Goal: Task Accomplishment & Management: Manage account settings

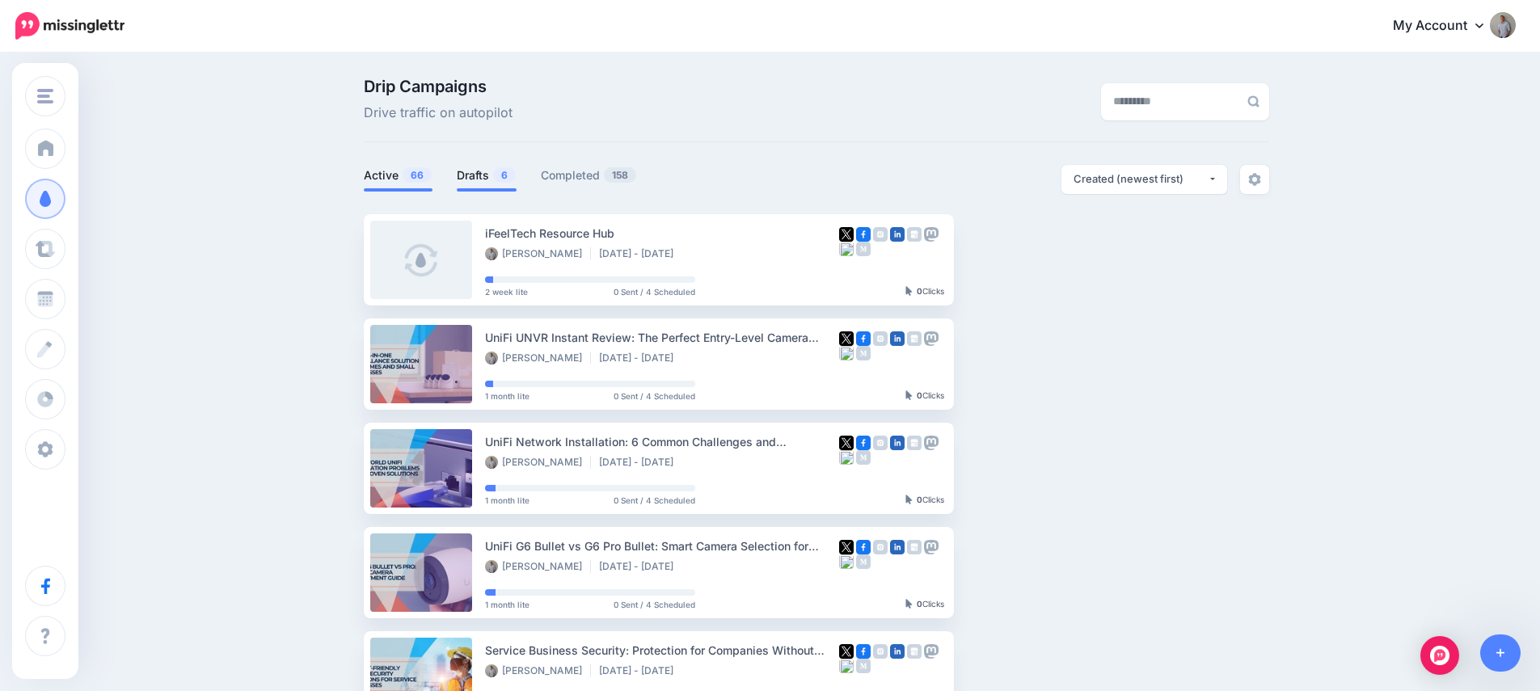
click at [480, 178] on link "Drafts 6" at bounding box center [487, 175] width 60 height 19
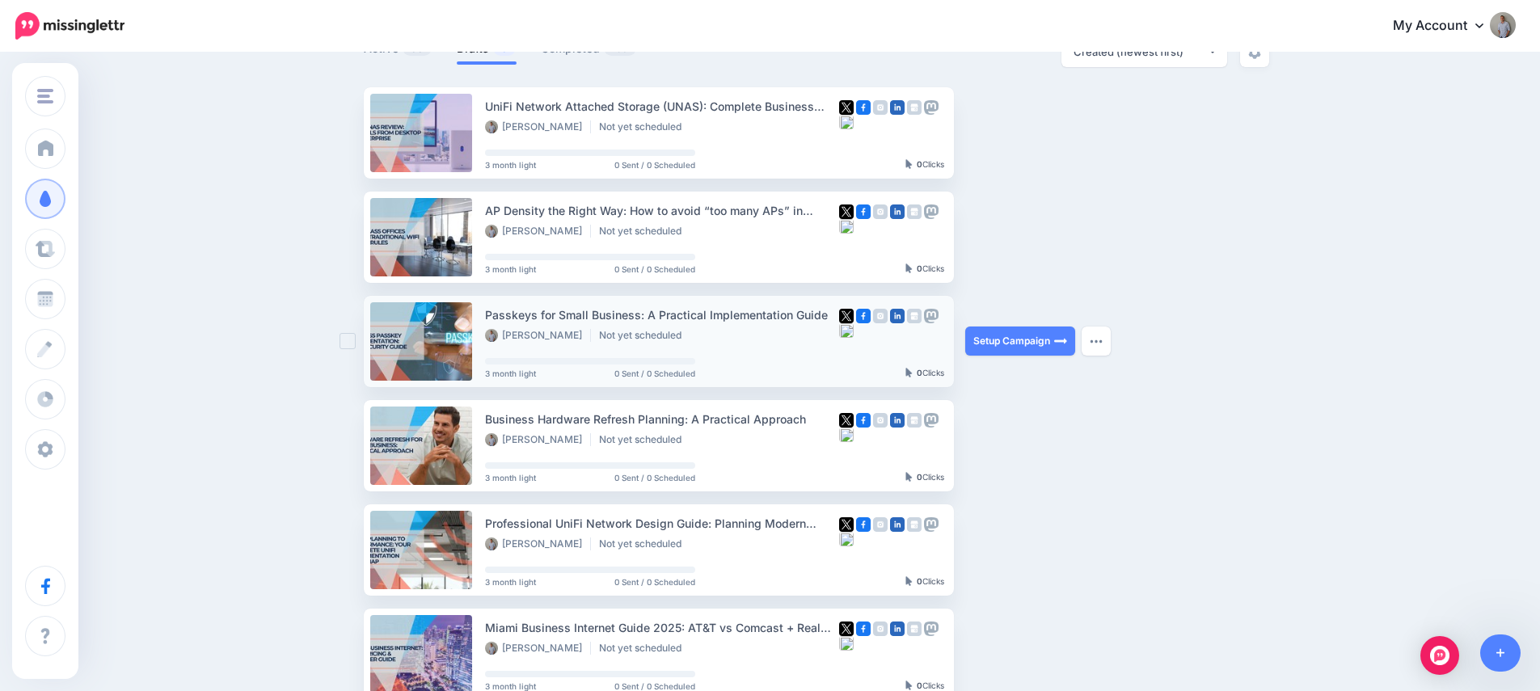
scroll to position [91, 0]
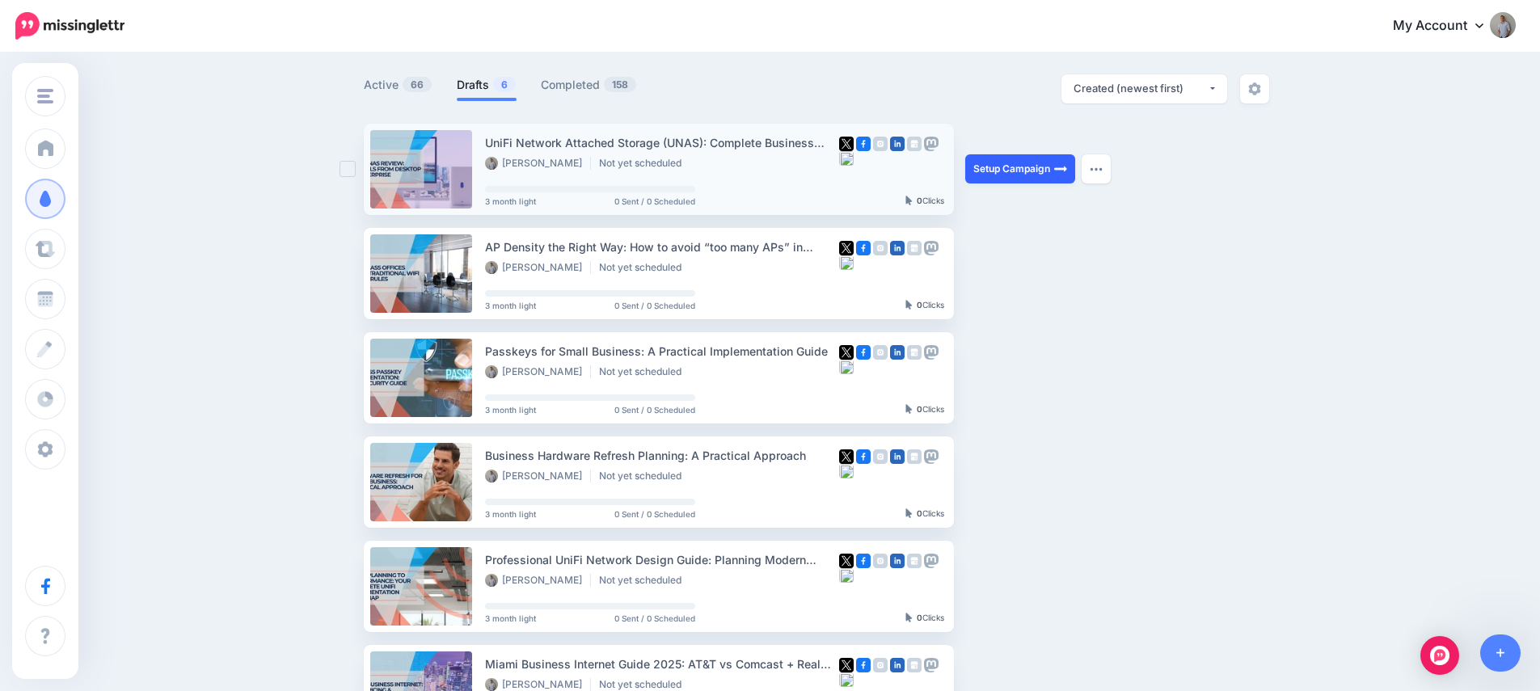
click at [1030, 167] on link "Setup Campaign" at bounding box center [1020, 168] width 110 height 29
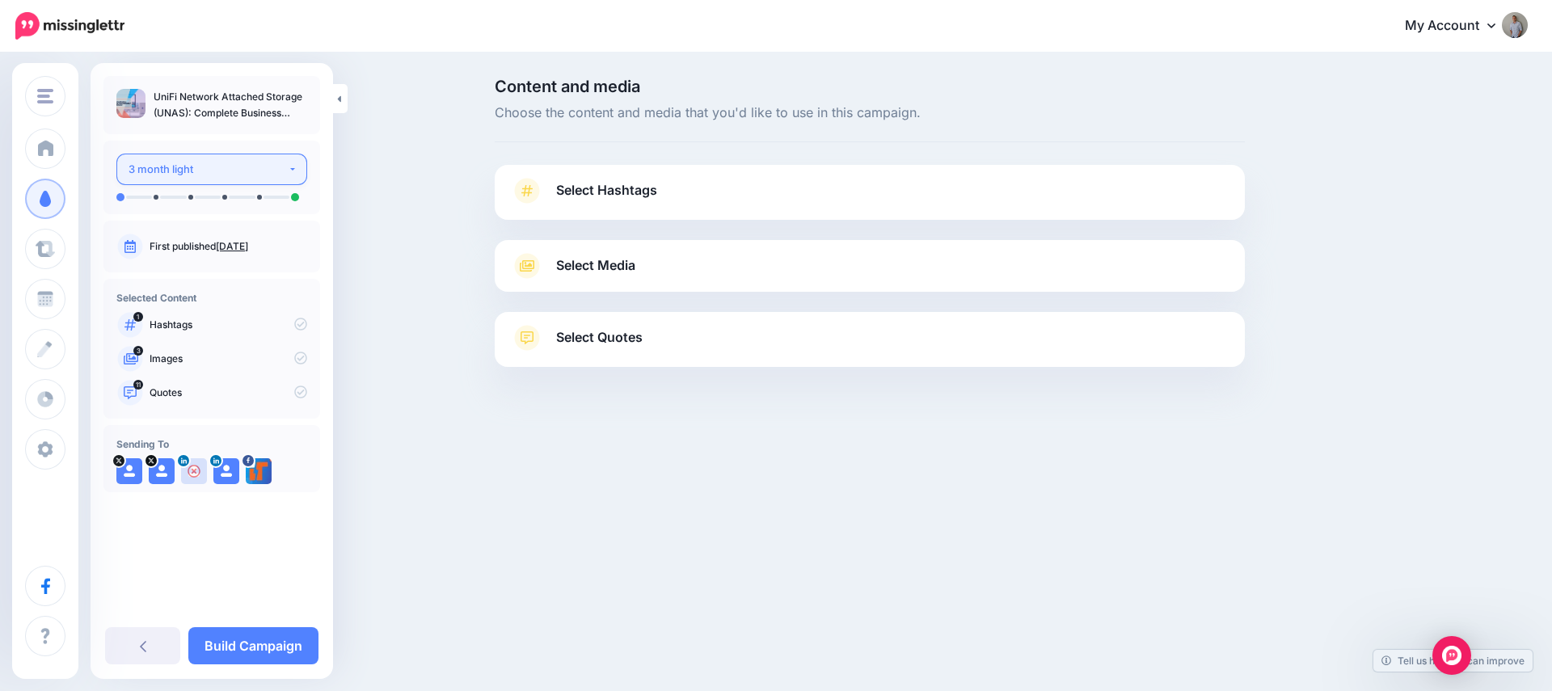
click at [231, 172] on div "3 month light" at bounding box center [208, 169] width 159 height 19
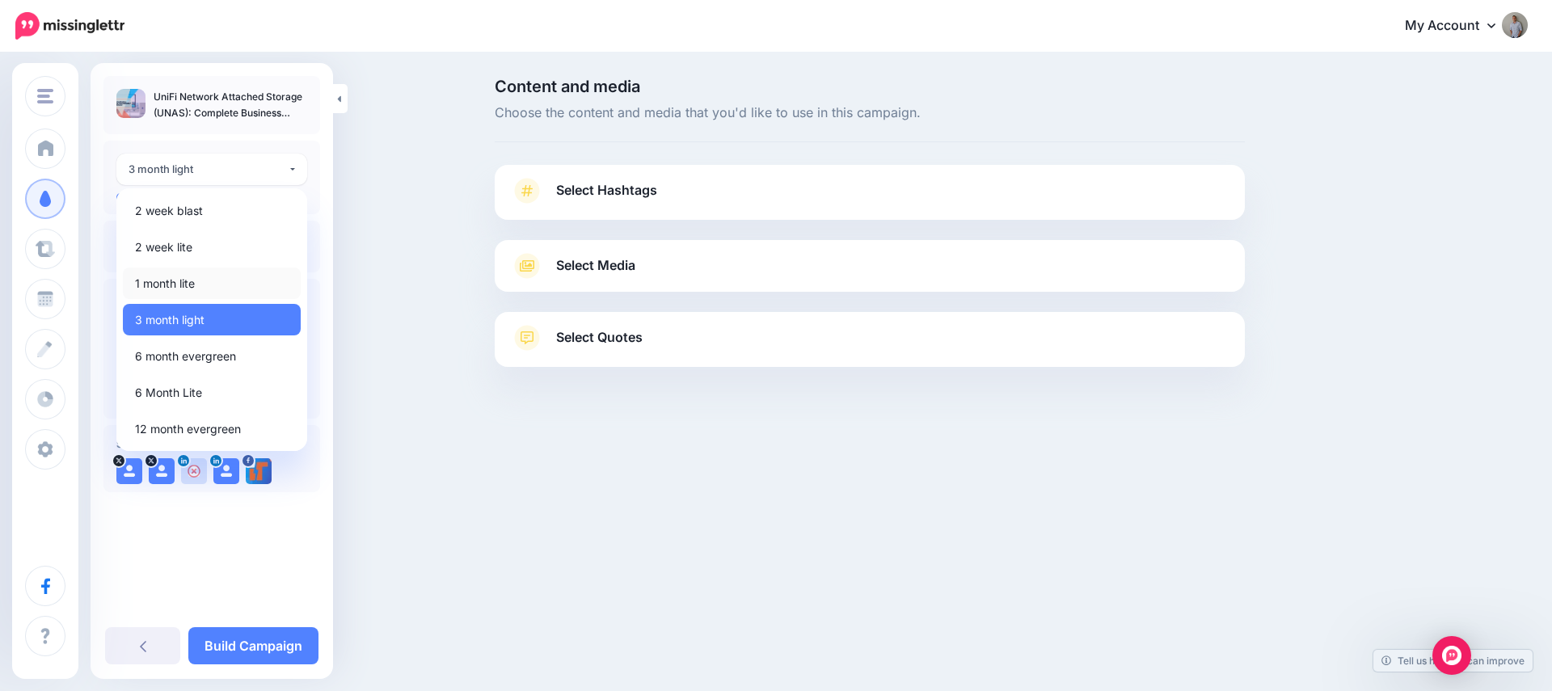
click at [191, 285] on span "1 month lite" at bounding box center [165, 283] width 60 height 19
select select "******"
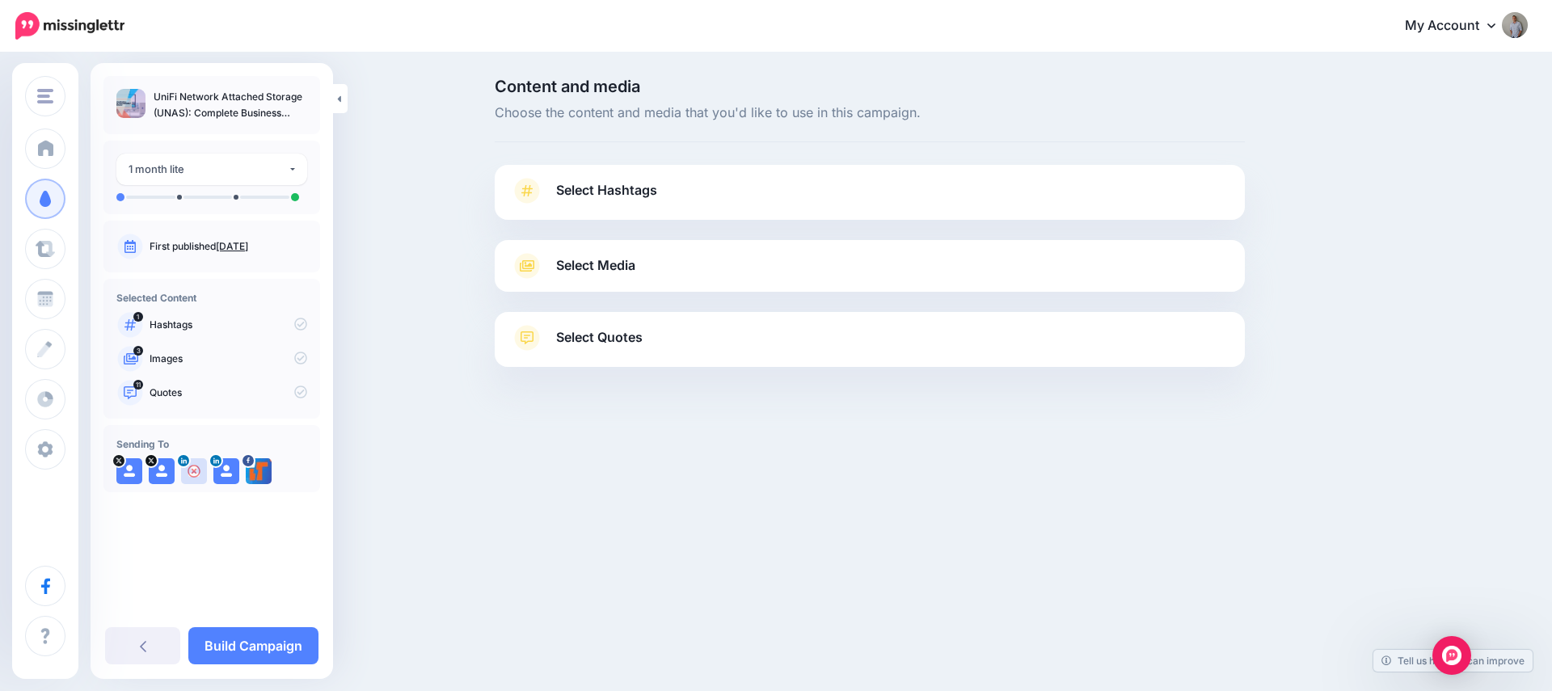
click at [605, 198] on span "Select Hashtags" at bounding box center [606, 190] width 101 height 22
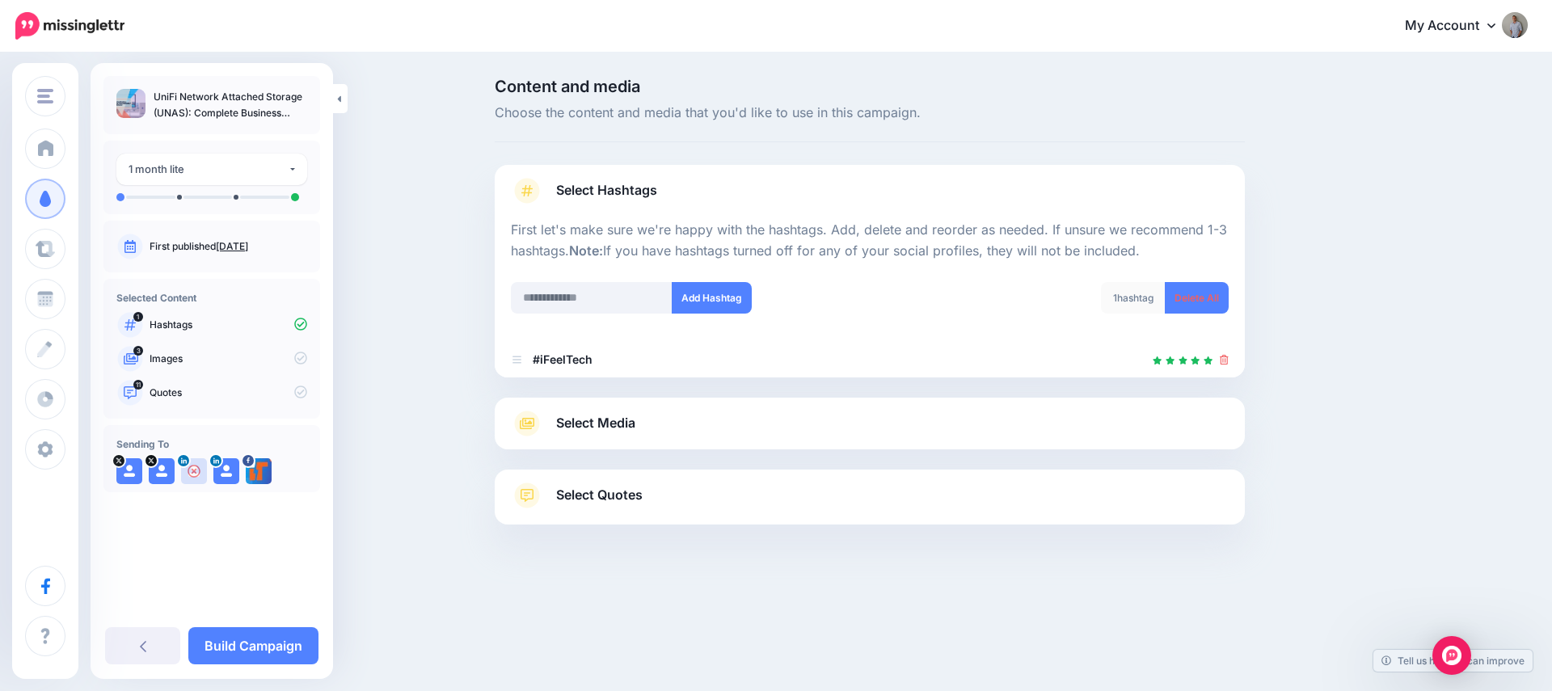
click at [618, 419] on span "Select Media" at bounding box center [595, 423] width 79 height 22
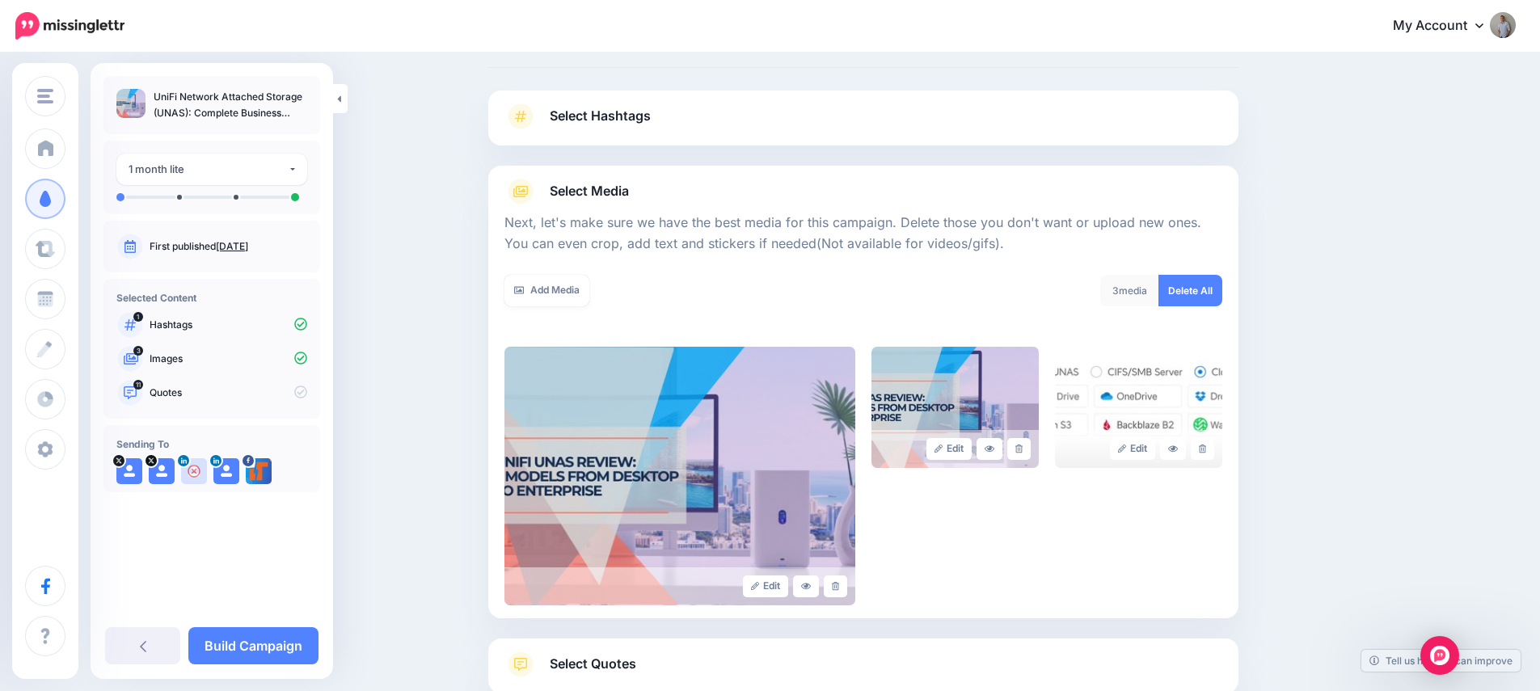
scroll to position [87, 0]
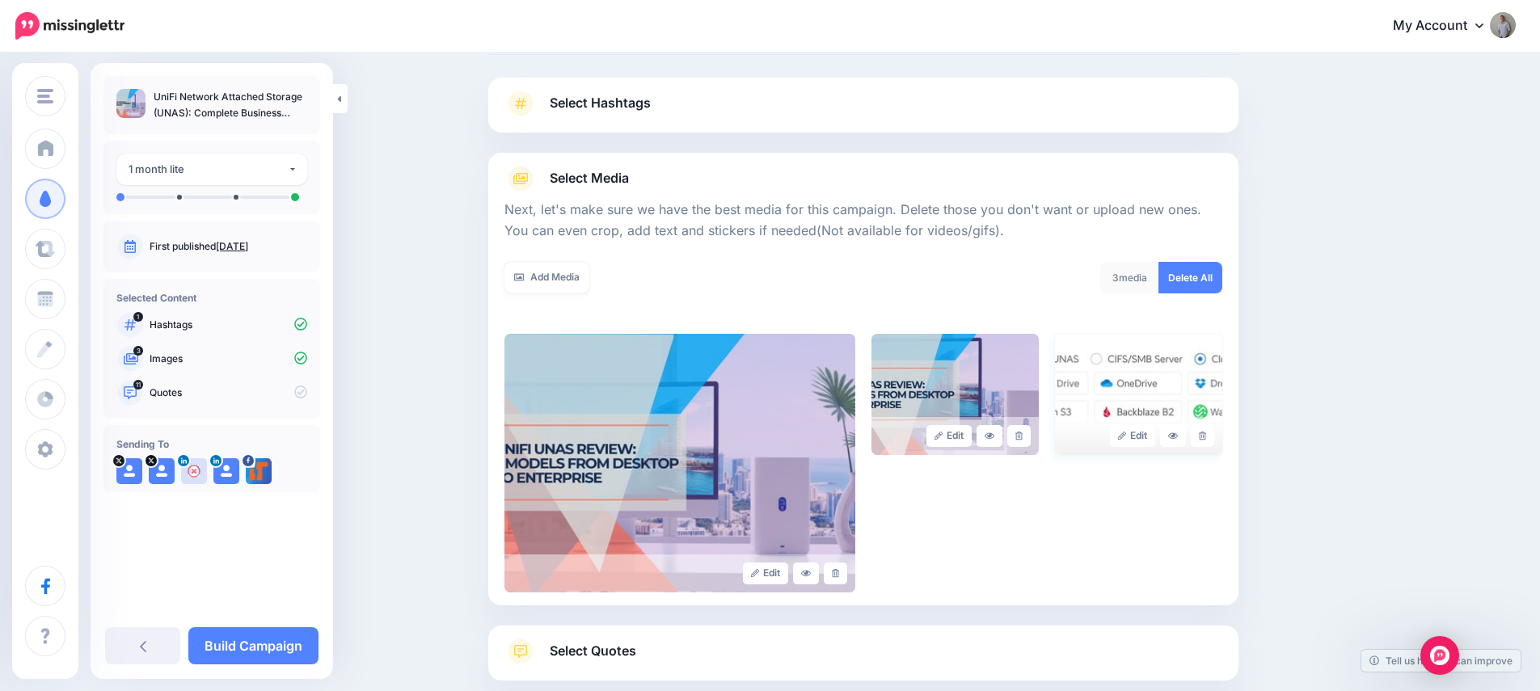
click at [1136, 369] on img at bounding box center [1138, 394] width 167 height 121
click at [1205, 435] on icon at bounding box center [1202, 436] width 7 height 9
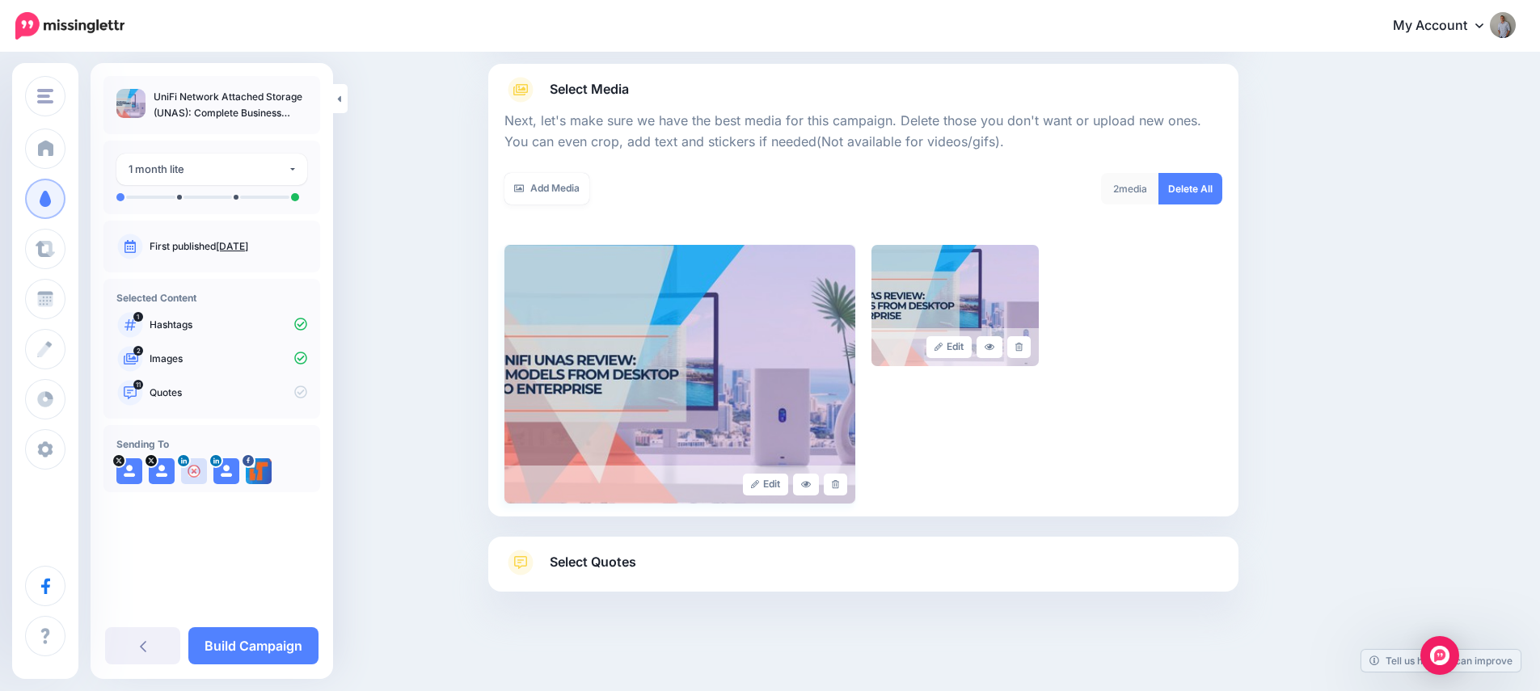
scroll to position [182, 0]
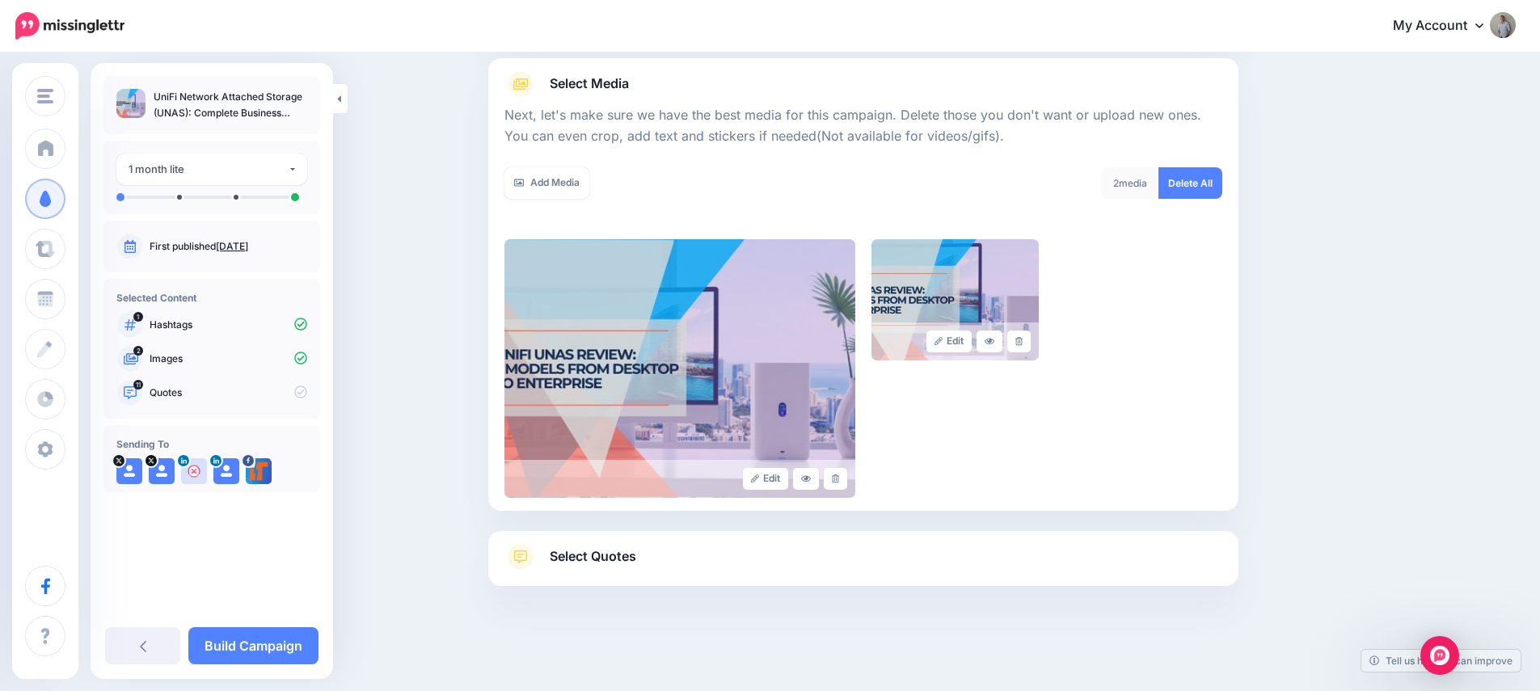
click at [625, 563] on span "Select Quotes" at bounding box center [593, 557] width 86 height 22
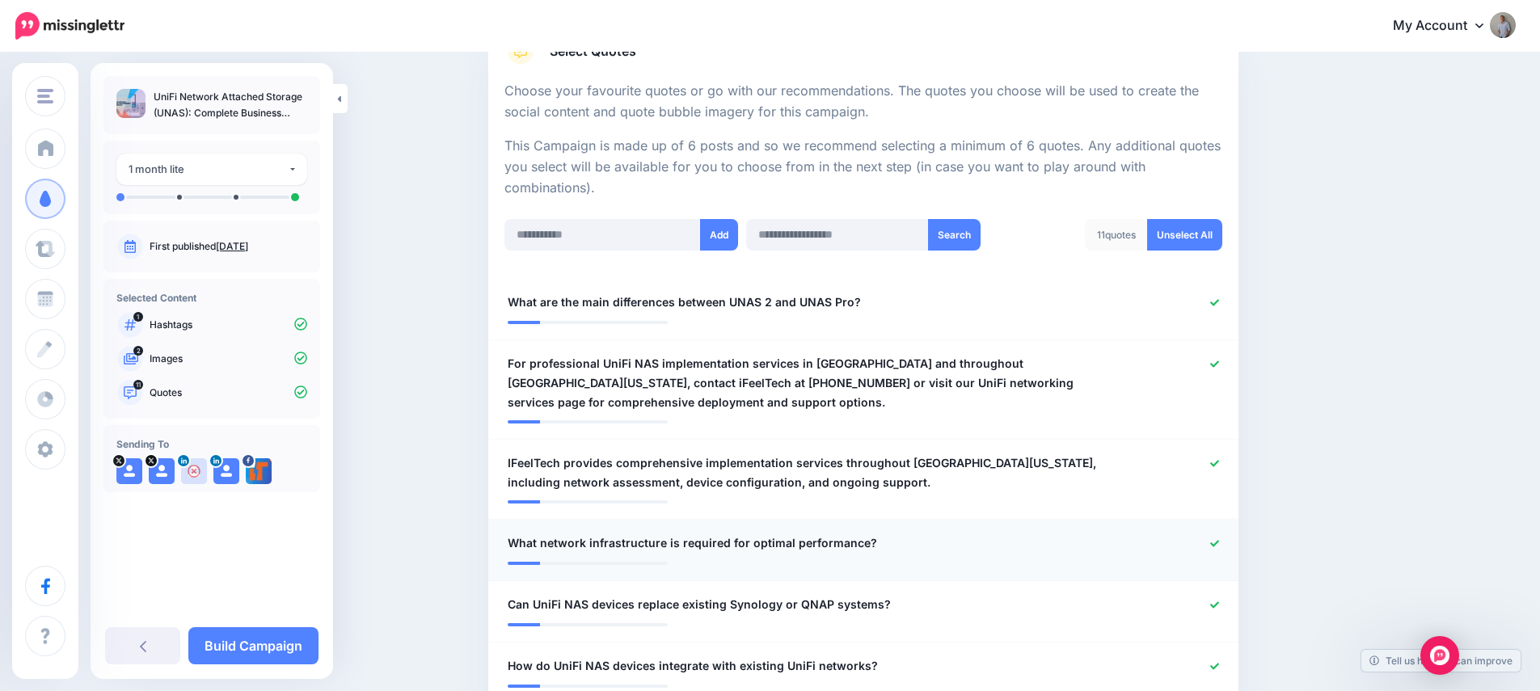
scroll to position [291, 0]
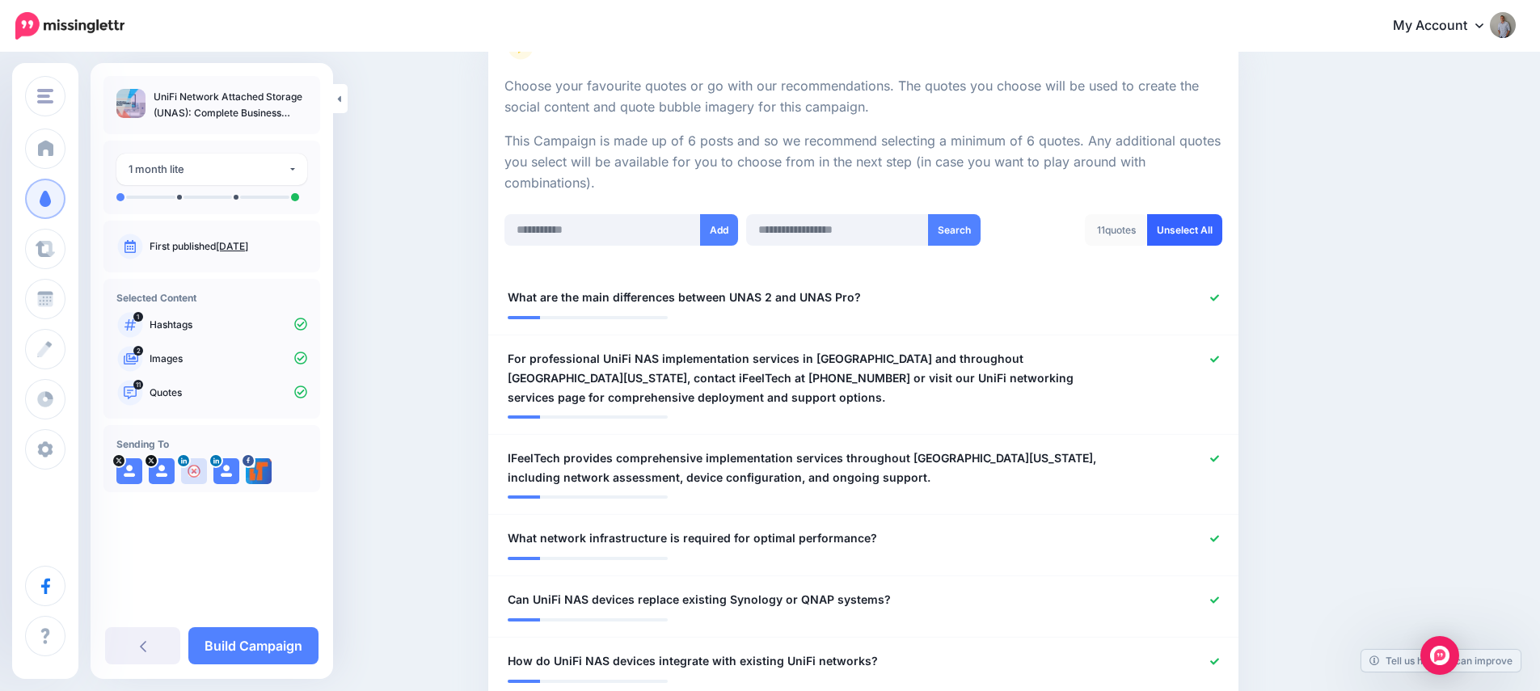
click at [1201, 227] on link "Unselect All" at bounding box center [1184, 230] width 75 height 32
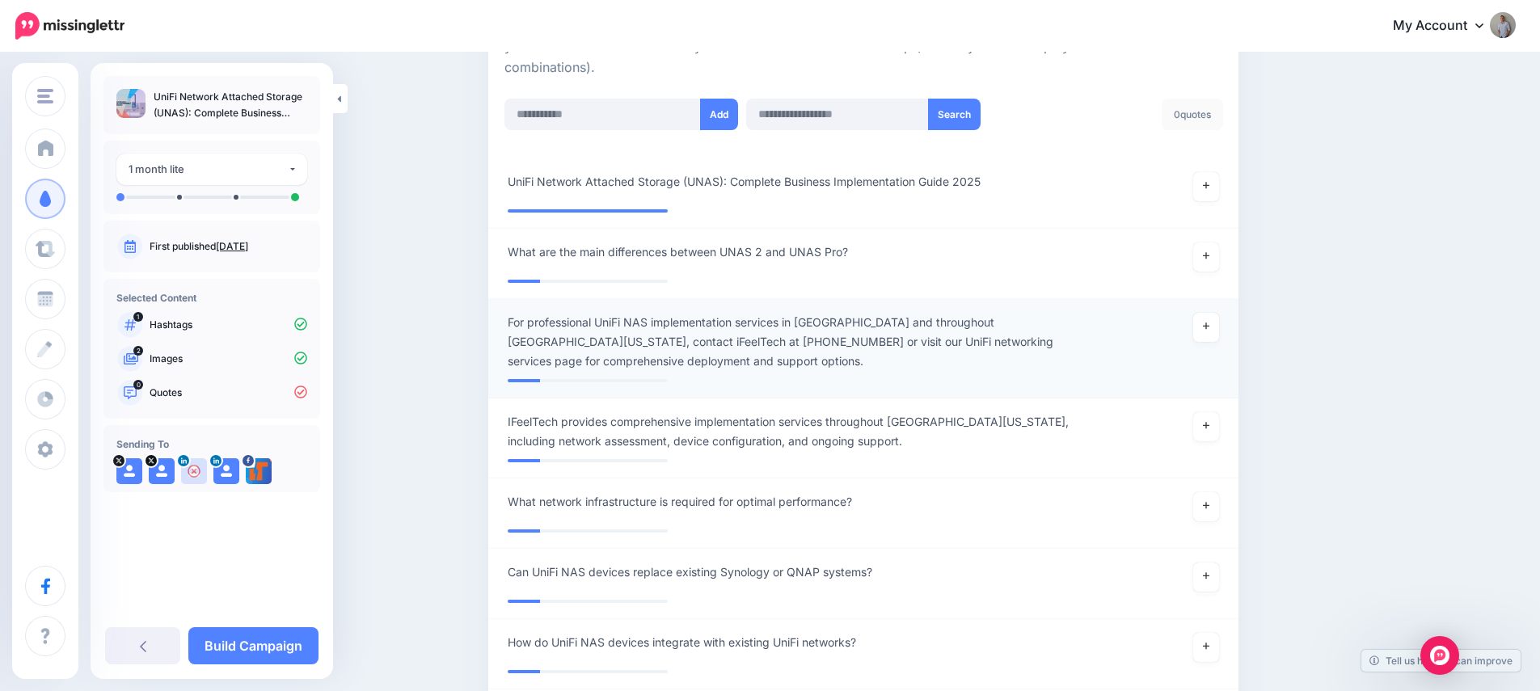
scroll to position [397, 0]
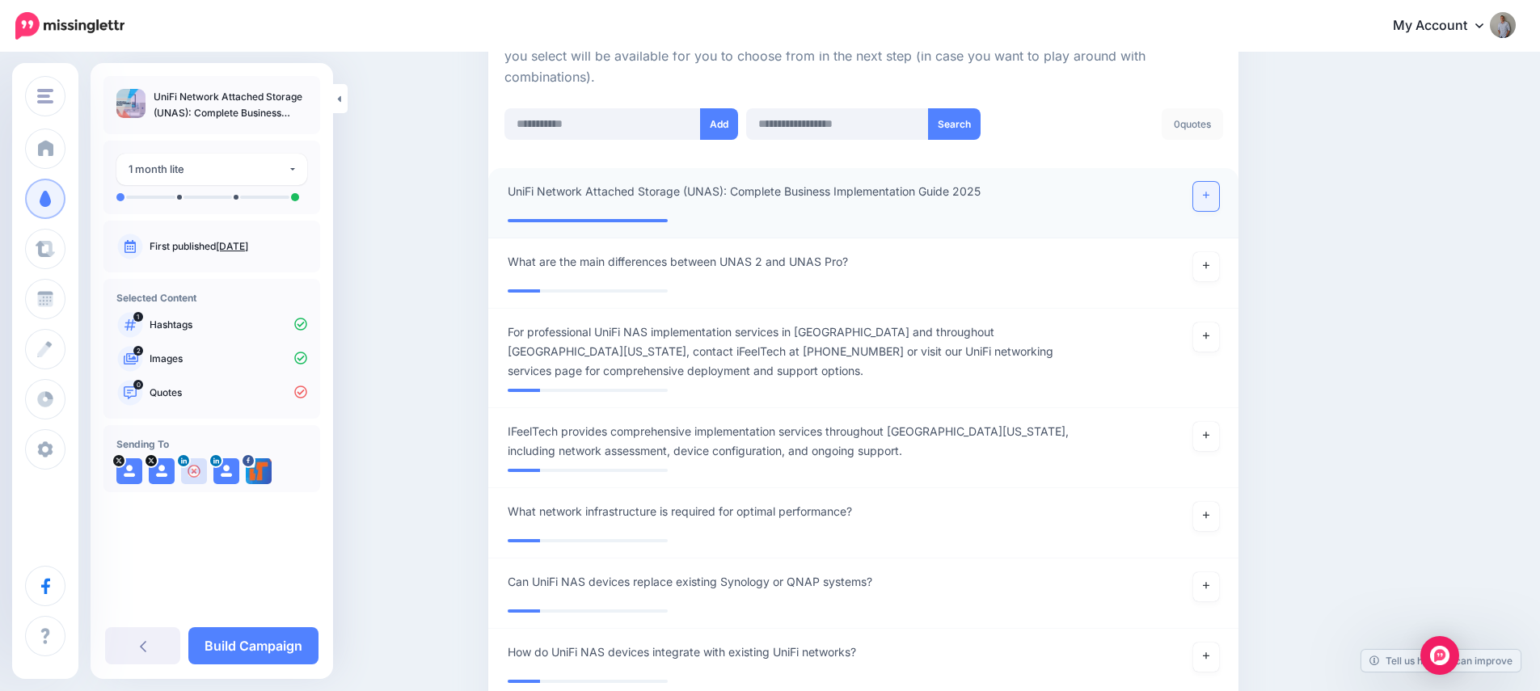
click at [1216, 192] on link at bounding box center [1206, 196] width 26 height 29
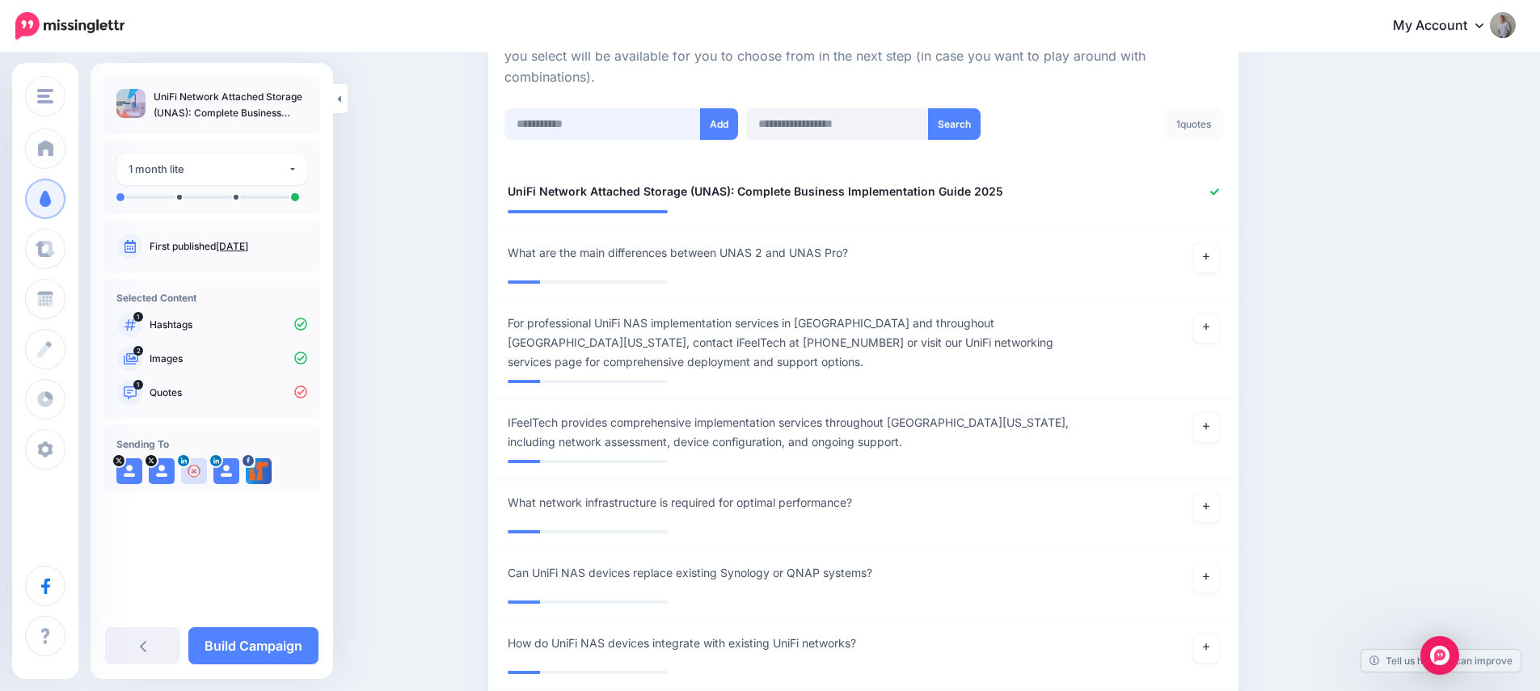
click at [620, 132] on input "text" at bounding box center [602, 124] width 196 height 32
paste input "**********"
type input "**********"
click at [734, 132] on button "Add" at bounding box center [719, 124] width 38 height 32
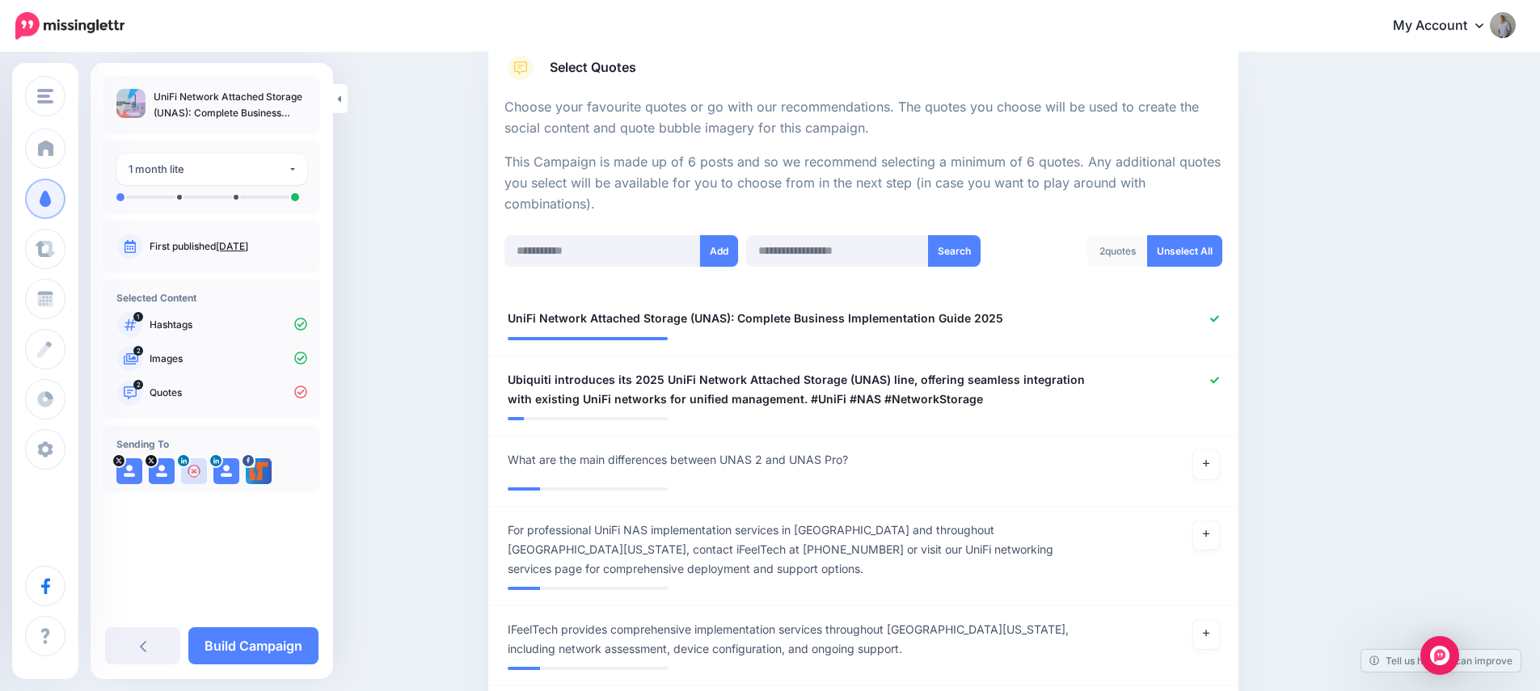
scroll to position [247, 0]
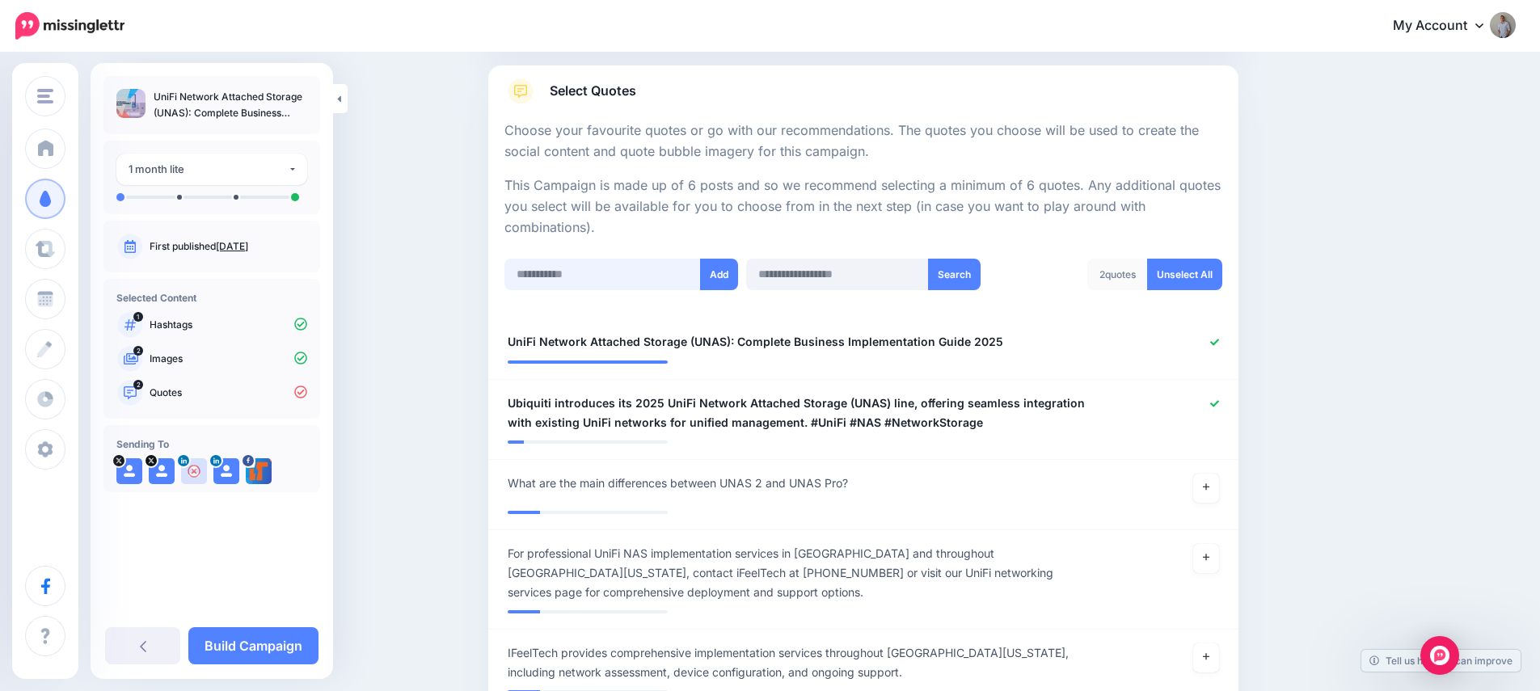
click at [605, 272] on input "text" at bounding box center [602, 275] width 196 height 32
paste input "**********"
type input "**********"
click at [731, 272] on button "Add" at bounding box center [719, 275] width 38 height 32
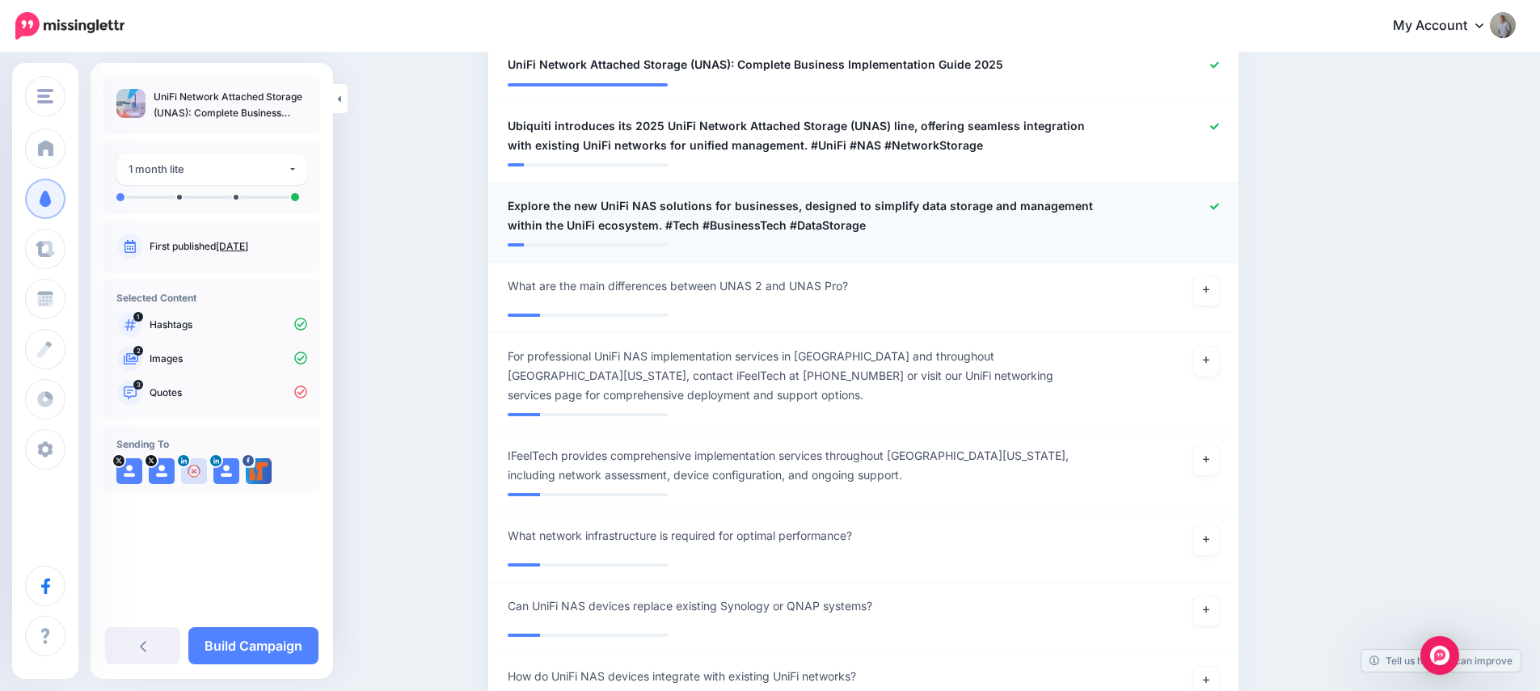
scroll to position [432, 0]
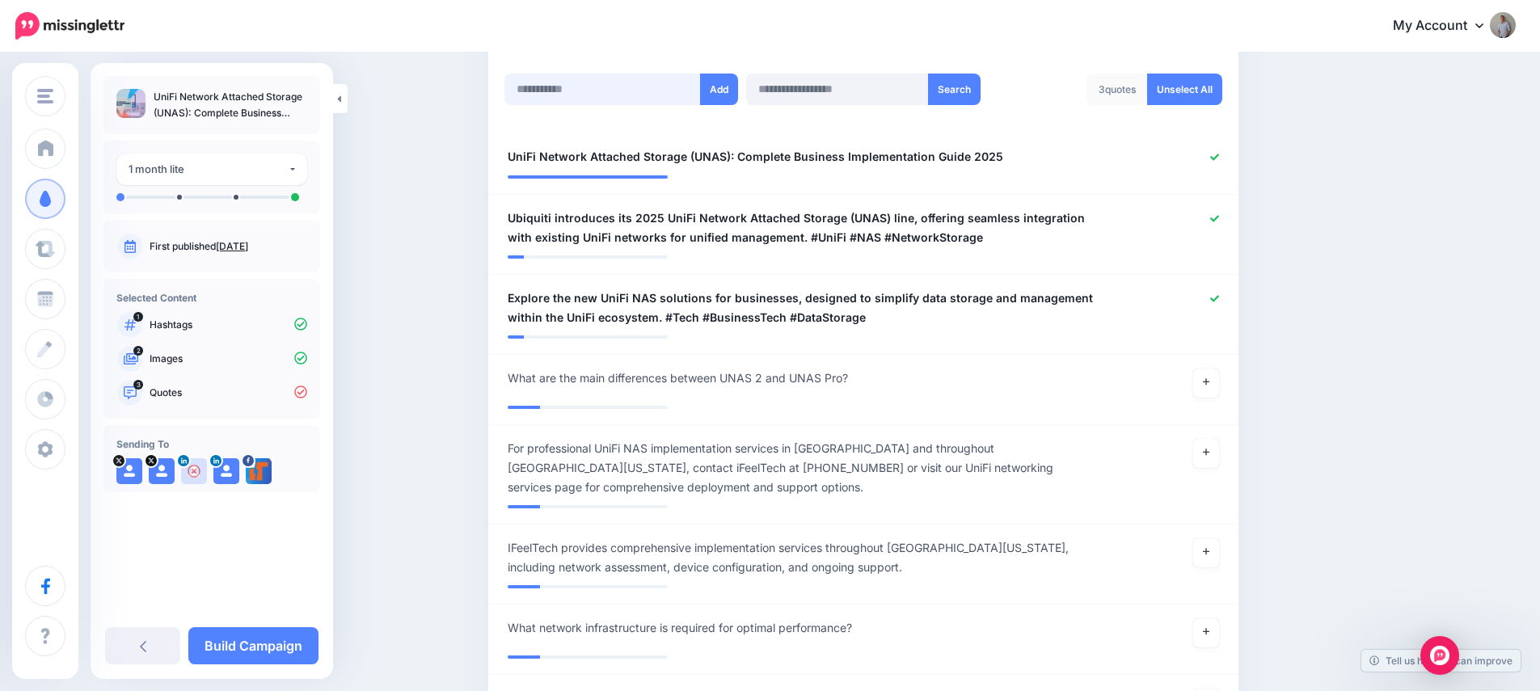
click at [639, 95] on input "text" at bounding box center [602, 90] width 196 height 32
paste input "**********"
type input "**********"
click at [733, 96] on button "Add" at bounding box center [719, 90] width 38 height 32
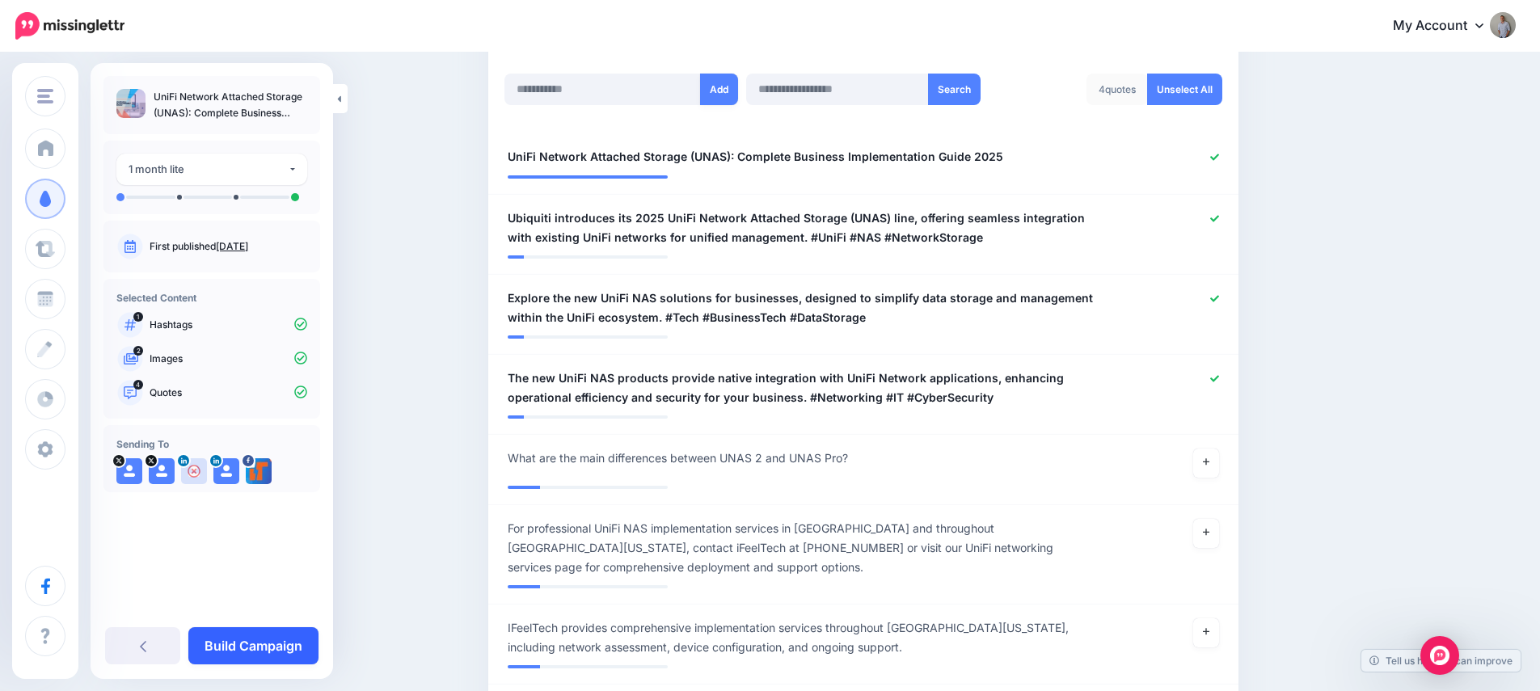
scroll to position [564, 0]
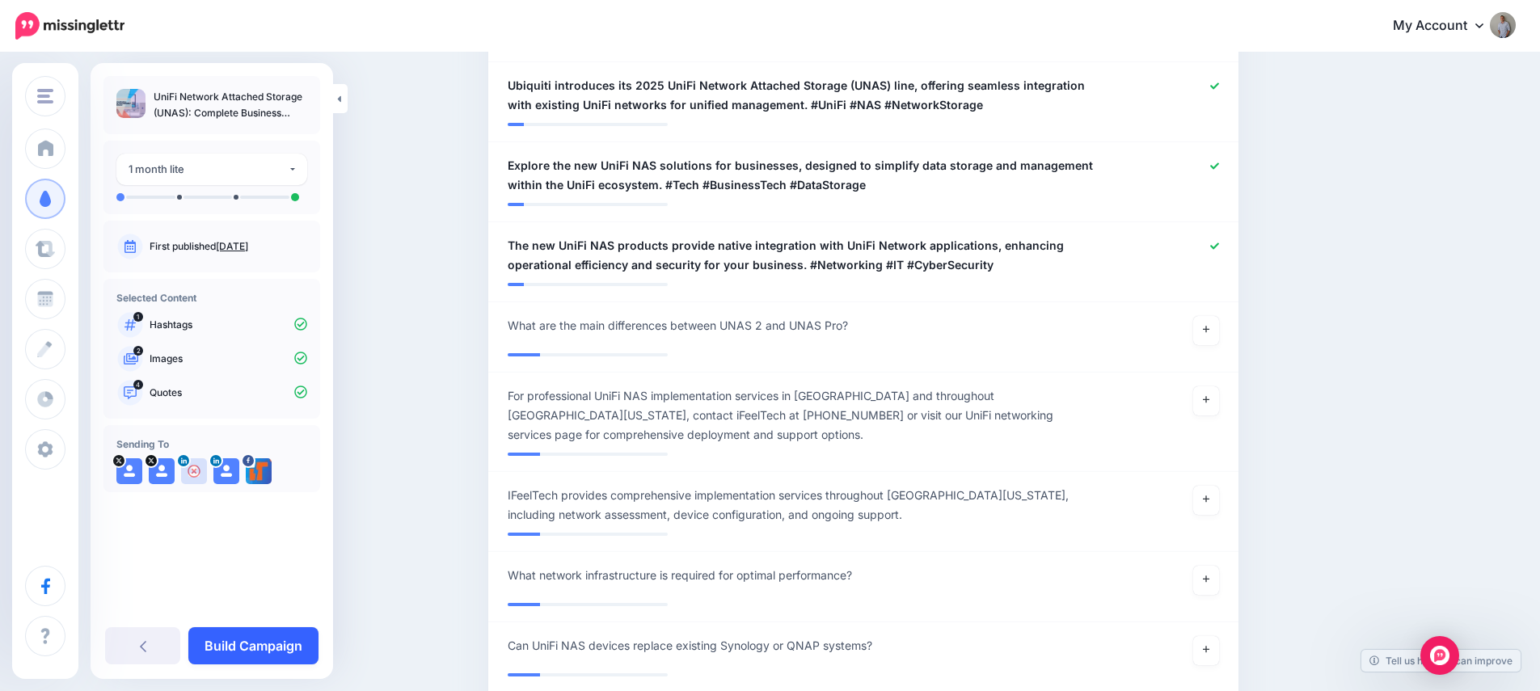
click at [254, 643] on link "Build Campaign" at bounding box center [253, 645] width 130 height 37
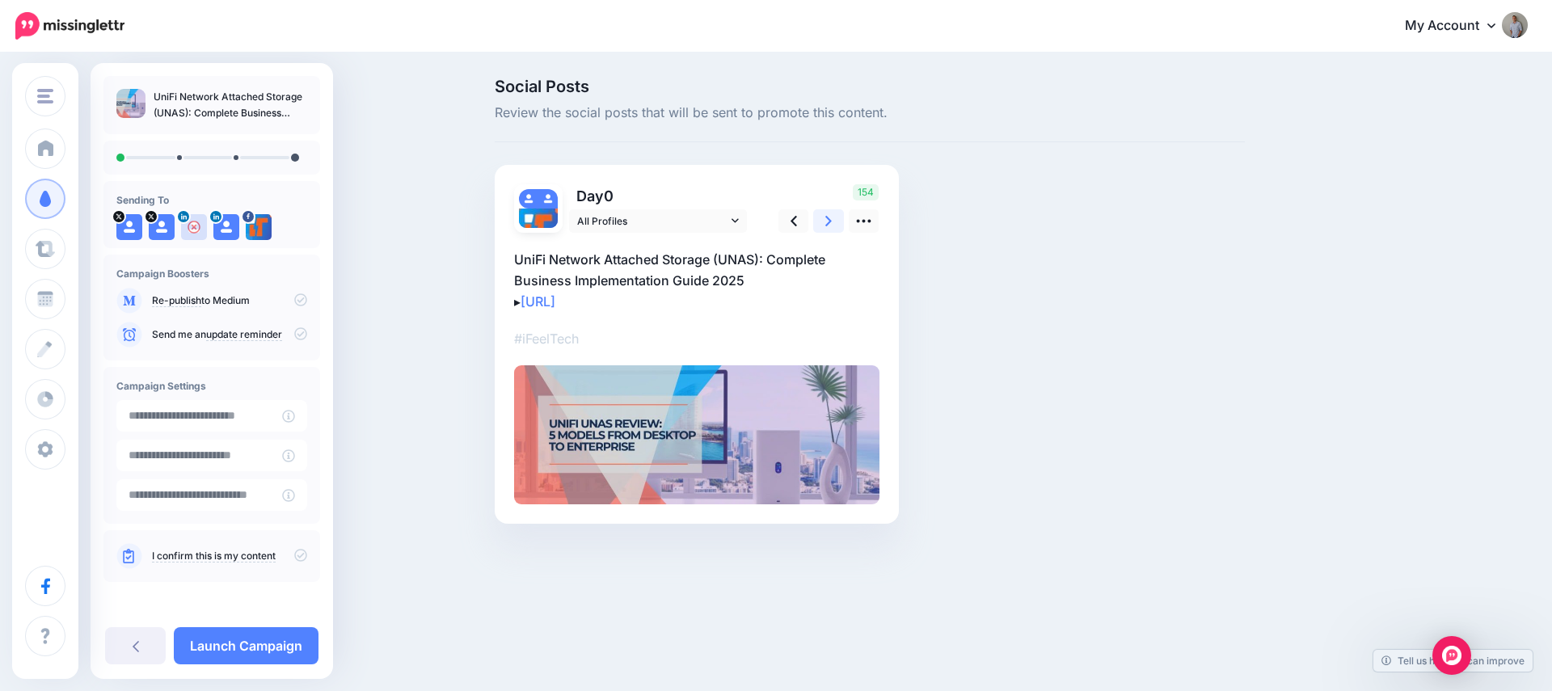
click at [826, 222] on icon at bounding box center [828, 221] width 6 height 17
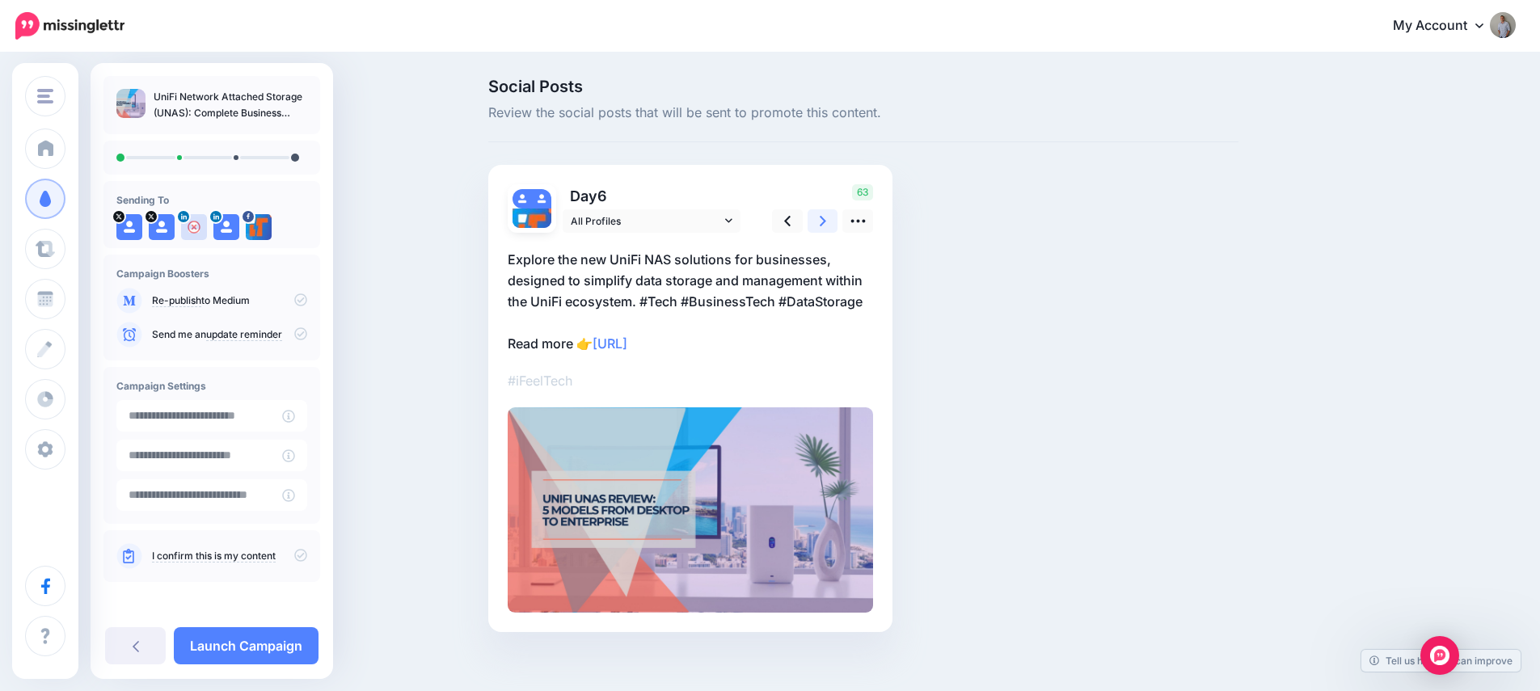
click at [826, 229] on icon at bounding box center [823, 221] width 6 height 17
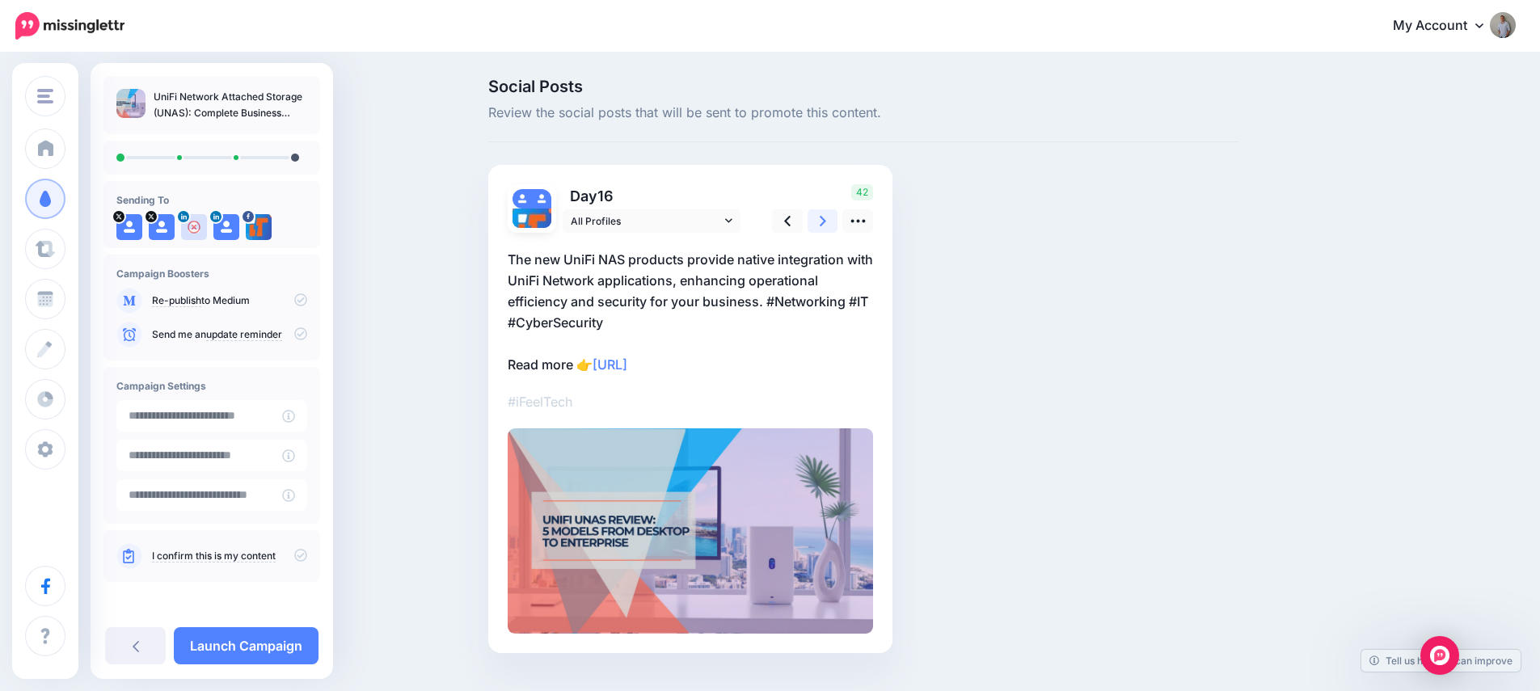
click at [826, 229] on icon at bounding box center [823, 221] width 6 height 17
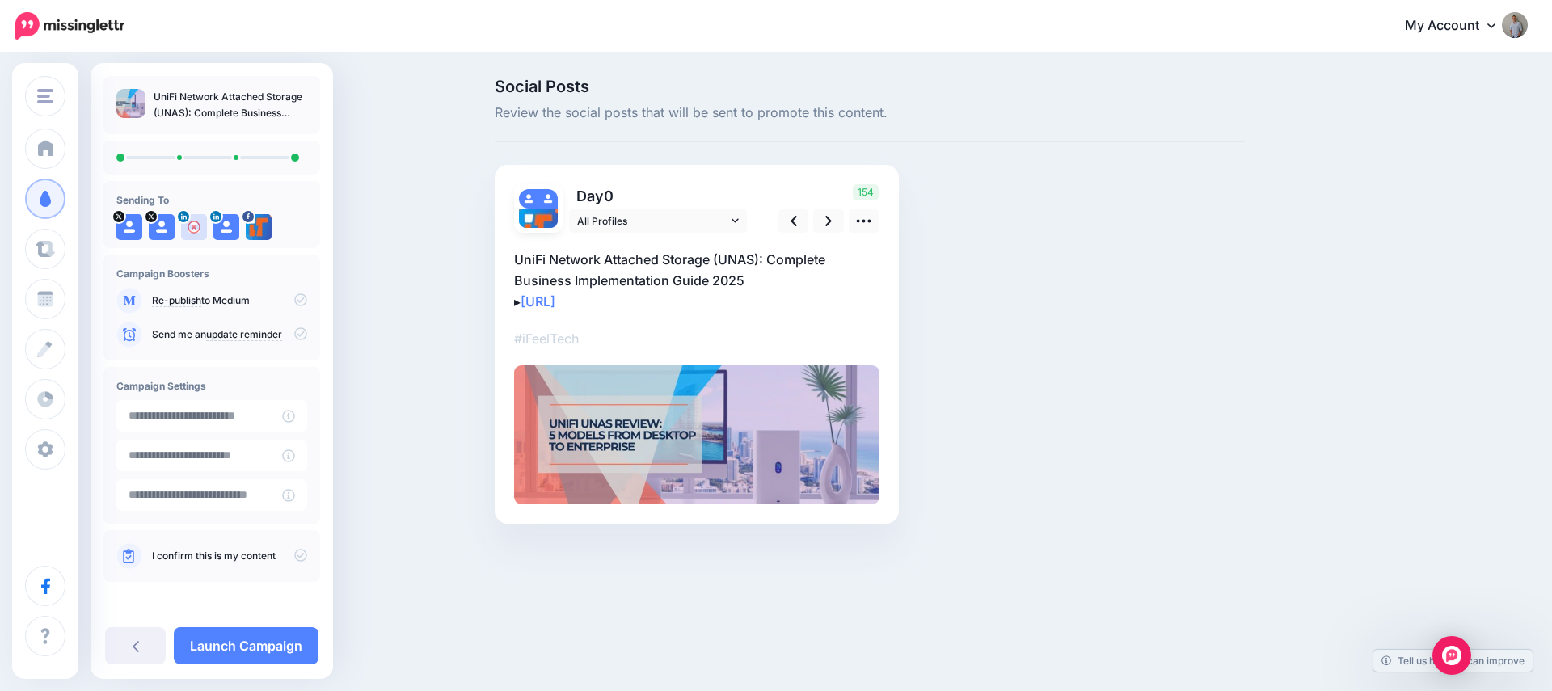
click at [302, 300] on icon at bounding box center [300, 299] width 13 height 13
click at [303, 552] on icon at bounding box center [300, 555] width 13 height 13
click at [285, 645] on link "Launch Campaign" at bounding box center [246, 645] width 145 height 37
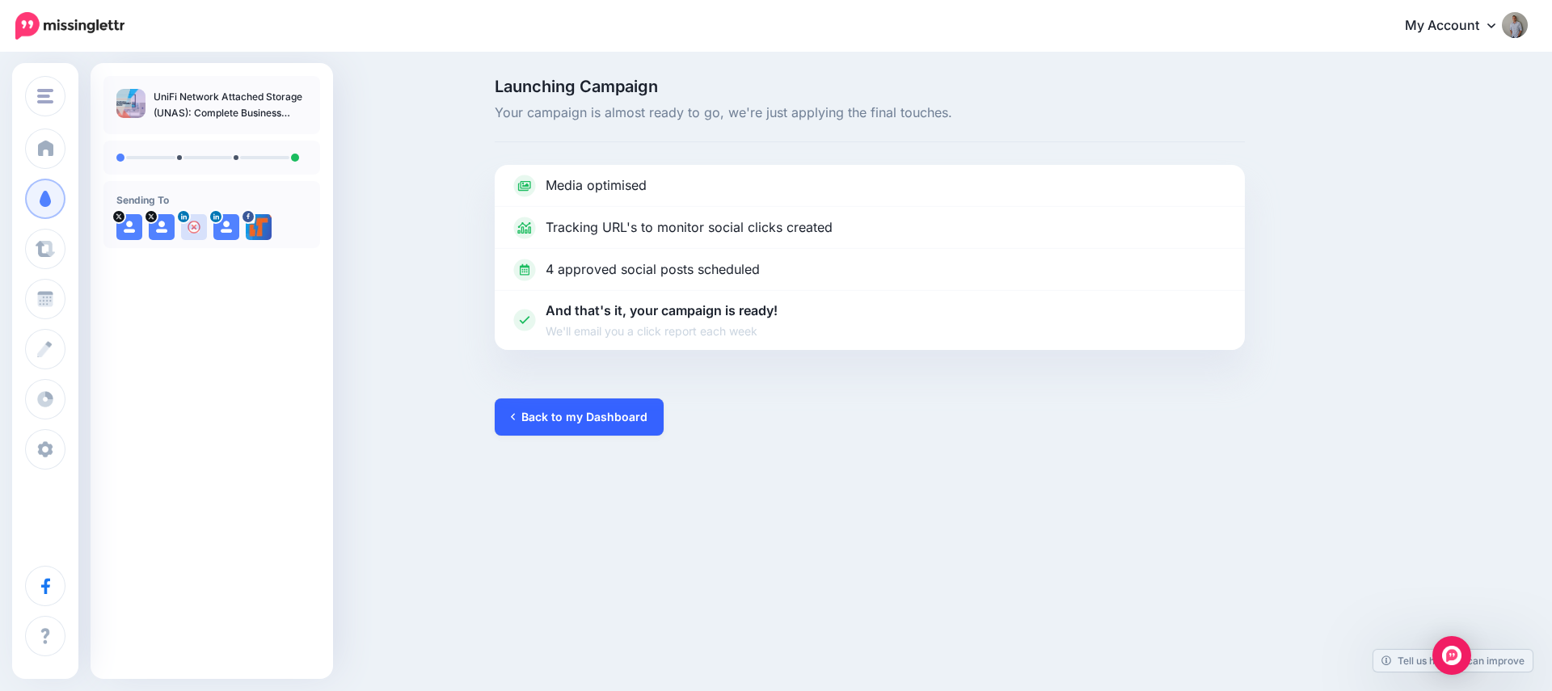
click at [612, 421] on link "Back to my Dashboard" at bounding box center [579, 417] width 169 height 37
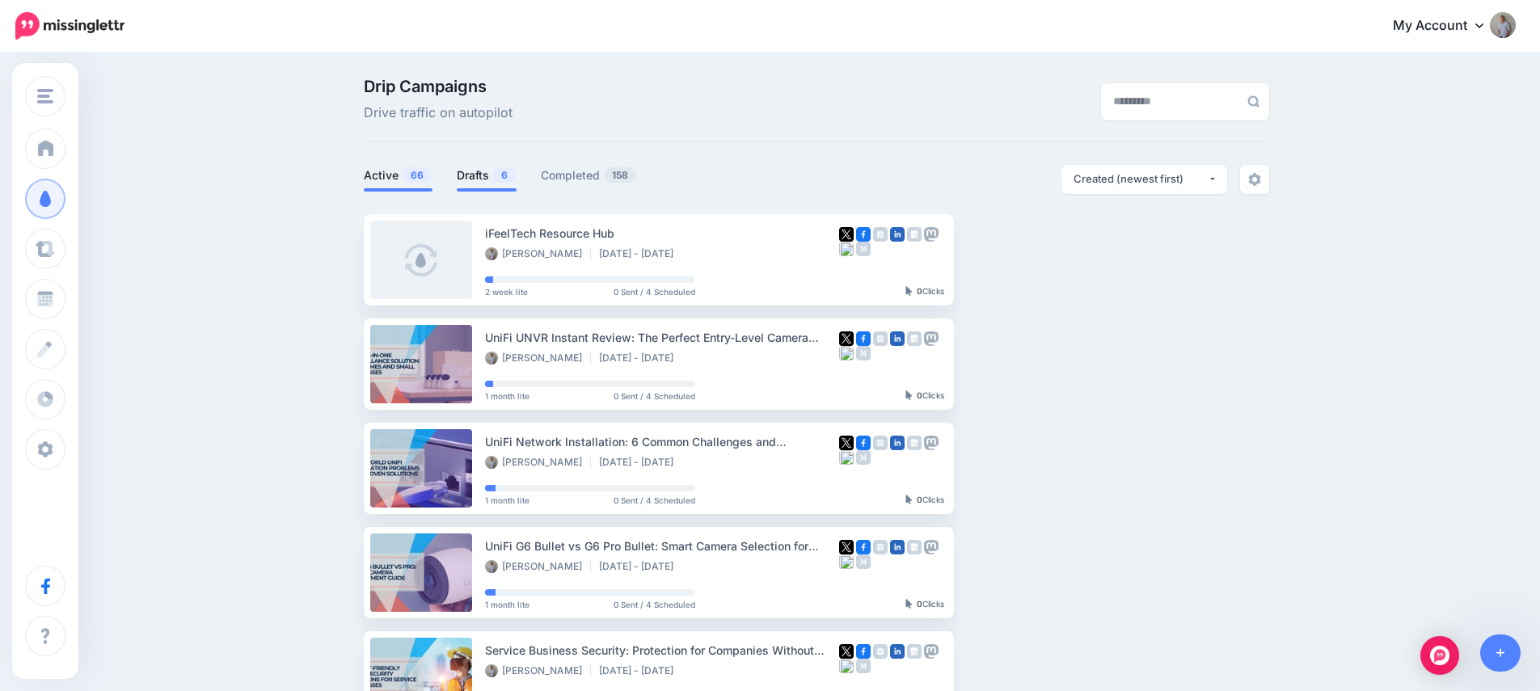
click at [494, 176] on link "Drafts 6" at bounding box center [487, 175] width 60 height 19
click at [476, 167] on link "Drafts 6" at bounding box center [487, 175] width 60 height 19
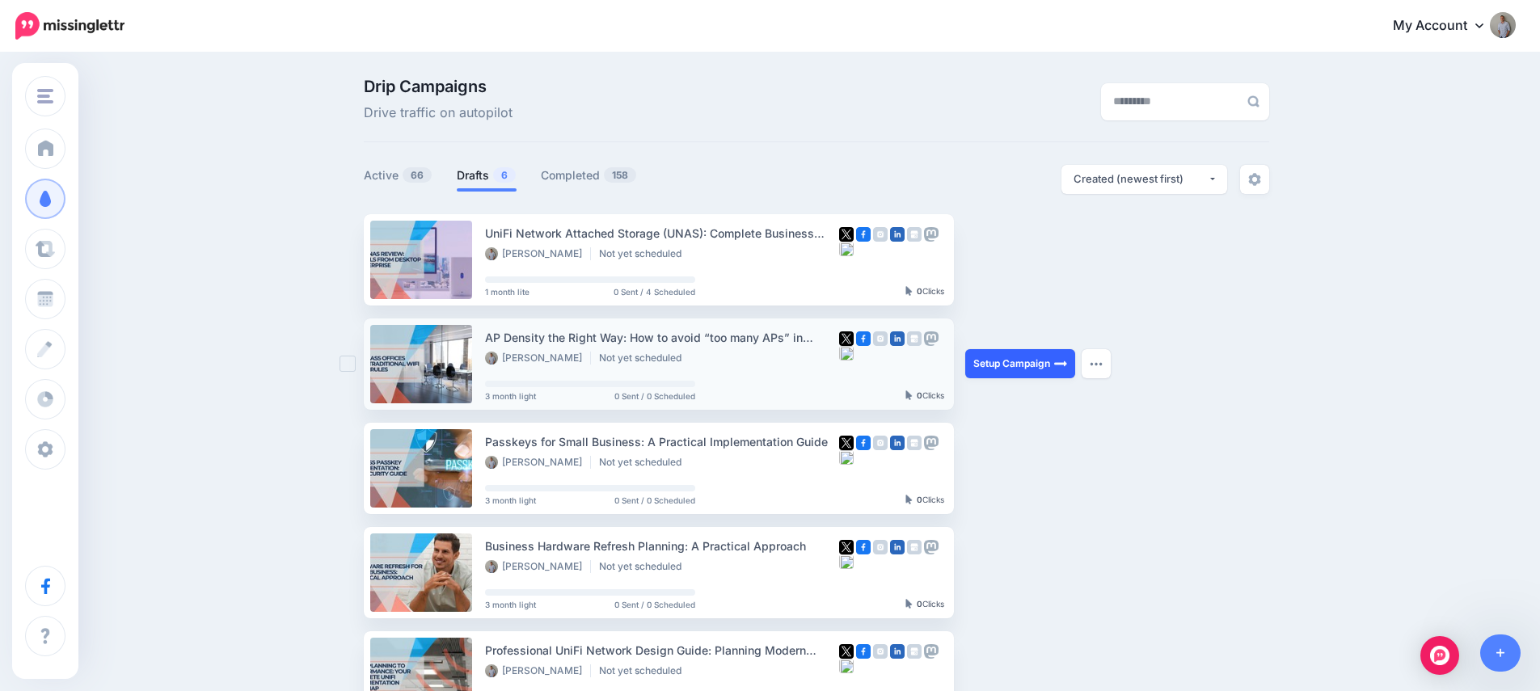
click at [1023, 365] on link "Setup Campaign" at bounding box center [1020, 363] width 110 height 29
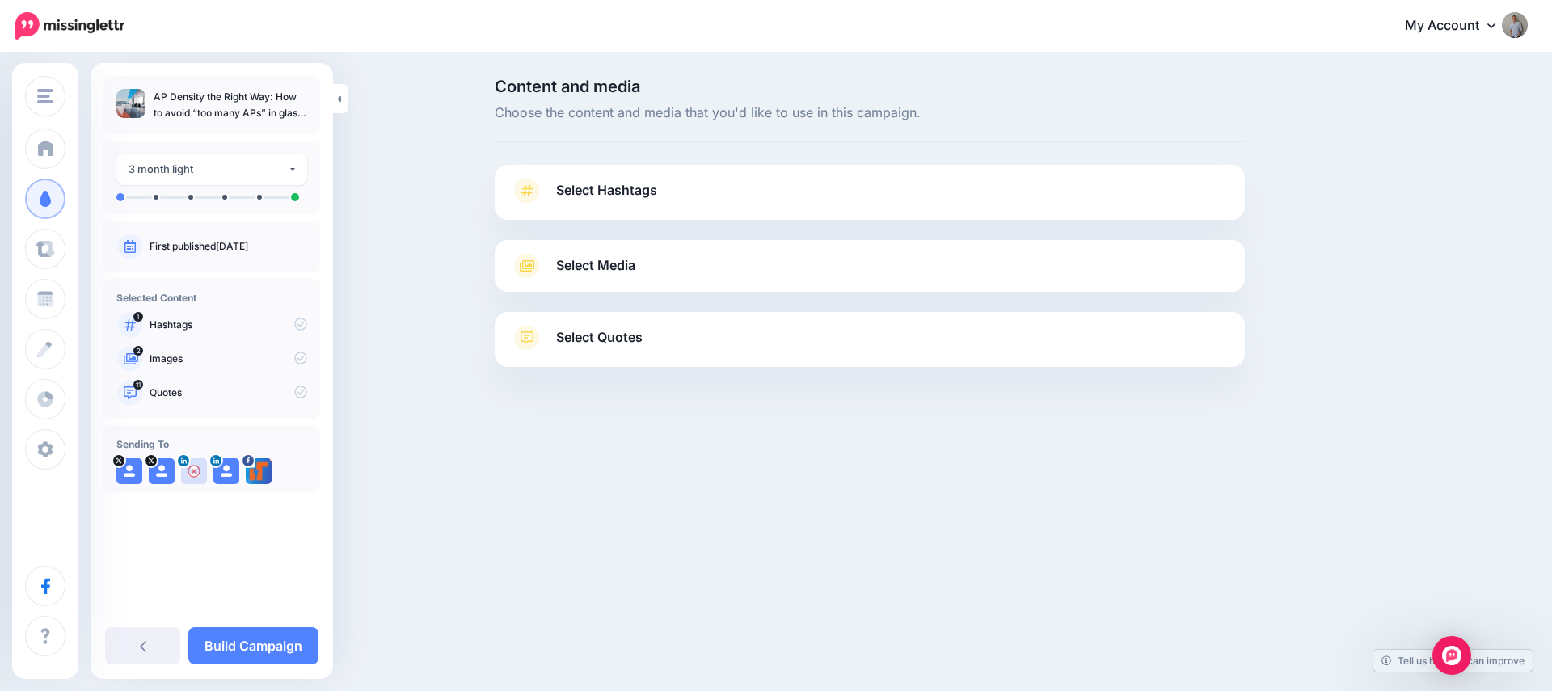
click at [614, 193] on span "Select Hashtags" at bounding box center [606, 190] width 101 height 22
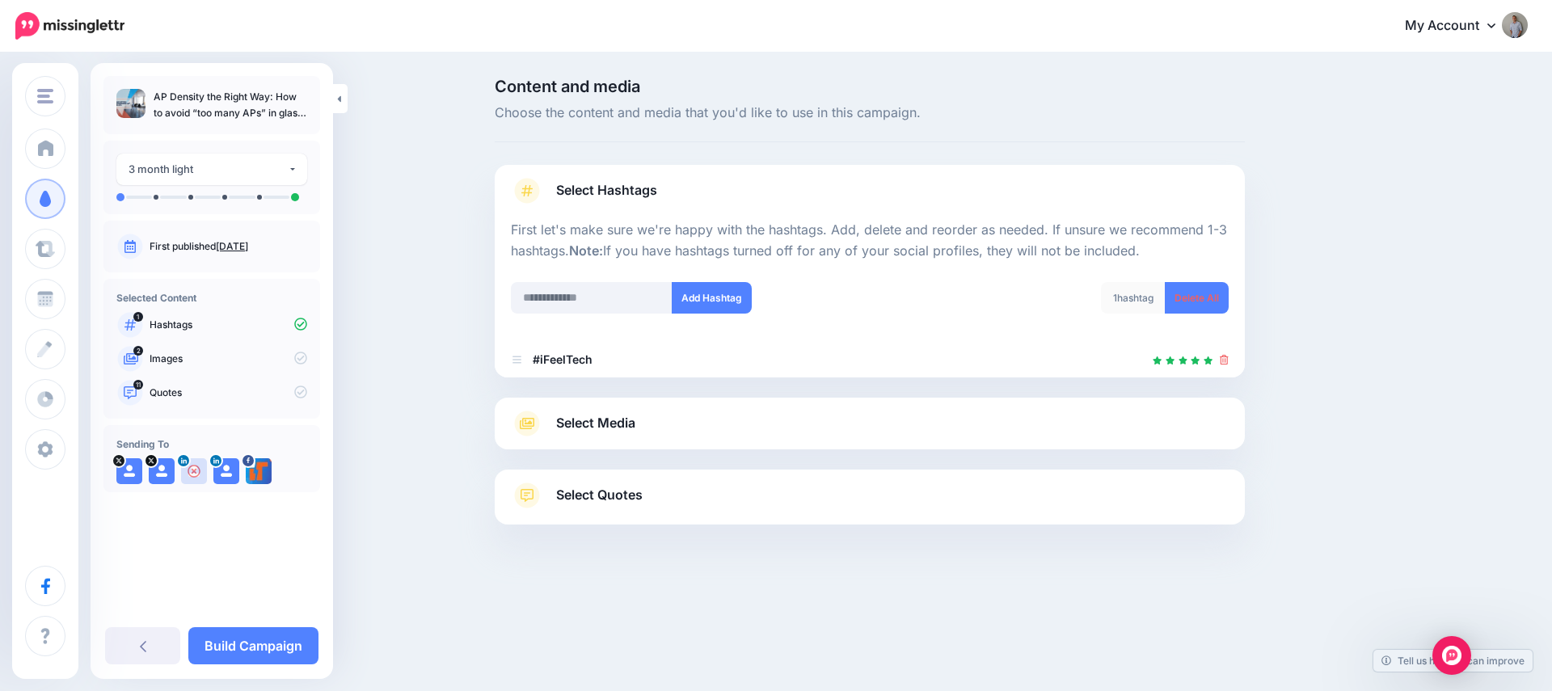
click at [685, 416] on link "Select Media" at bounding box center [870, 424] width 718 height 26
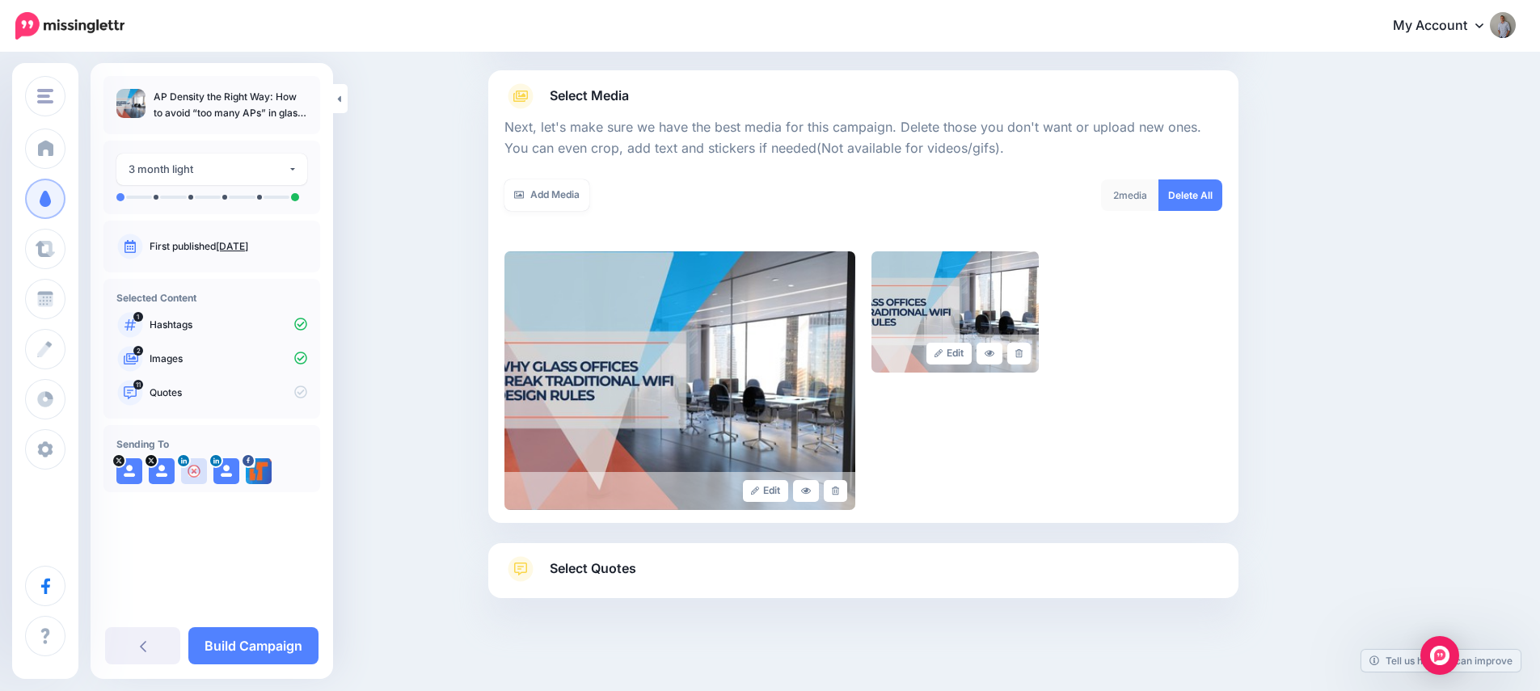
scroll to position [182, 0]
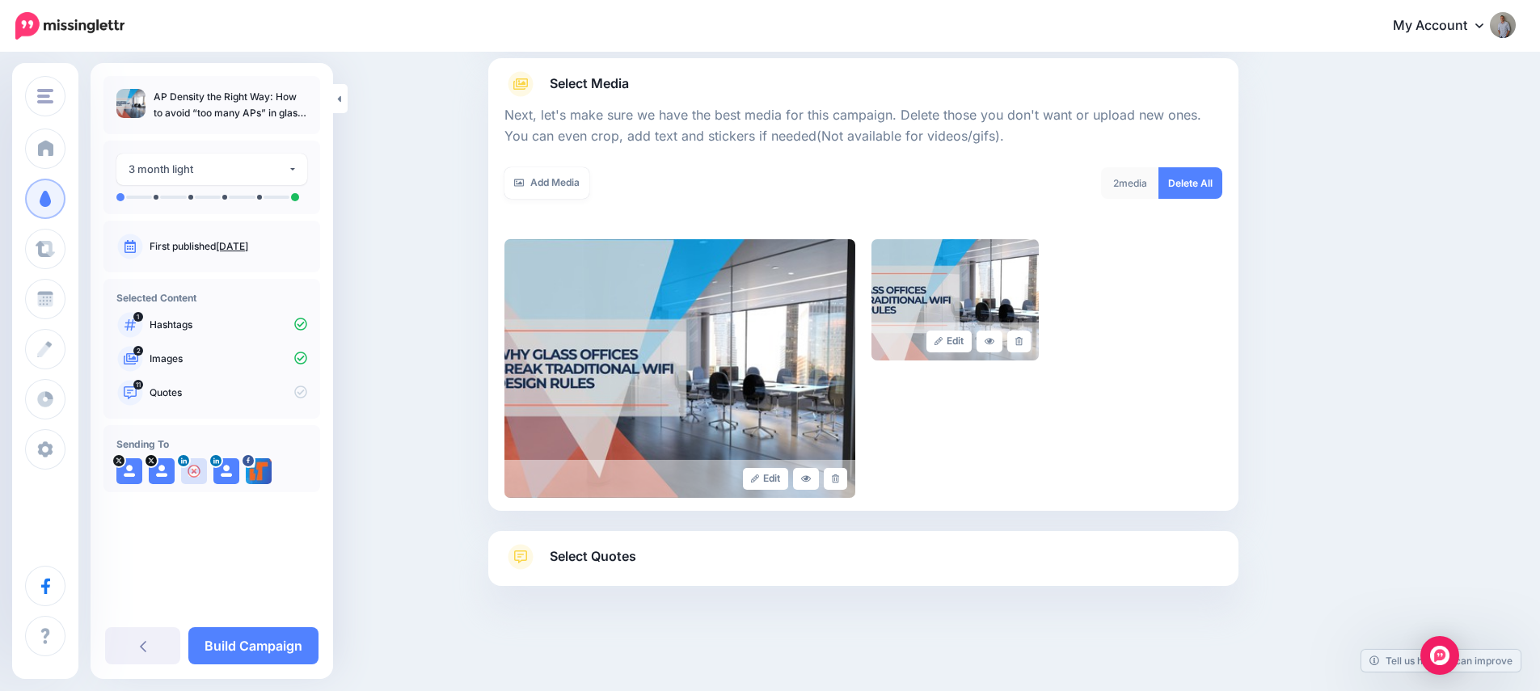
click at [658, 547] on link "Select Quotes" at bounding box center [863, 565] width 718 height 42
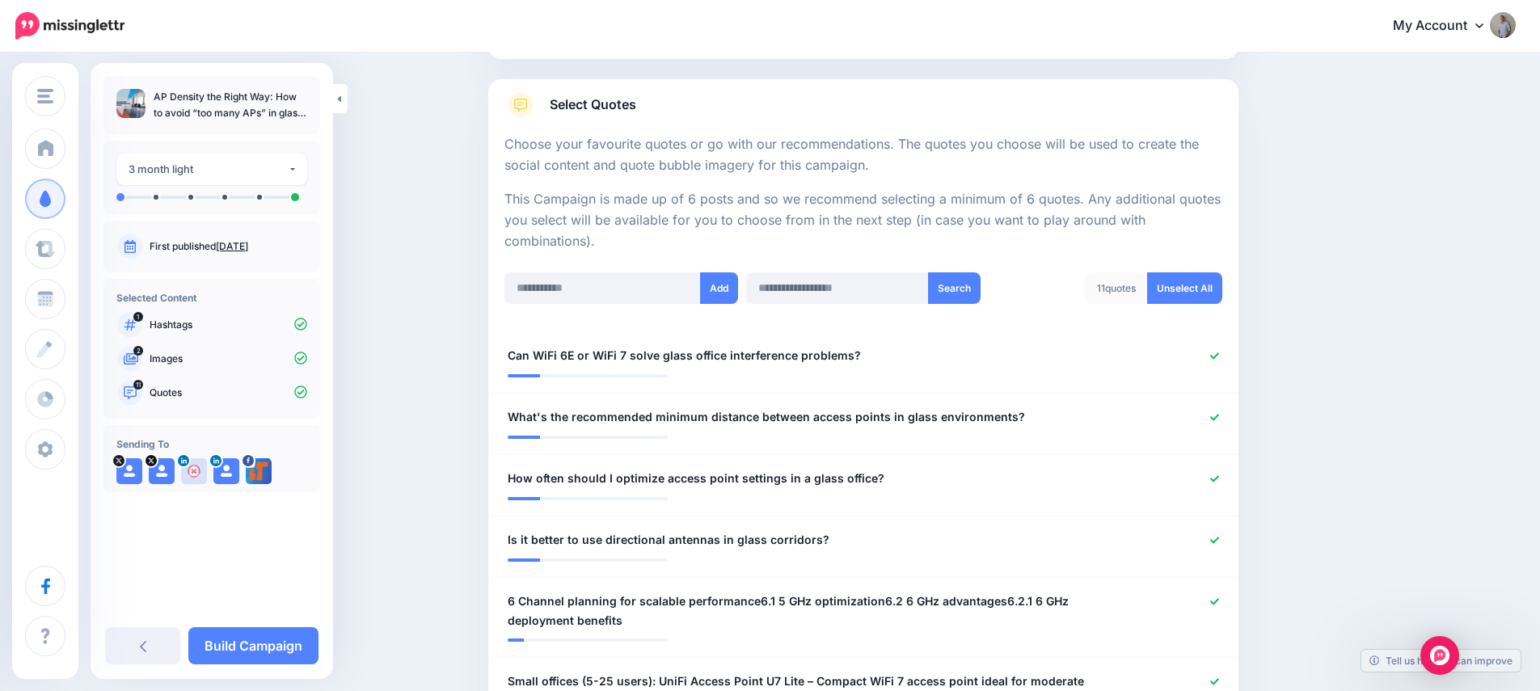
scroll to position [234, 0]
click at [1201, 286] on link "Unselect All" at bounding box center [1184, 287] width 75 height 32
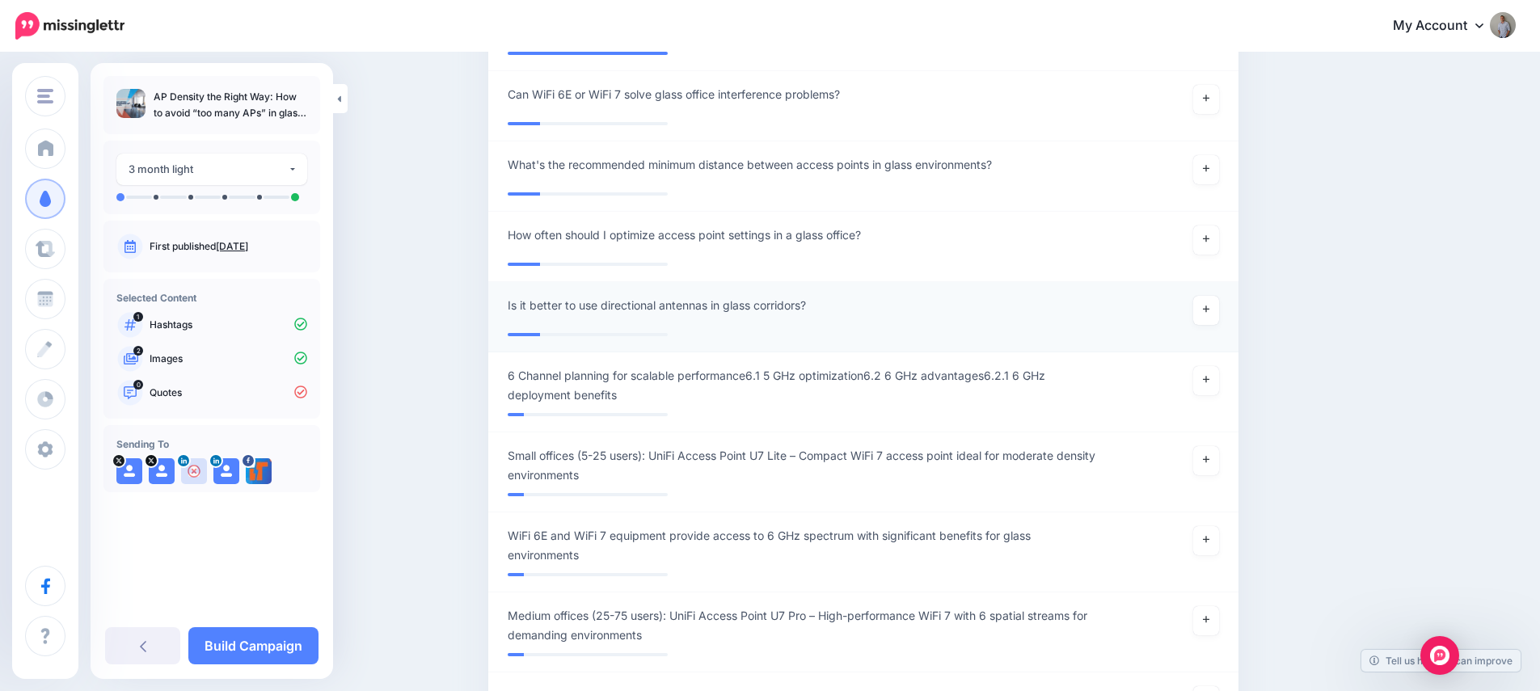
scroll to position [314, 0]
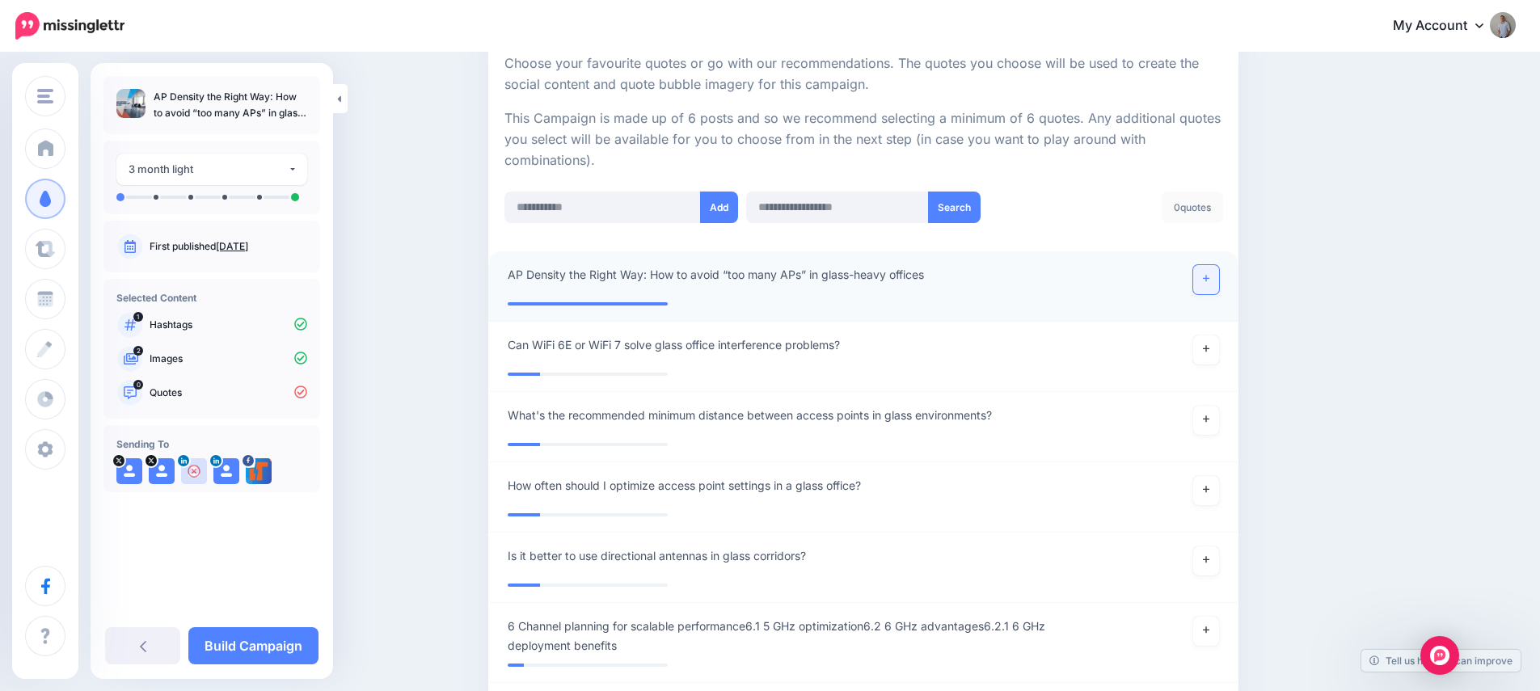
click at [1209, 278] on icon at bounding box center [1206, 279] width 6 height 6
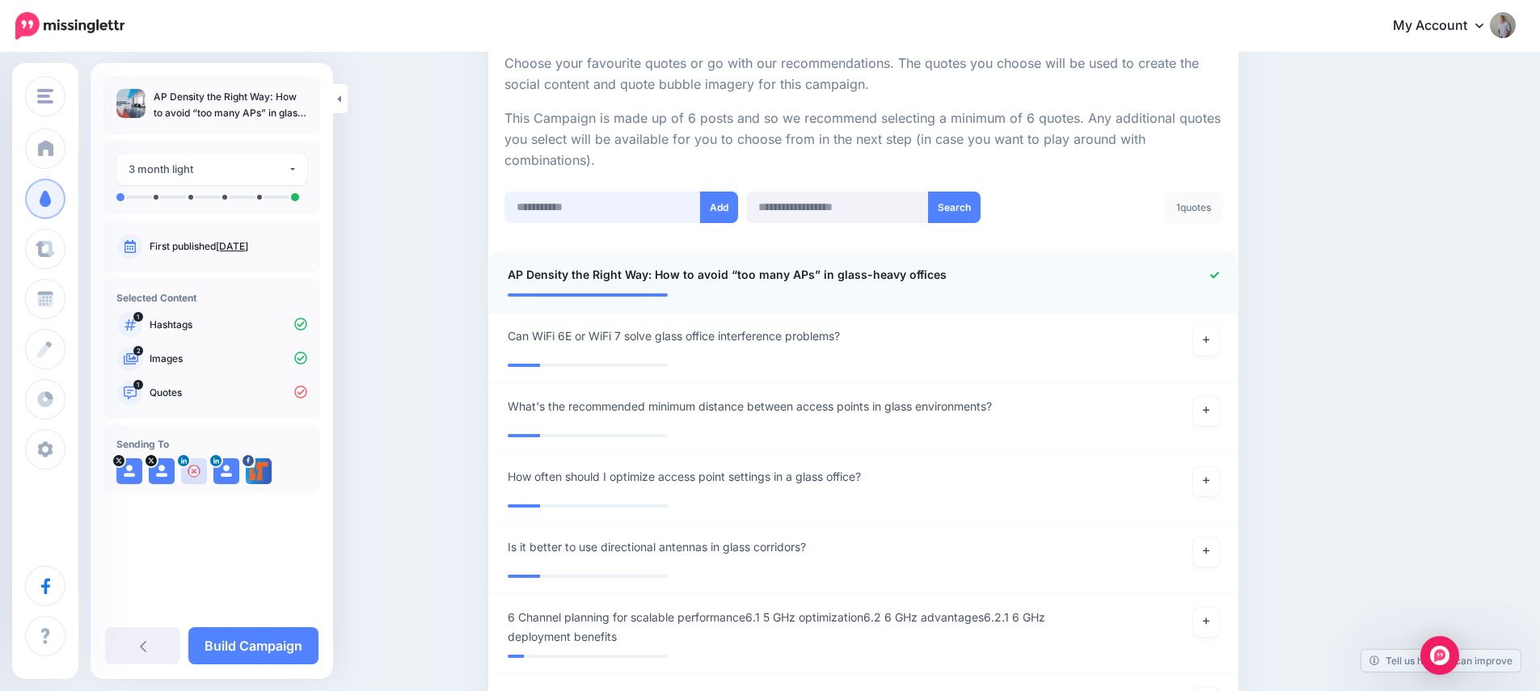
click at [554, 205] on input "text" at bounding box center [602, 208] width 196 height 32
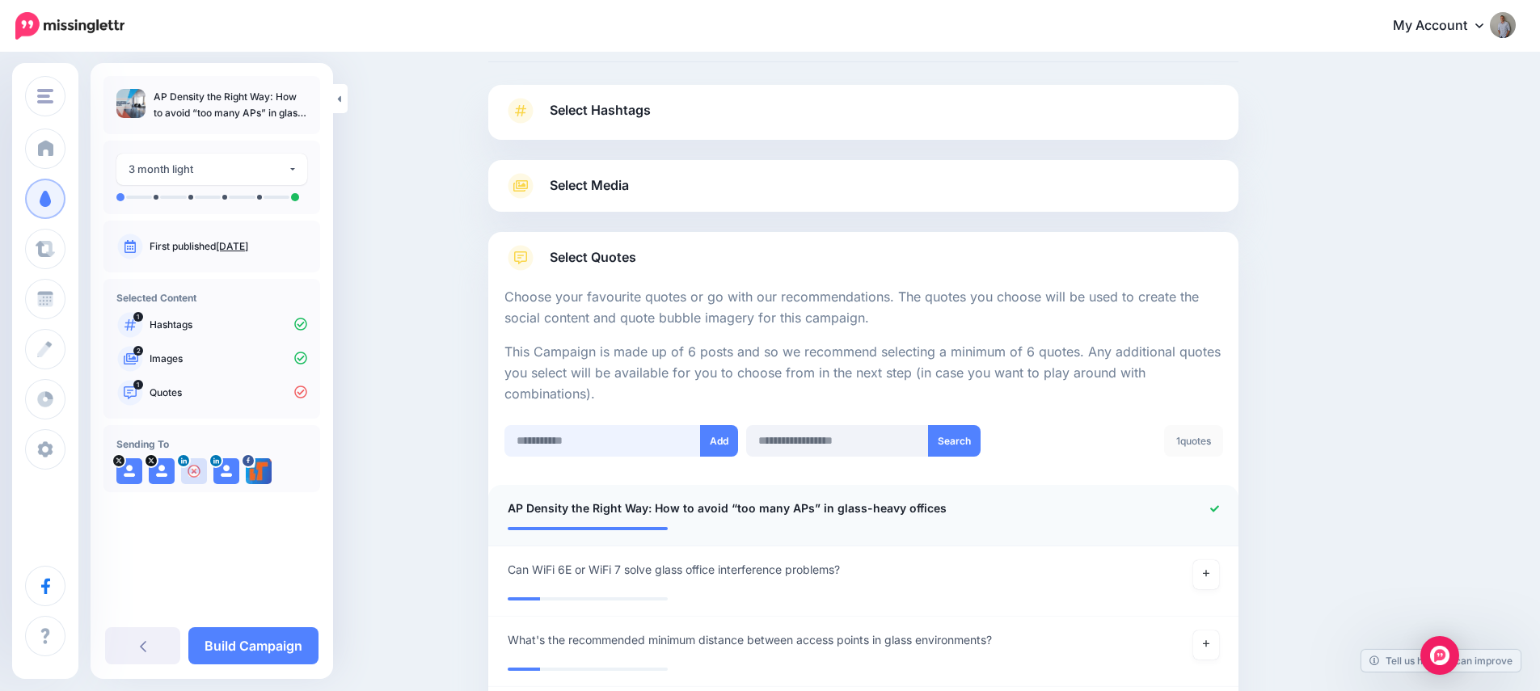
scroll to position [83, 0]
click at [627, 434] on input "text" at bounding box center [602, 438] width 196 height 32
paste input "**********"
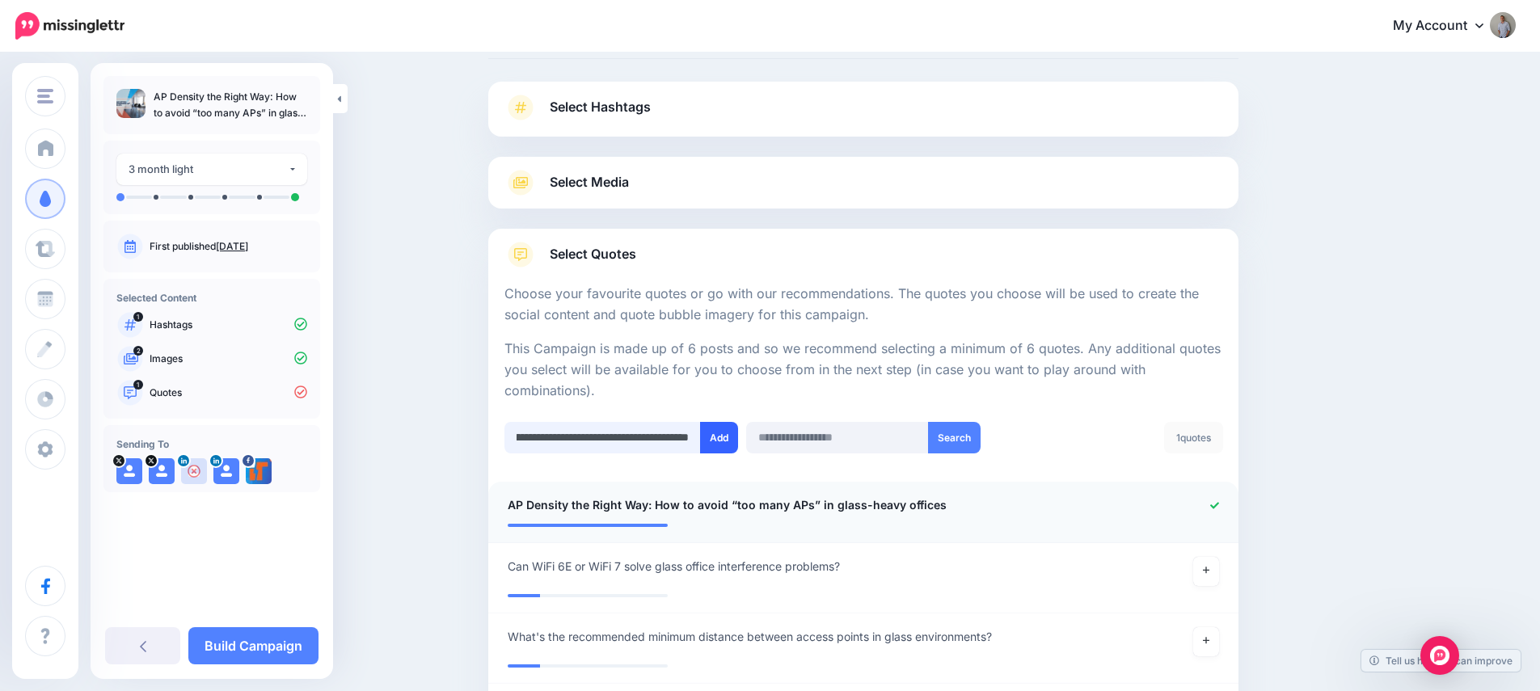
type input "**********"
click at [722, 436] on button "Add" at bounding box center [719, 438] width 38 height 32
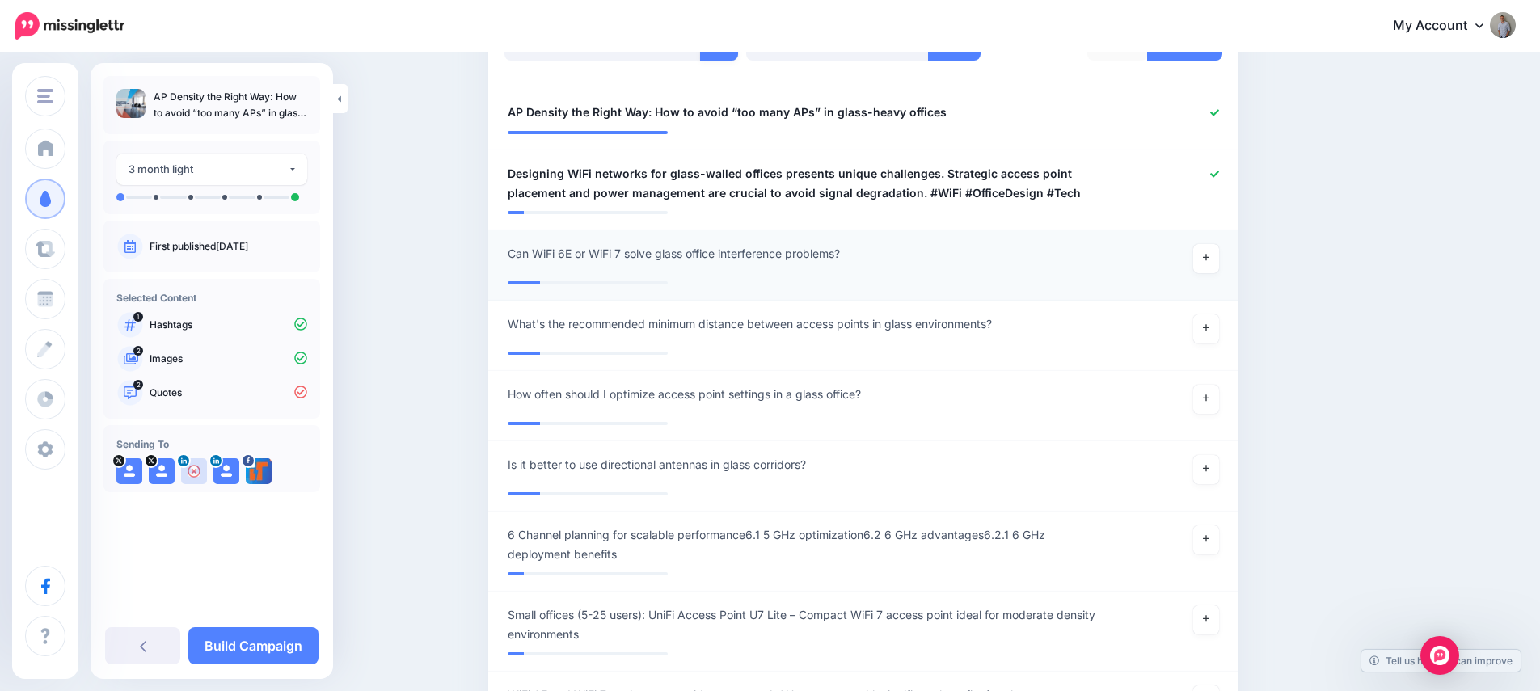
scroll to position [416, 0]
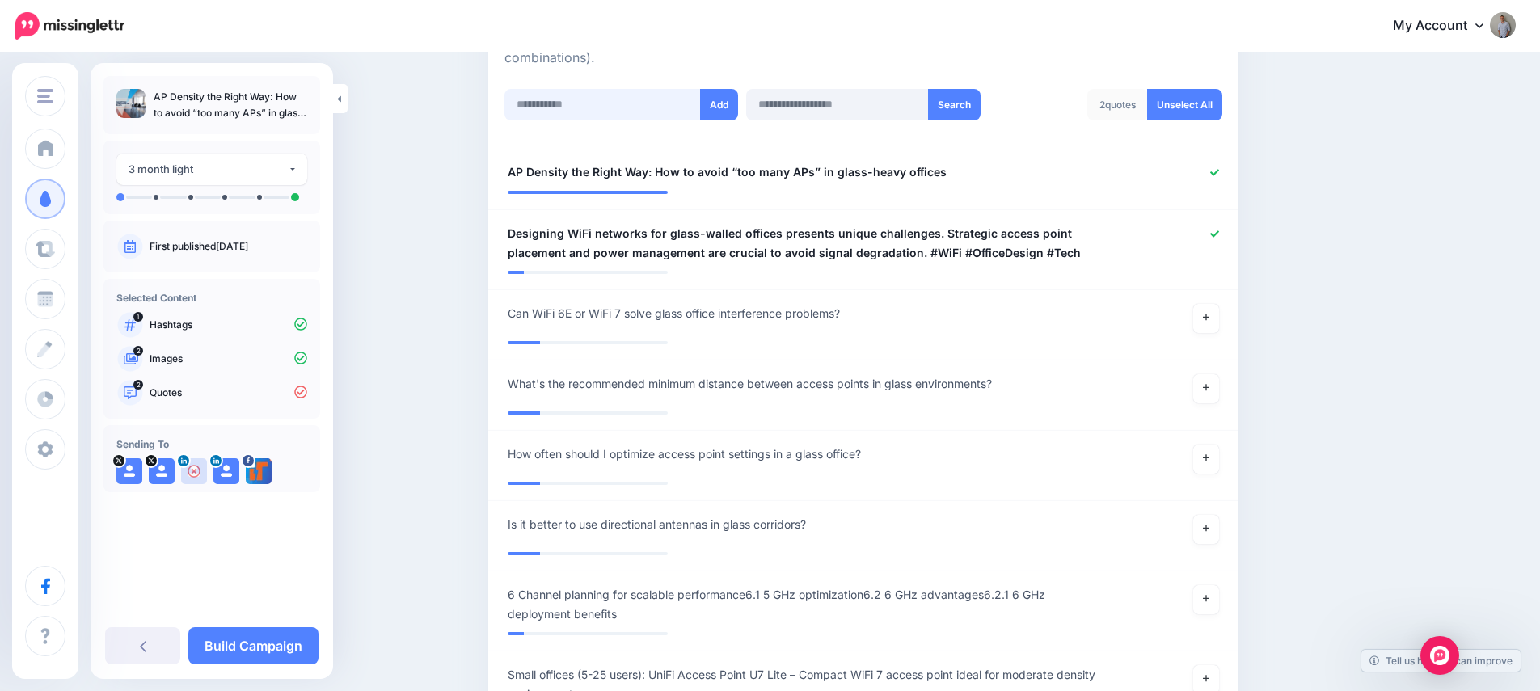
click at [602, 102] on input "text" at bounding box center [602, 105] width 196 height 32
paste input "**********"
type input "**********"
click at [732, 103] on button "Add" at bounding box center [719, 105] width 38 height 32
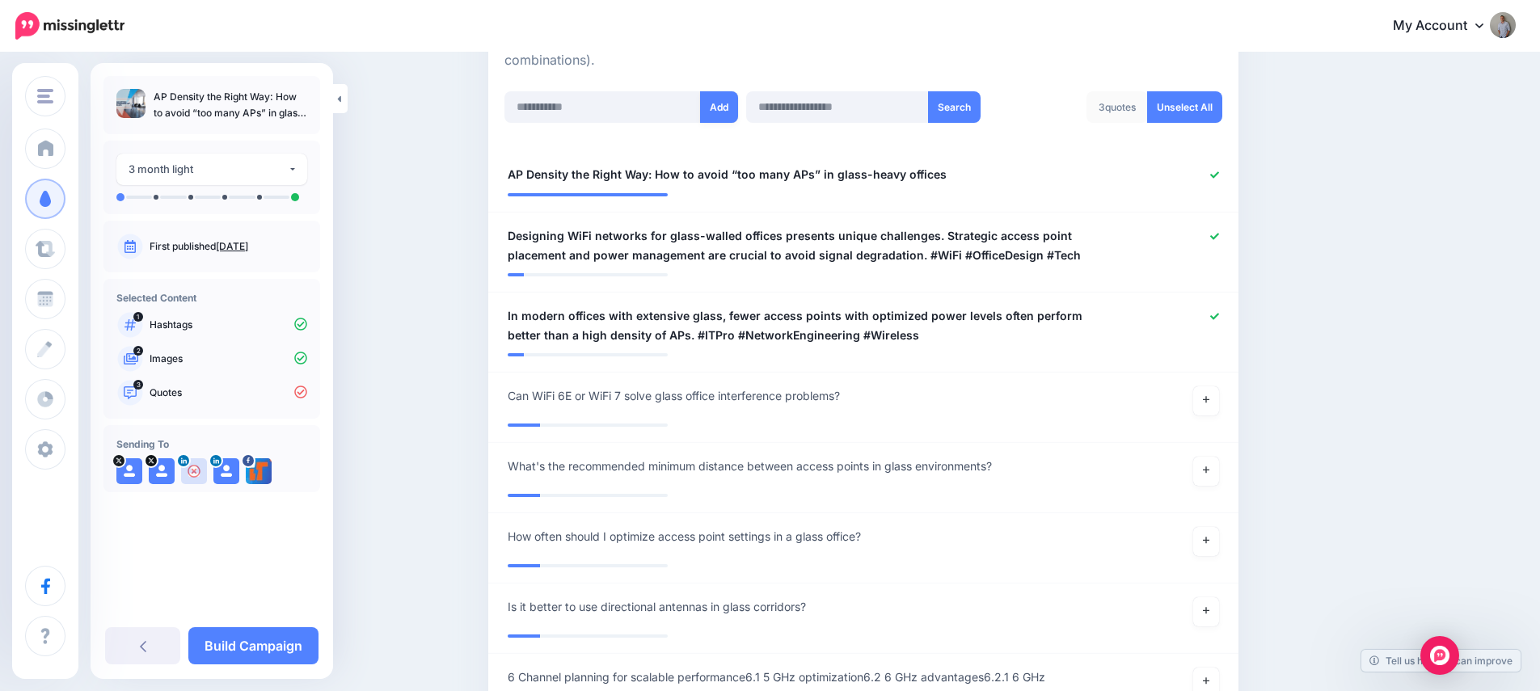
scroll to position [404, 0]
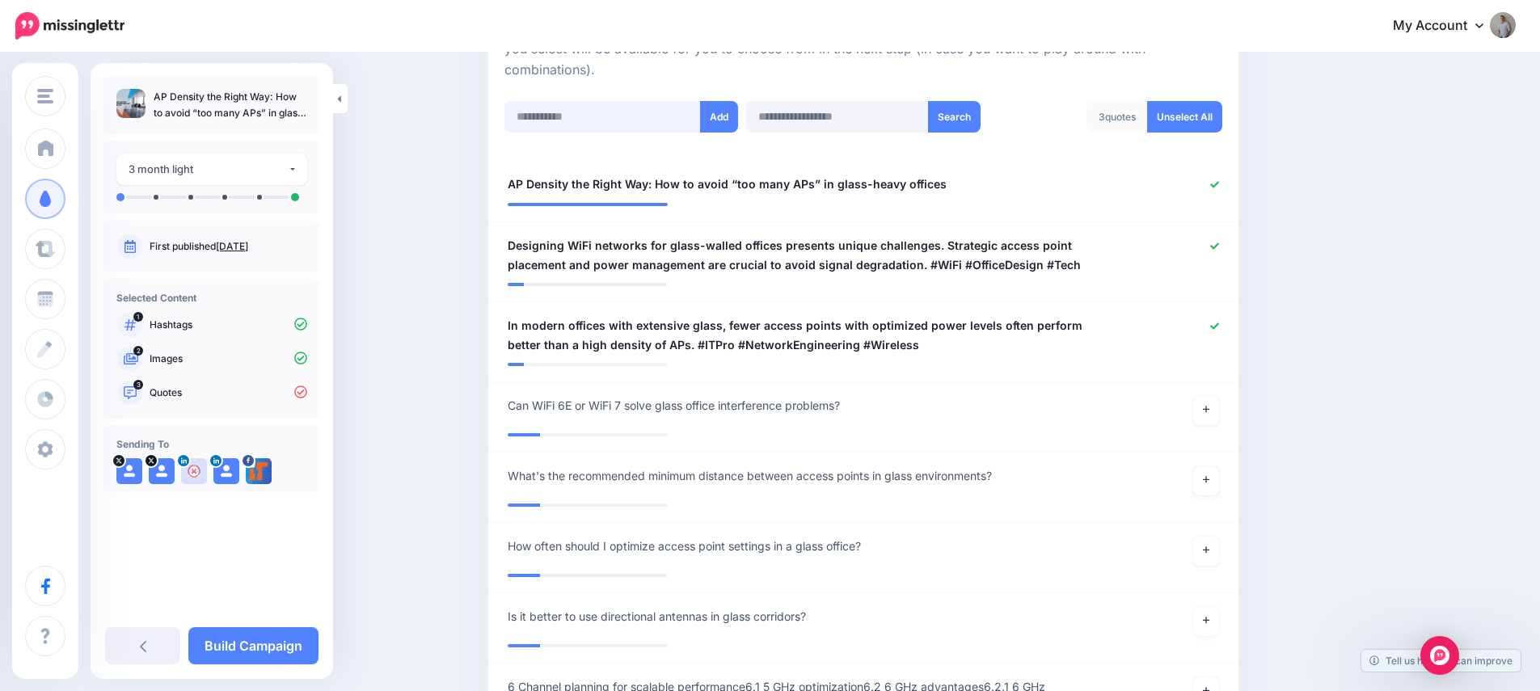
click at [619, 116] on input "text" at bounding box center [602, 117] width 196 height 32
paste input "**********"
type input "**********"
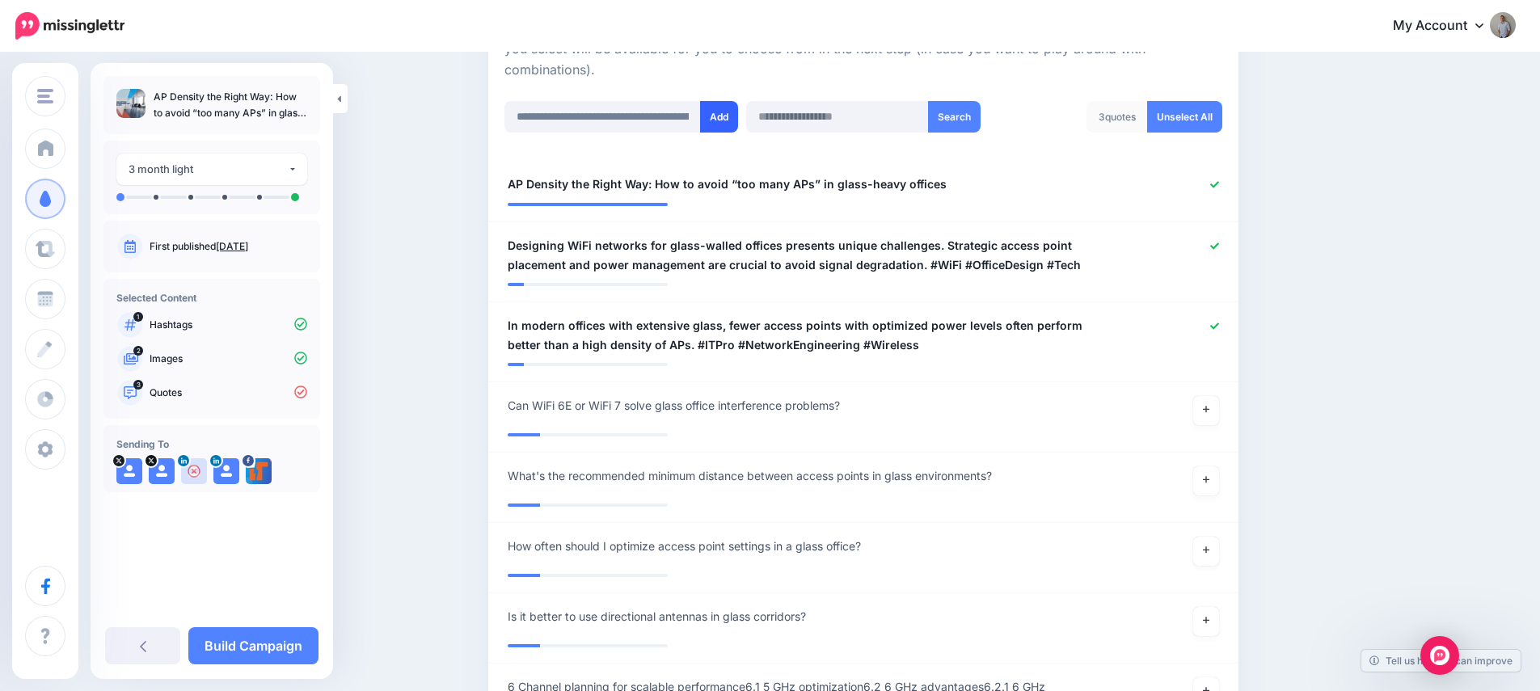
click at [738, 116] on button "Add" at bounding box center [719, 117] width 38 height 32
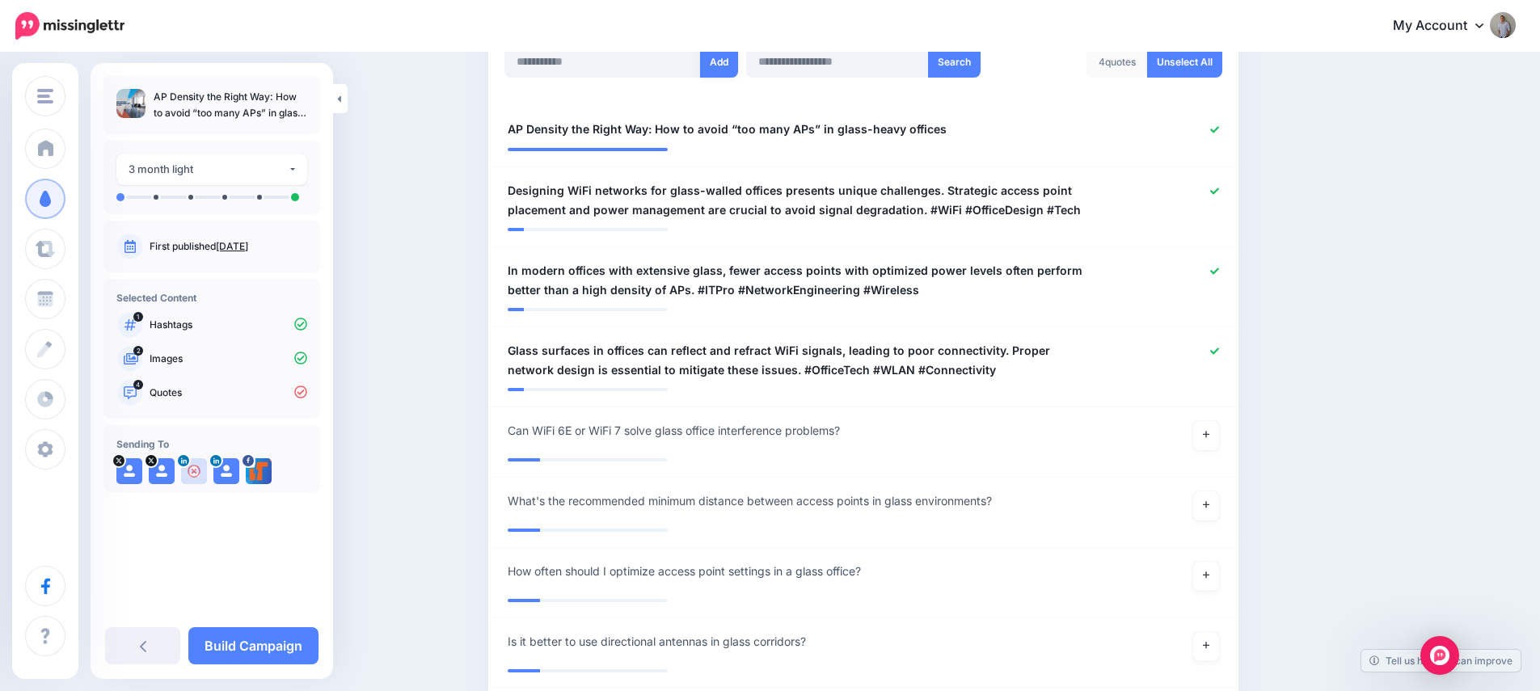
scroll to position [423, 0]
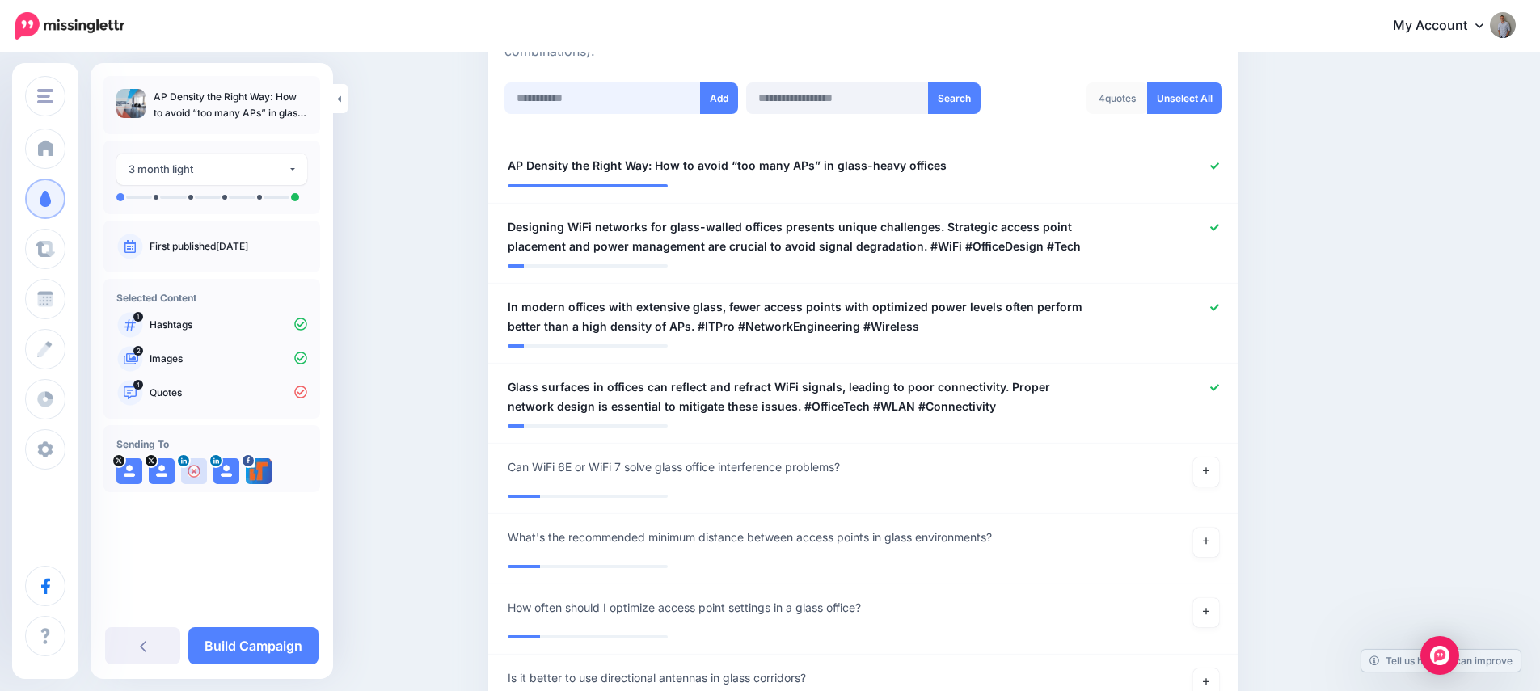
click at [600, 88] on input "text" at bounding box center [602, 98] width 196 height 32
paste input "**********"
type input "**********"
click at [716, 99] on button "Add" at bounding box center [719, 98] width 38 height 32
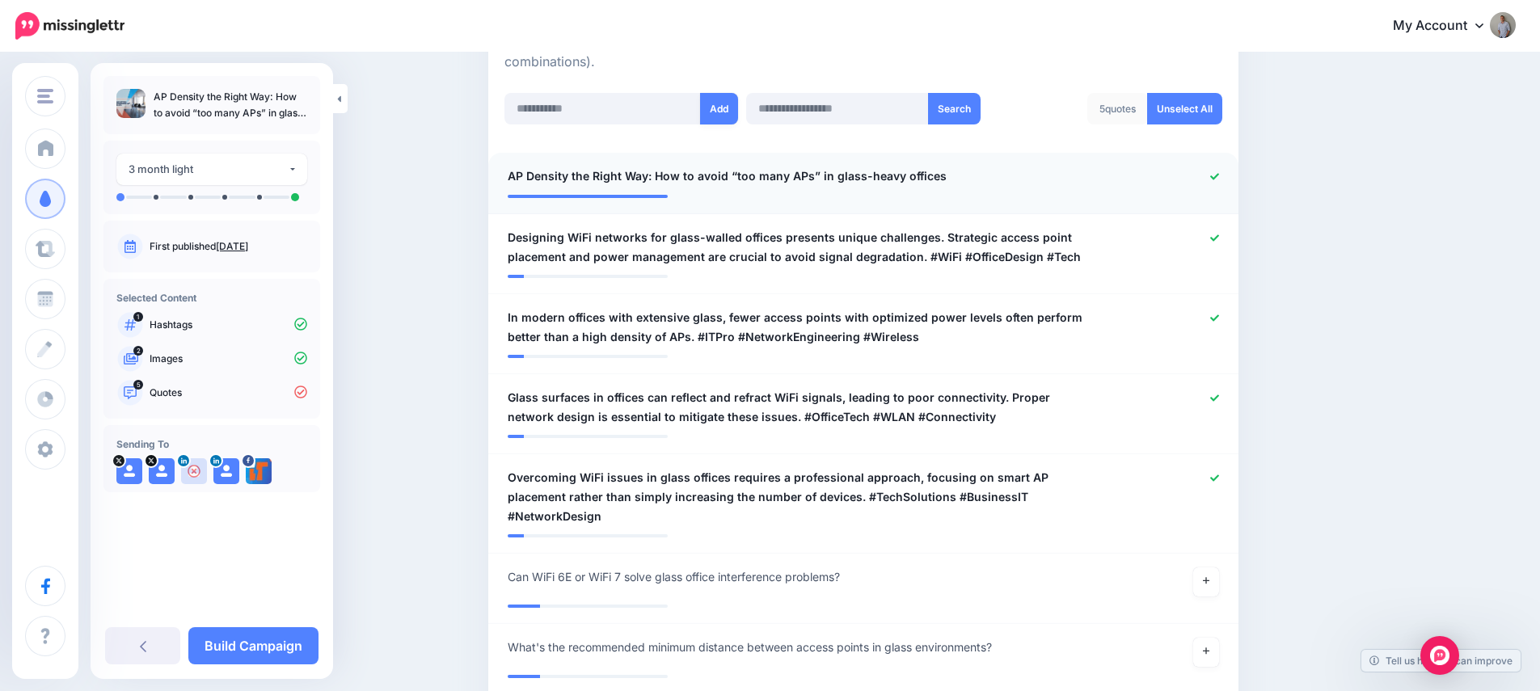
scroll to position [410, 0]
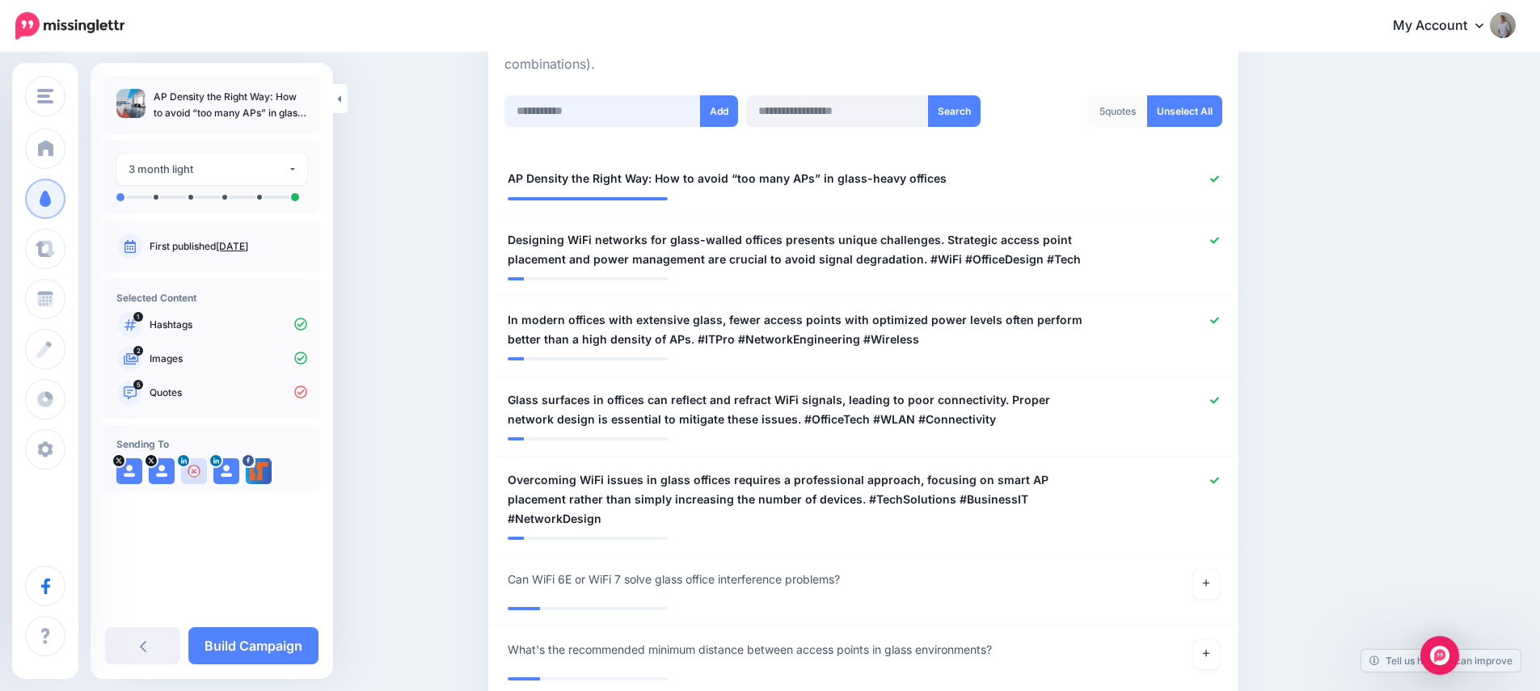
click at [640, 116] on input "text" at bounding box center [602, 111] width 196 height 32
paste input "**********"
type input "**********"
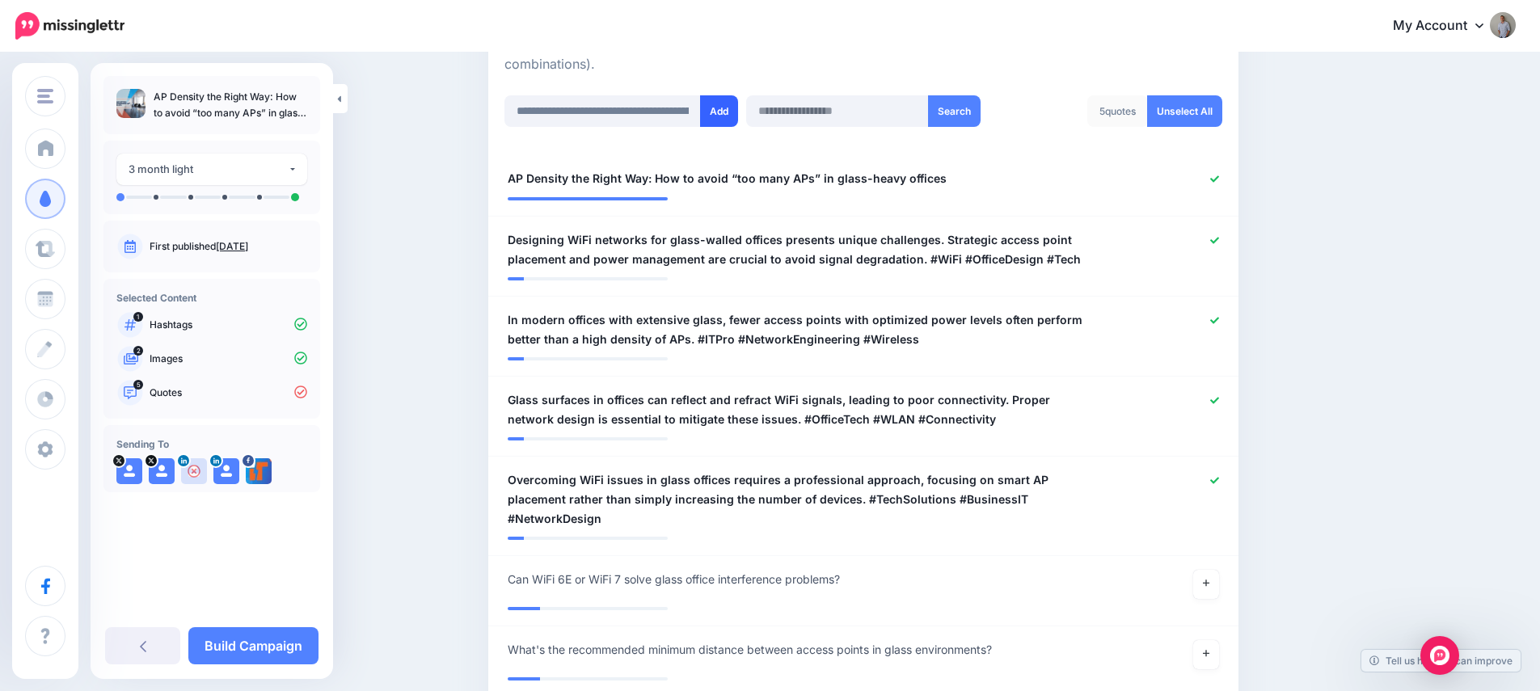
click at [728, 112] on button "Add" at bounding box center [719, 111] width 38 height 32
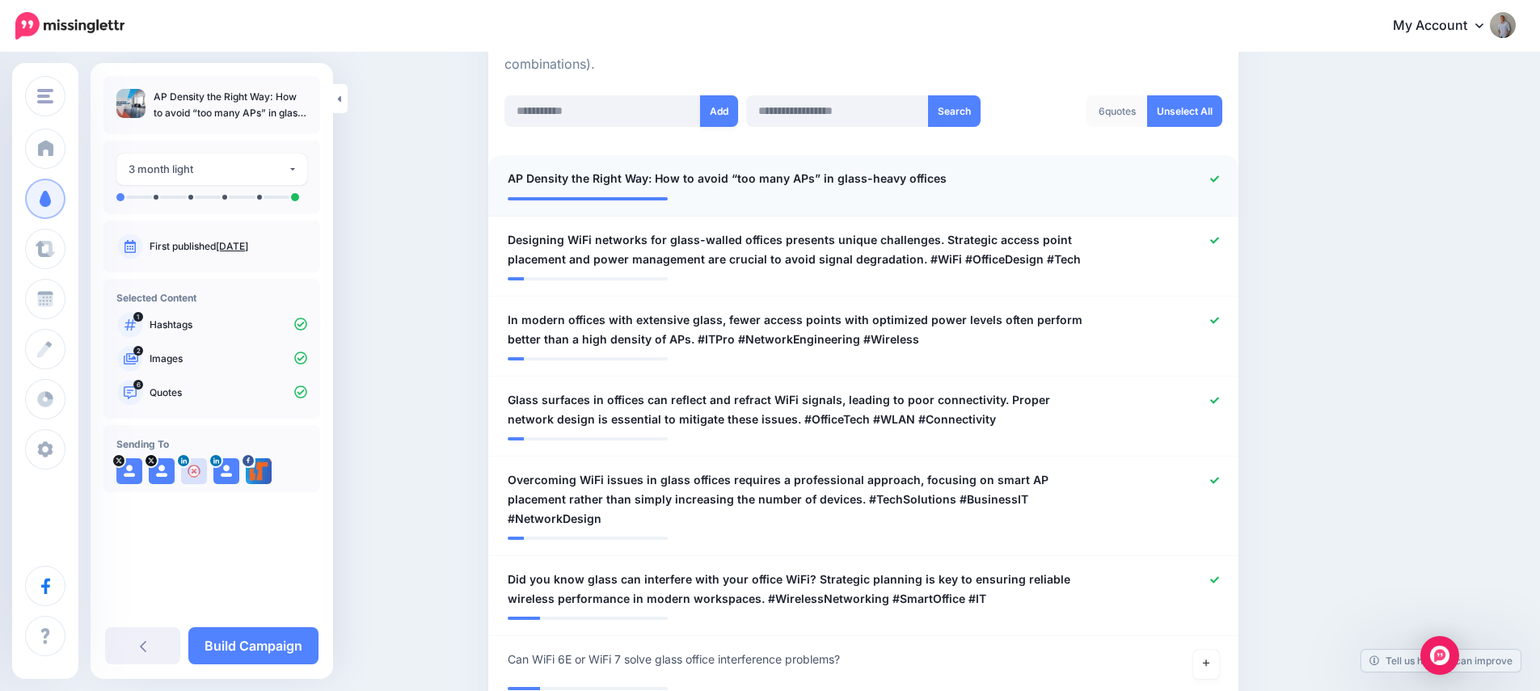
scroll to position [564, 0]
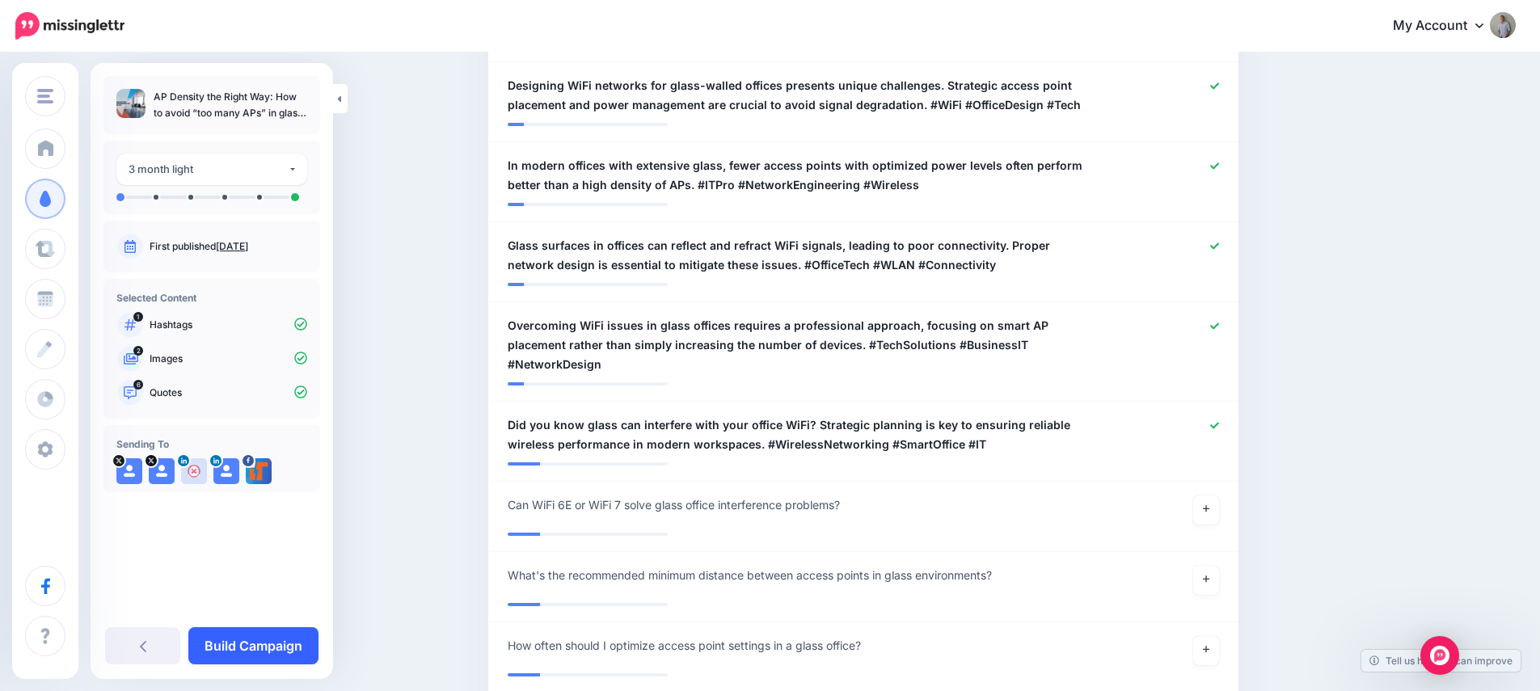
click at [266, 642] on link "Build Campaign" at bounding box center [253, 645] width 130 height 37
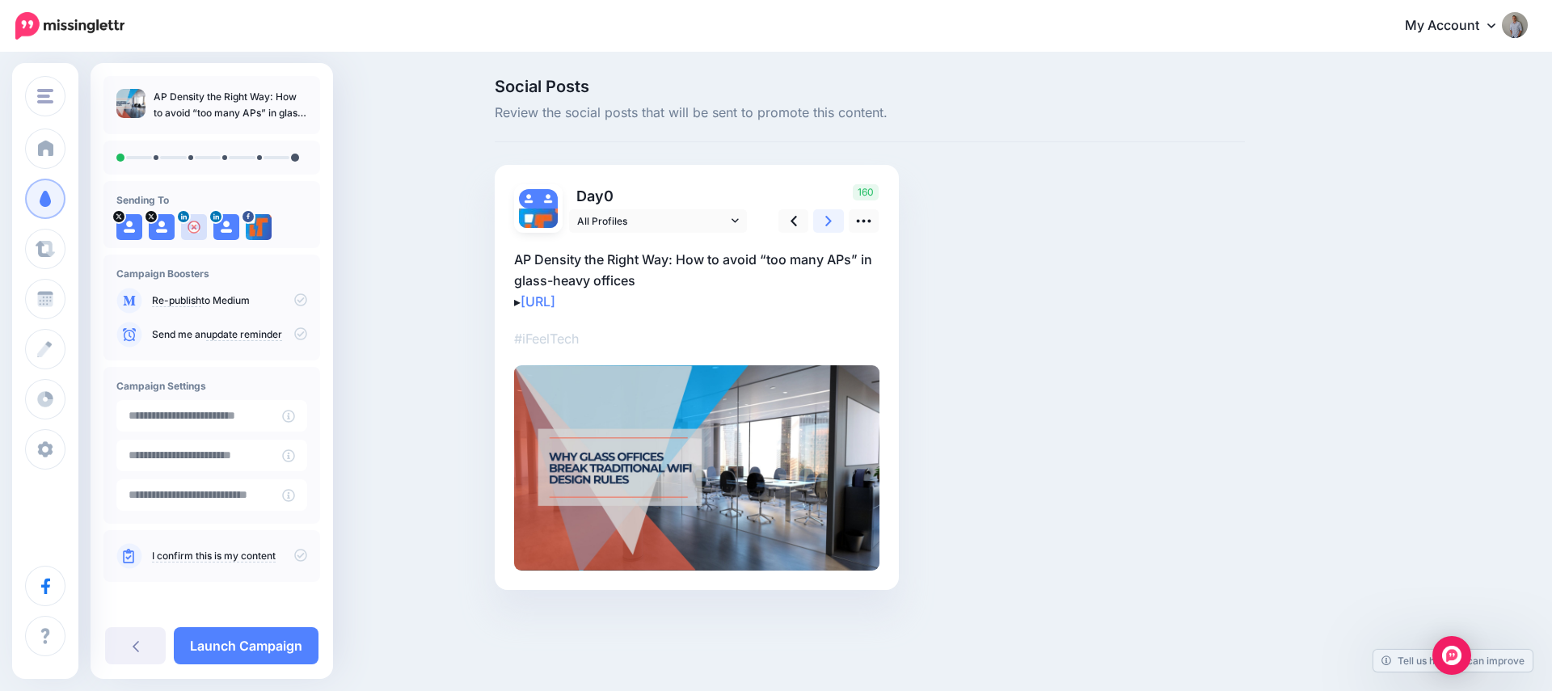
click at [825, 218] on icon at bounding box center [828, 221] width 6 height 17
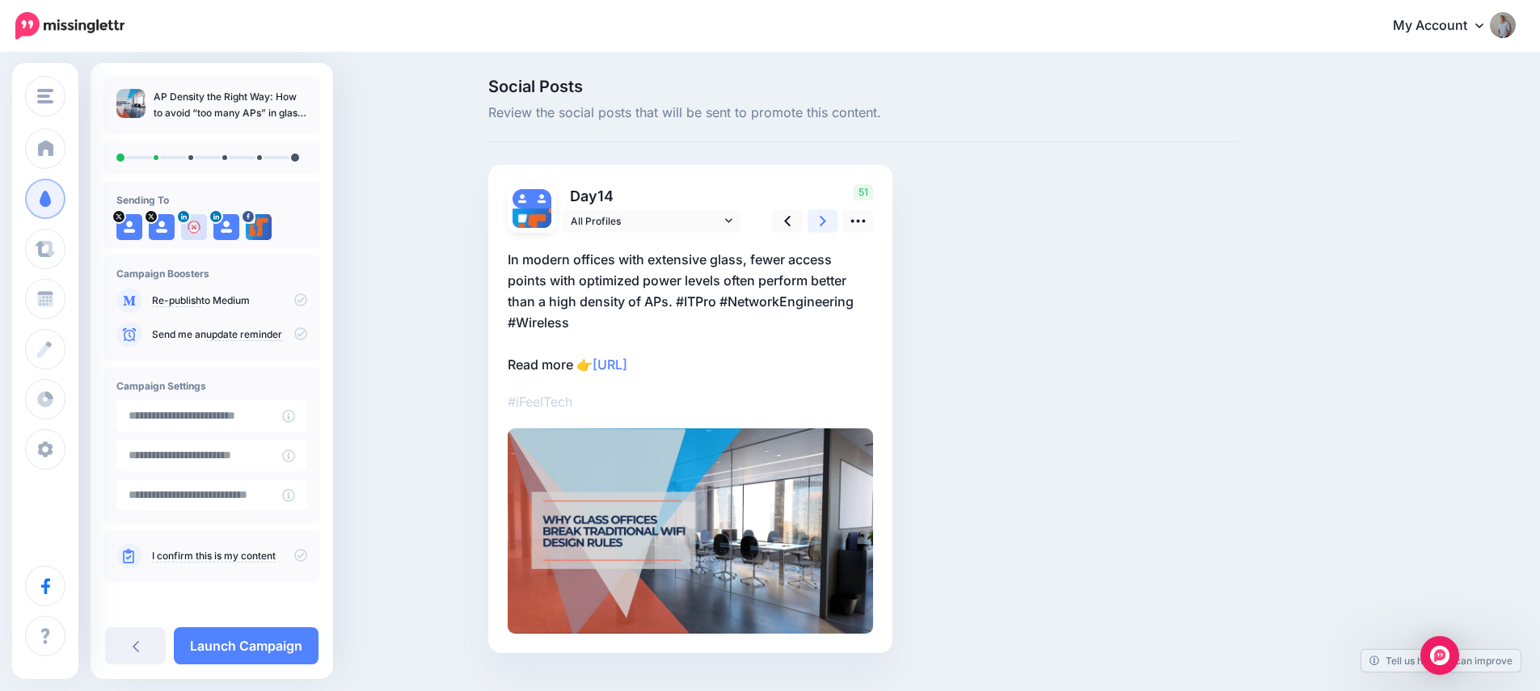
click at [825, 218] on icon at bounding box center [823, 221] width 6 height 17
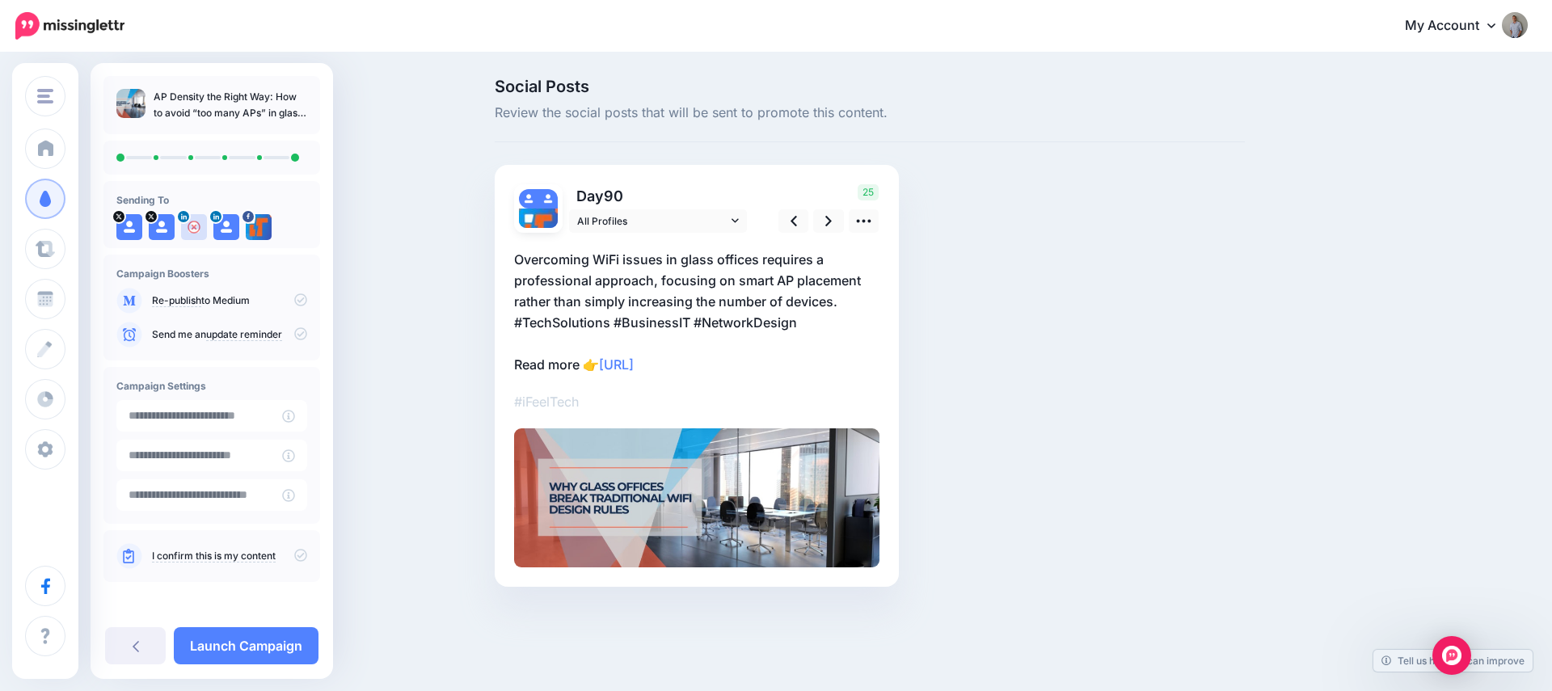
click at [298, 555] on icon at bounding box center [300, 555] width 13 height 13
click at [302, 296] on icon at bounding box center [300, 299] width 13 height 13
click at [234, 655] on link "Launch Campaign" at bounding box center [246, 645] width 145 height 37
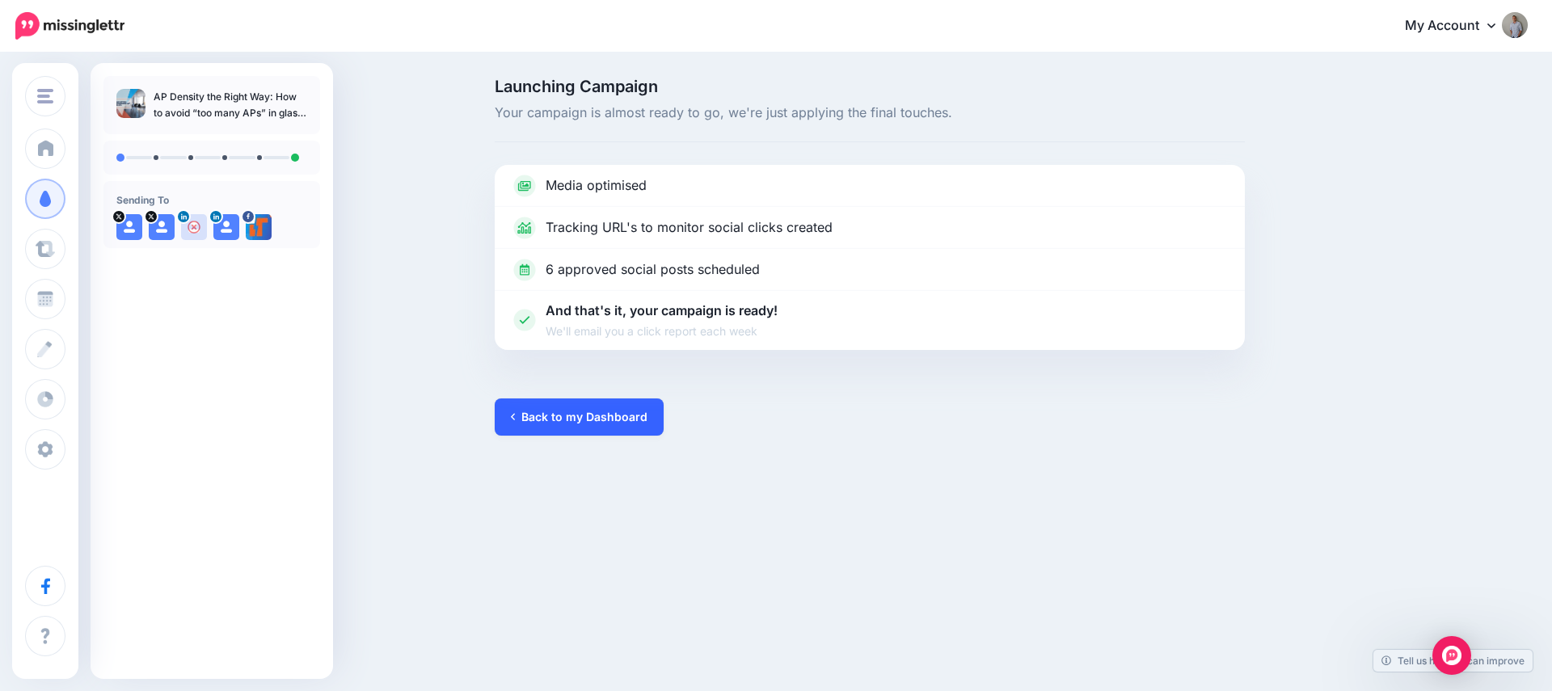
click at [537, 421] on link "Back to my Dashboard" at bounding box center [579, 417] width 169 height 37
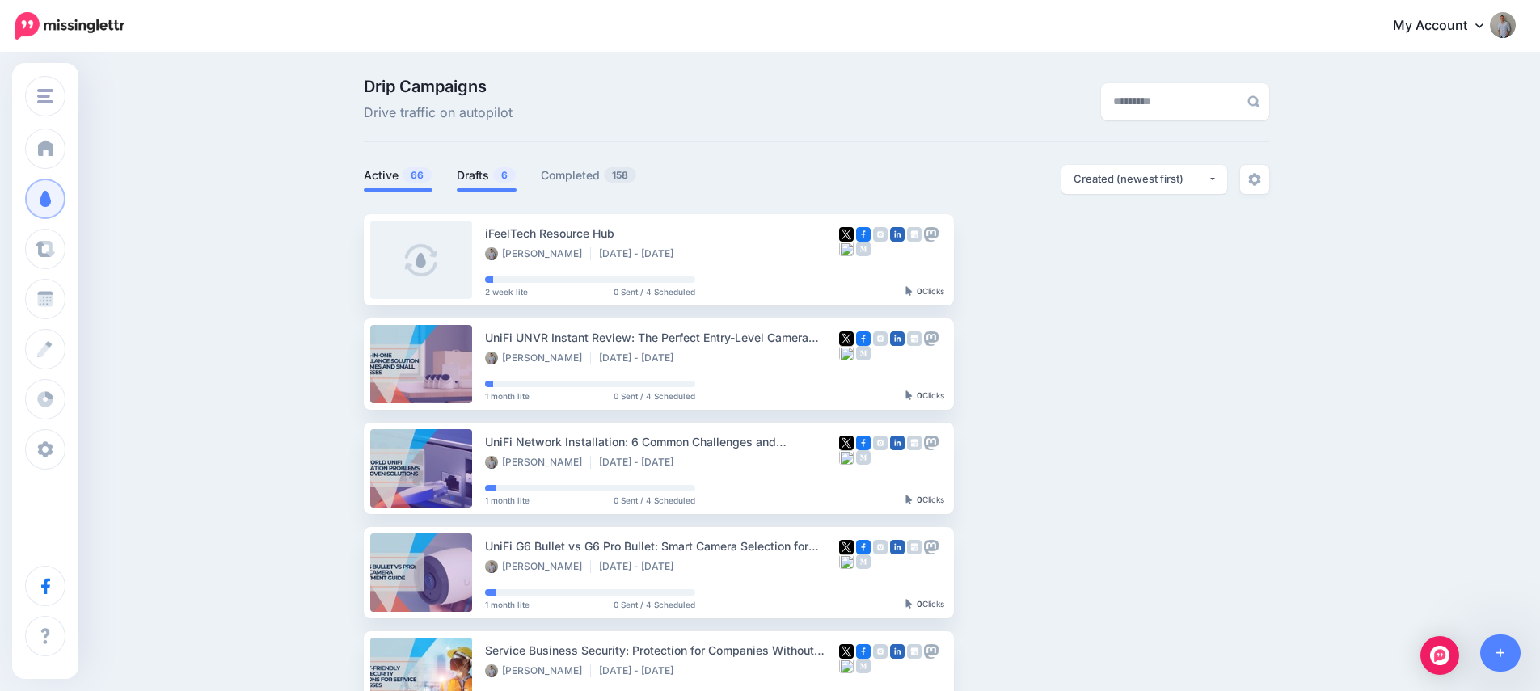
click at [494, 167] on link "Drafts 6" at bounding box center [487, 175] width 60 height 19
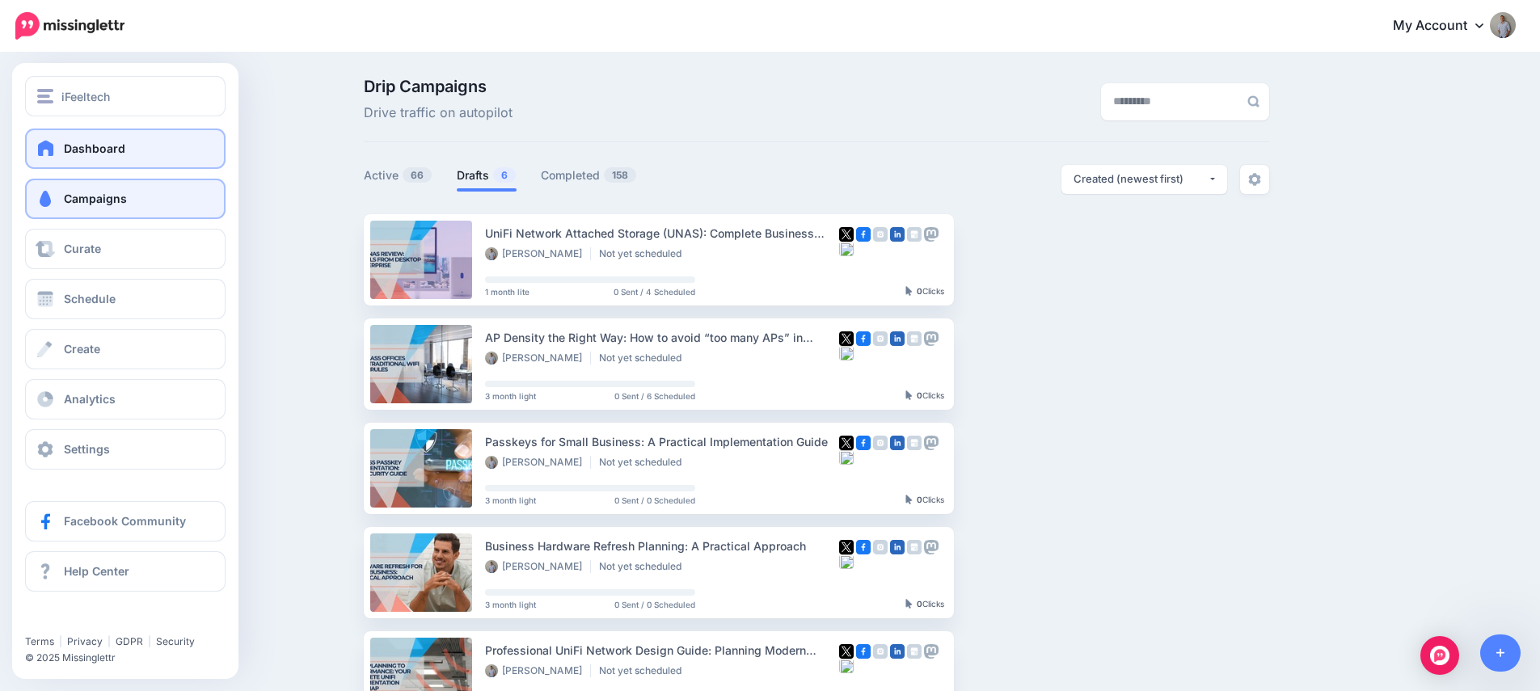
click at [53, 150] on span at bounding box center [46, 148] width 21 height 16
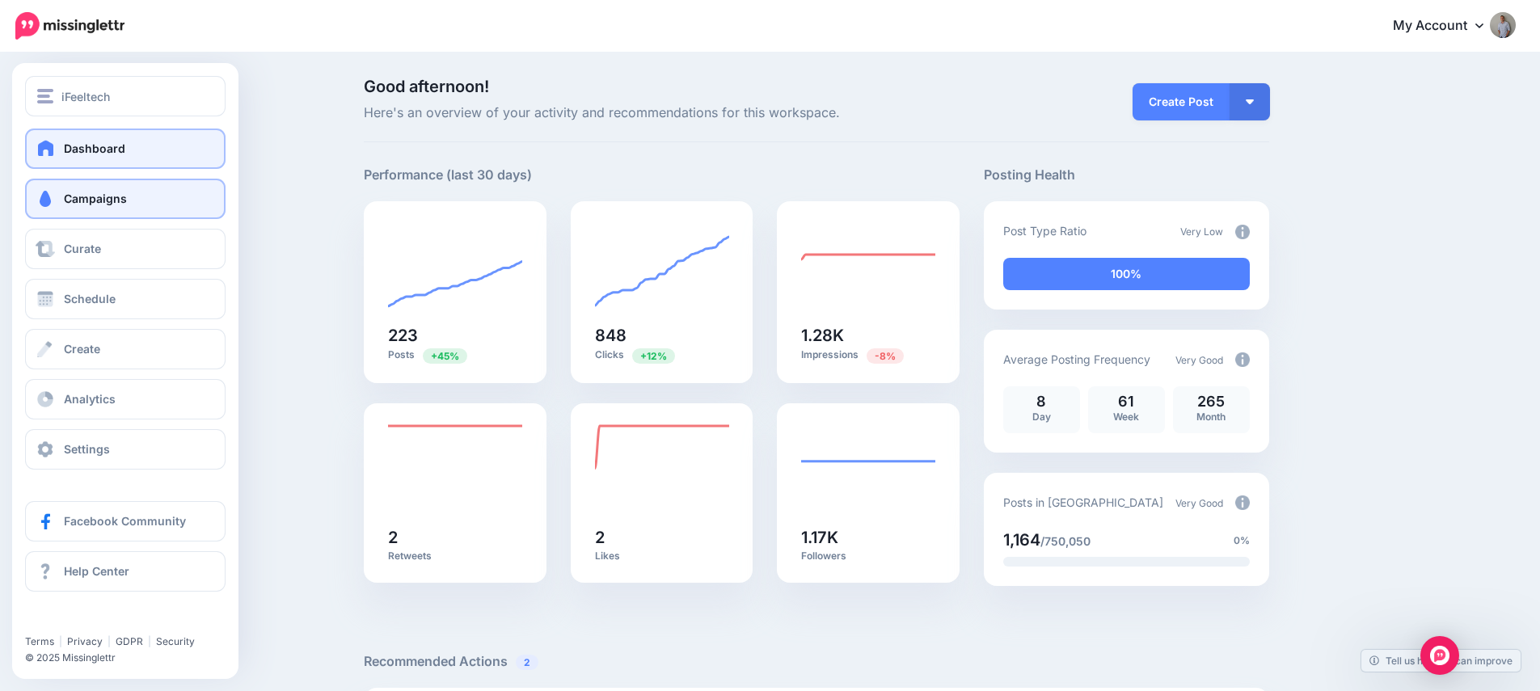
click at [75, 206] on link "Campaigns" at bounding box center [125, 199] width 200 height 40
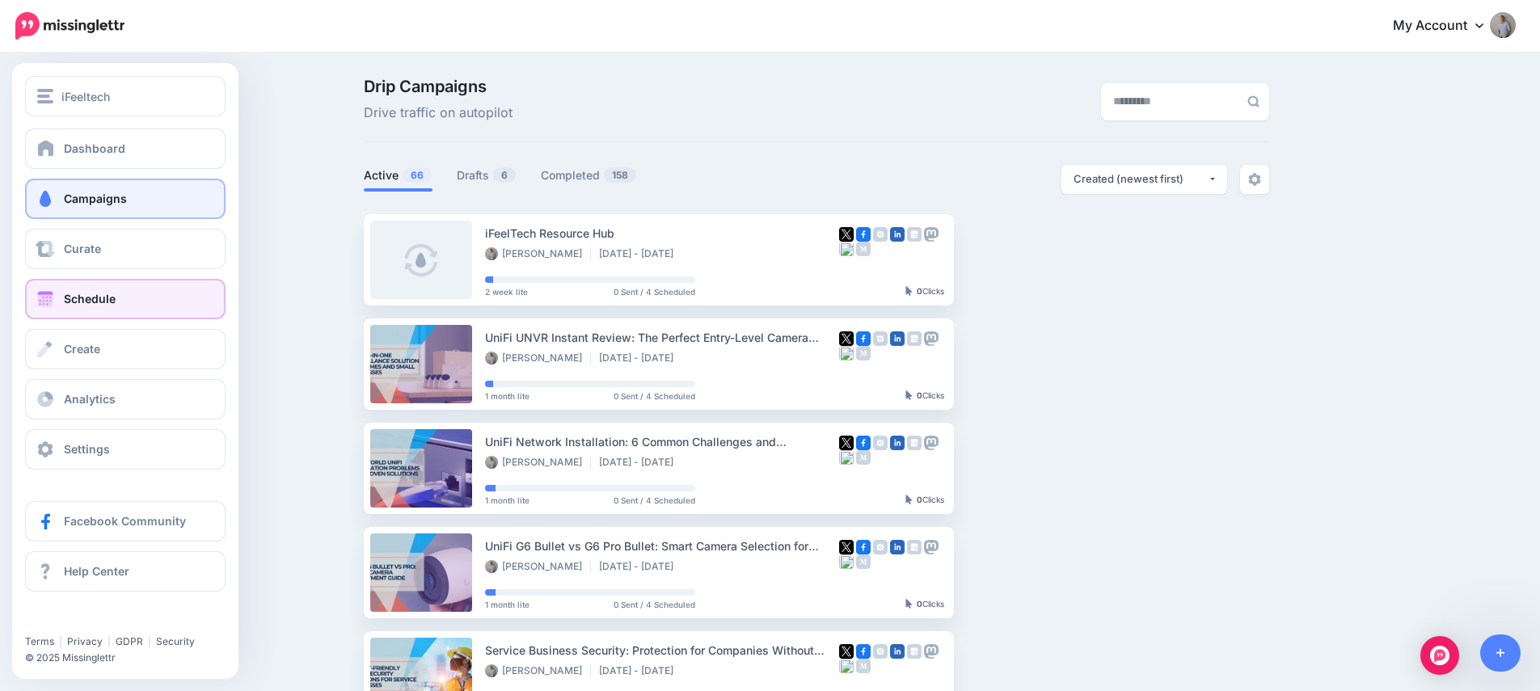
click at [78, 298] on span "Schedule" at bounding box center [90, 299] width 52 height 14
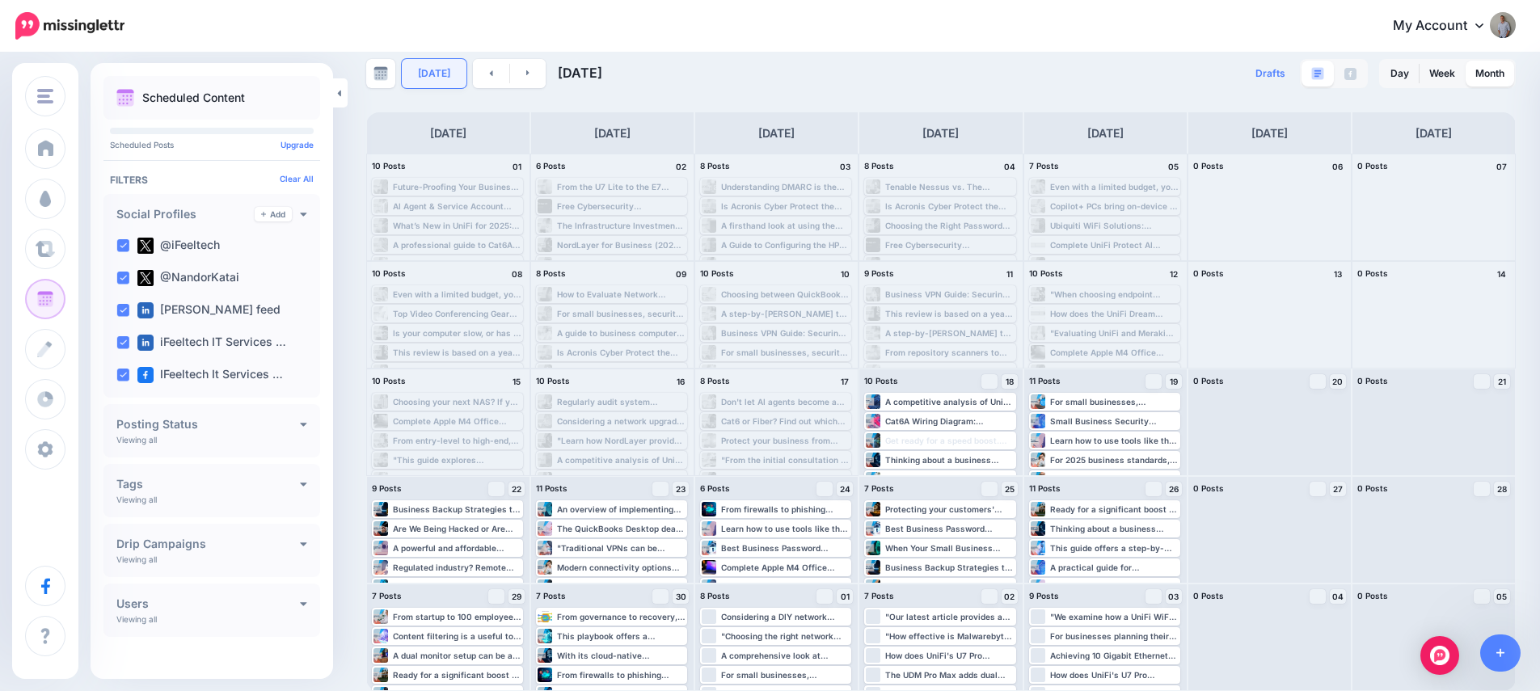
click at [428, 73] on link "Today" at bounding box center [434, 73] width 65 height 29
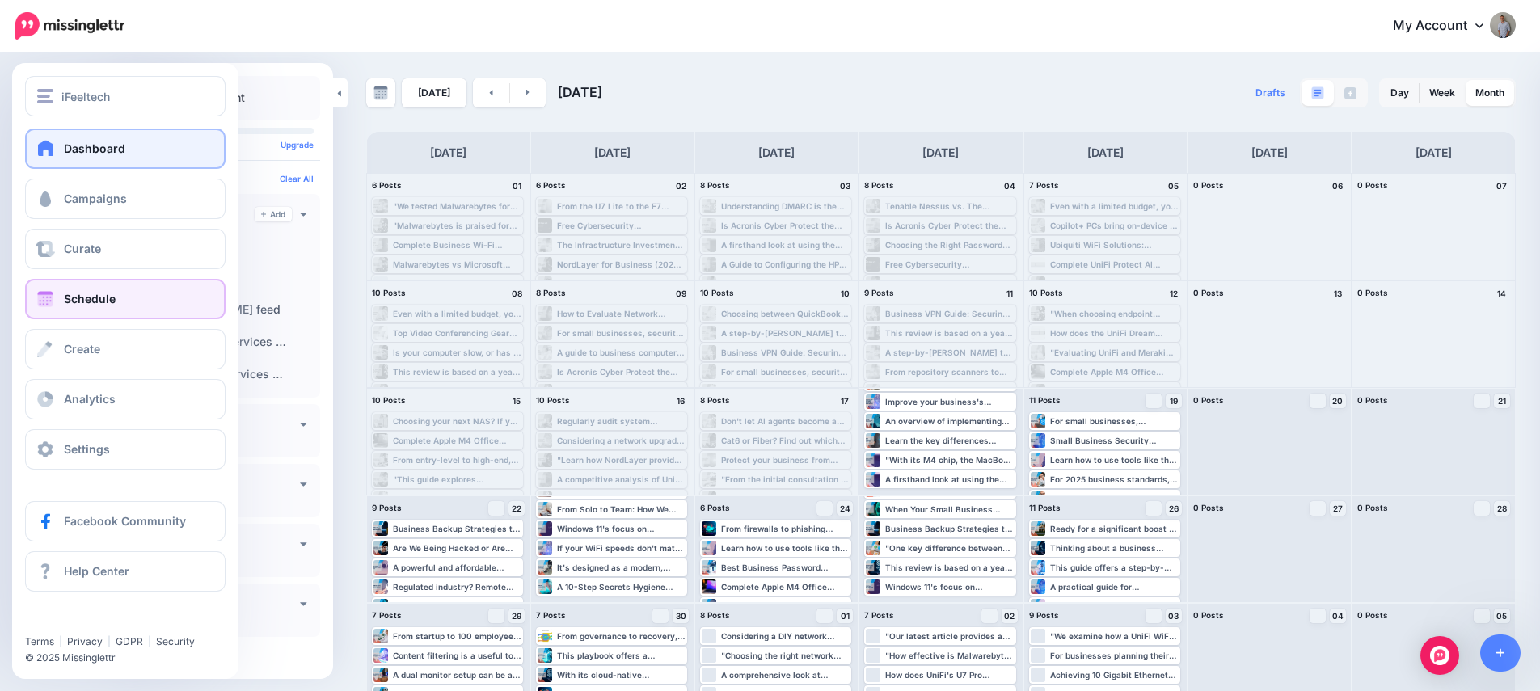
click at [61, 155] on link "Dashboard" at bounding box center [125, 149] width 200 height 40
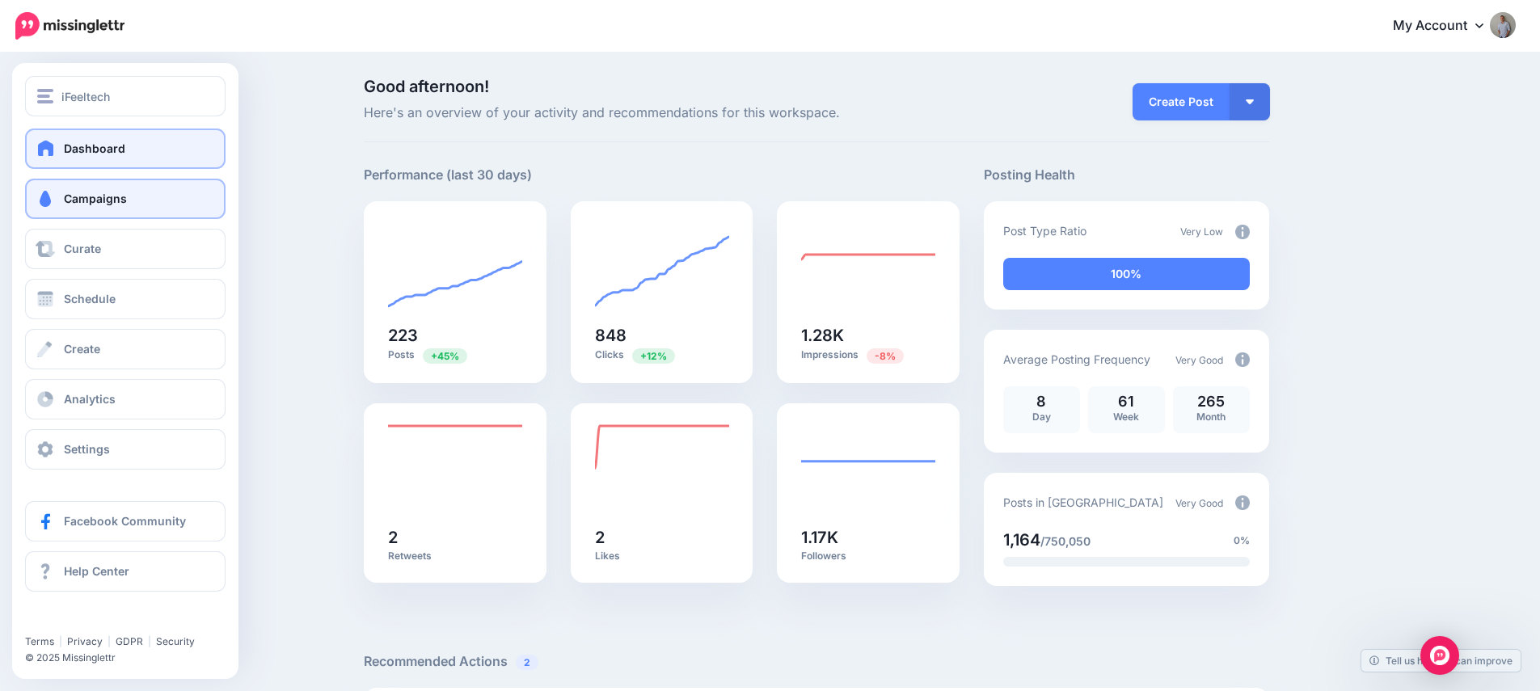
click at [100, 205] on span "Campaigns" at bounding box center [95, 199] width 63 height 14
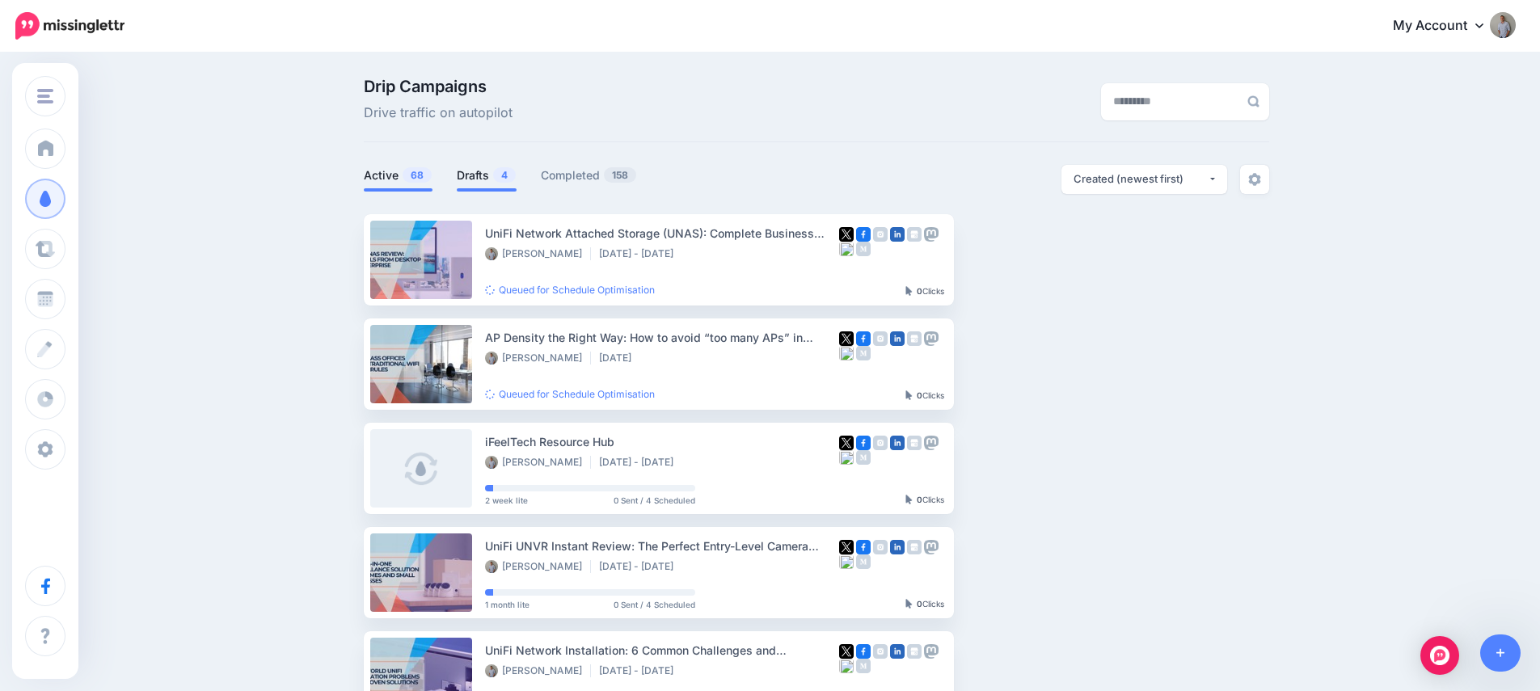
click at [483, 178] on link "Drafts 4" at bounding box center [487, 175] width 60 height 19
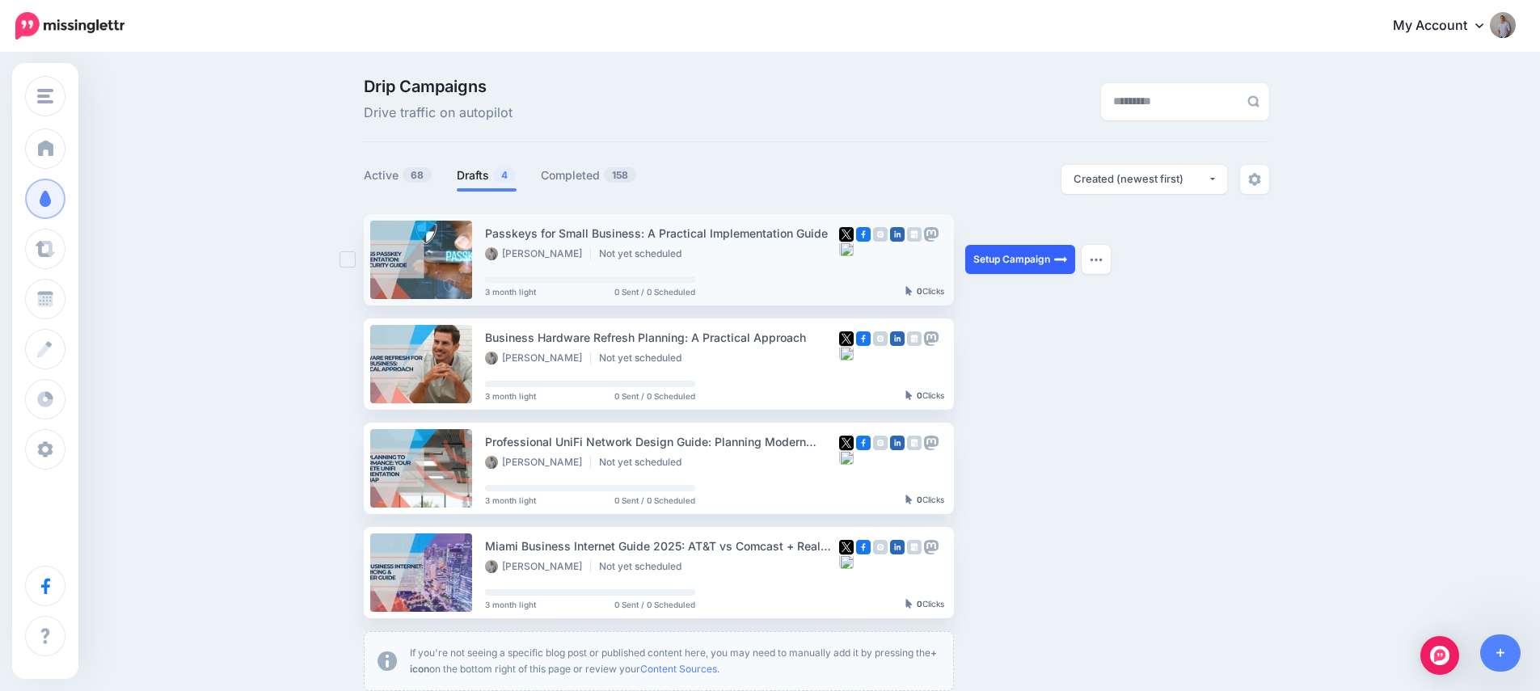
click at [1026, 265] on link "Setup Campaign" at bounding box center [1020, 259] width 110 height 29
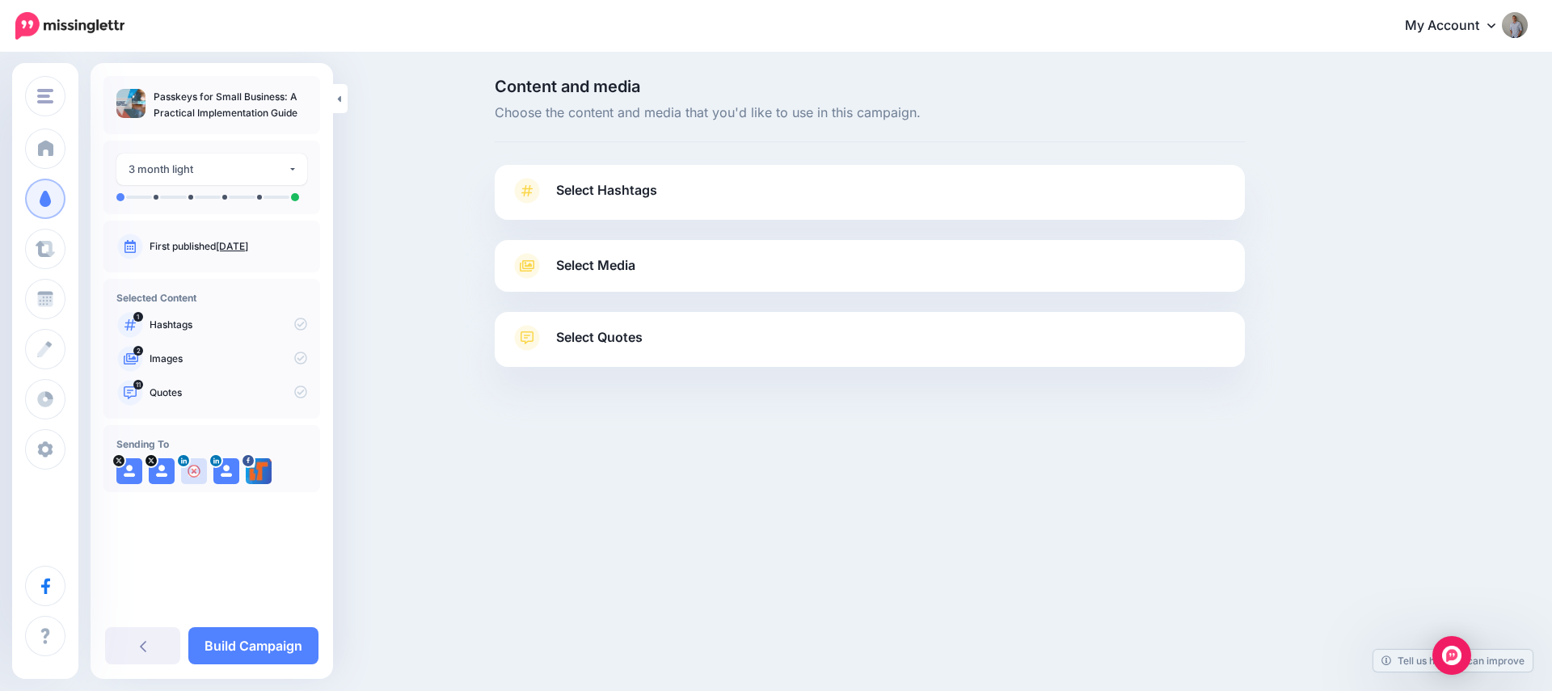
click at [619, 186] on span "Select Hashtags" at bounding box center [606, 190] width 101 height 22
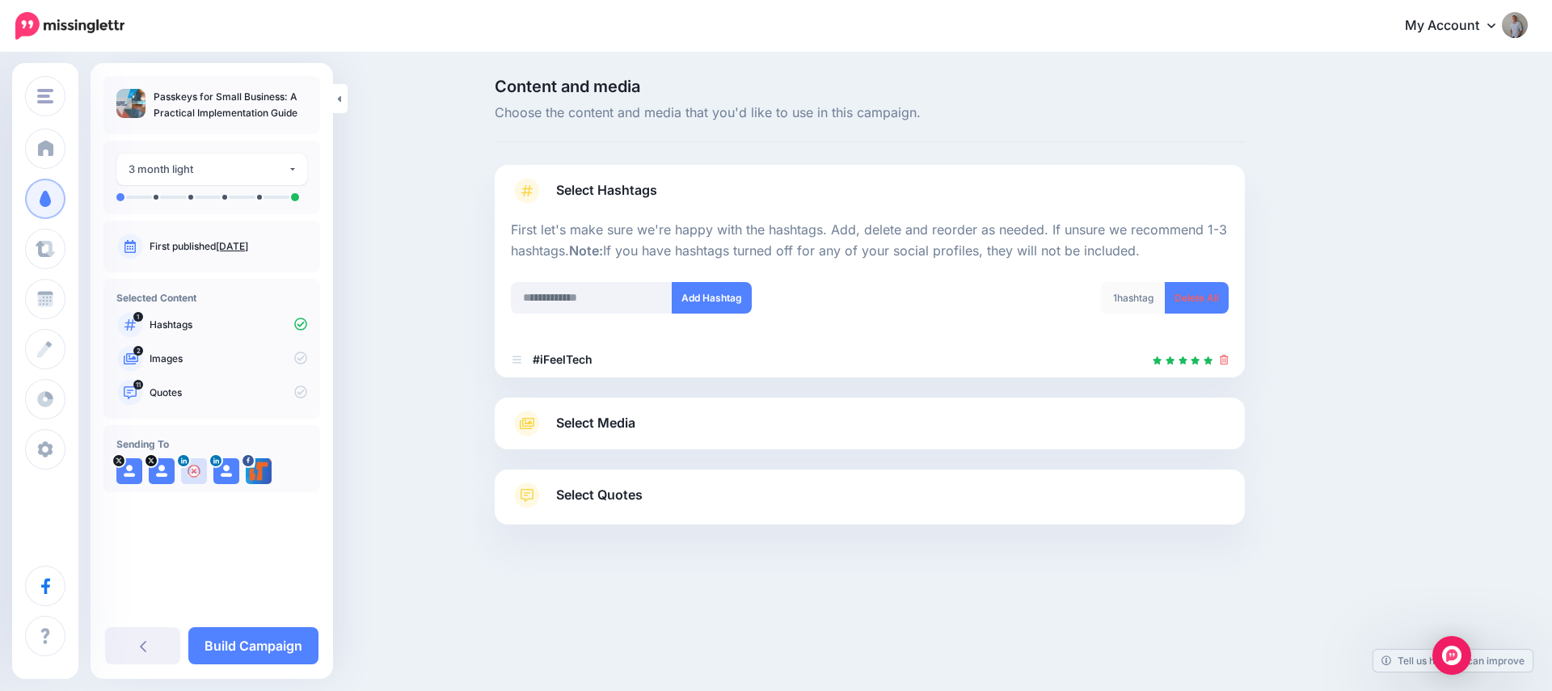
click at [634, 419] on span "Select Media" at bounding box center [595, 423] width 79 height 22
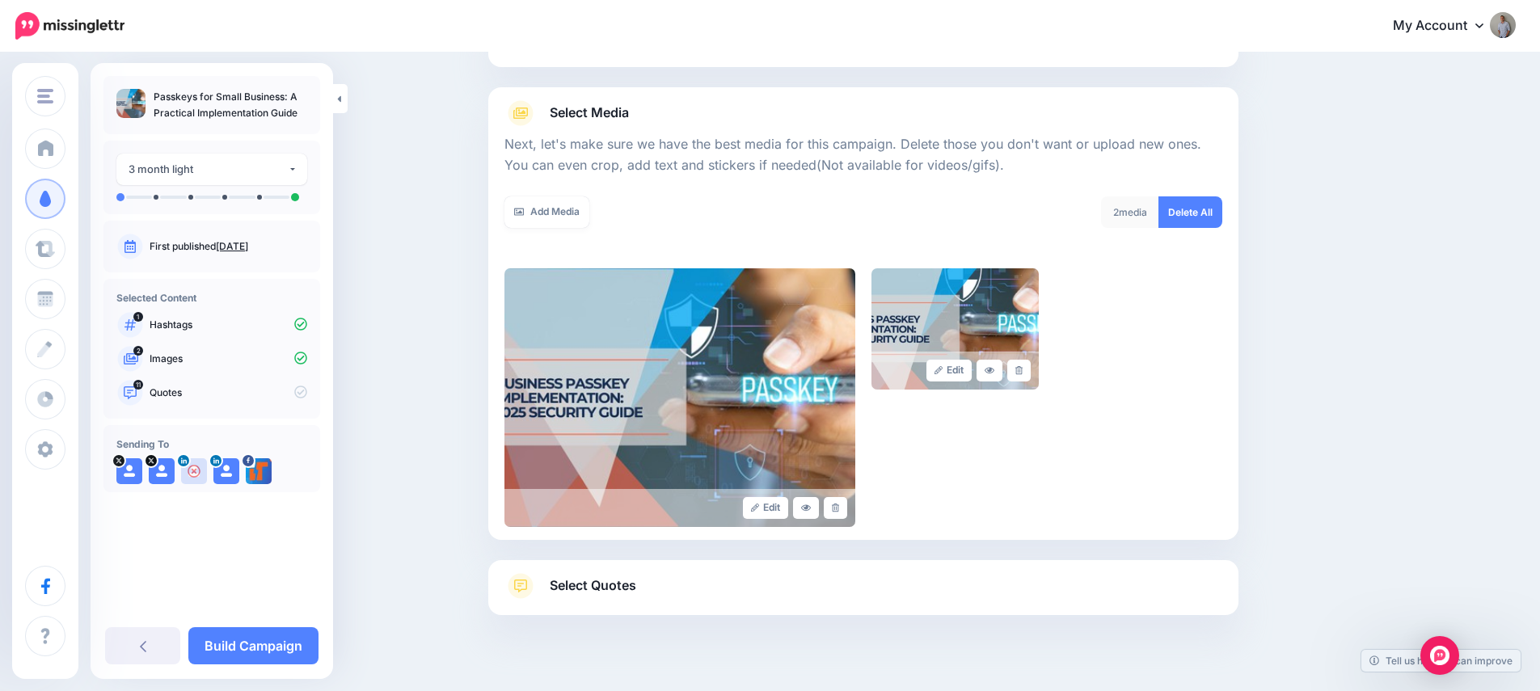
scroll to position [154, 0]
click at [627, 601] on link "Select Quotes" at bounding box center [863, 593] width 718 height 42
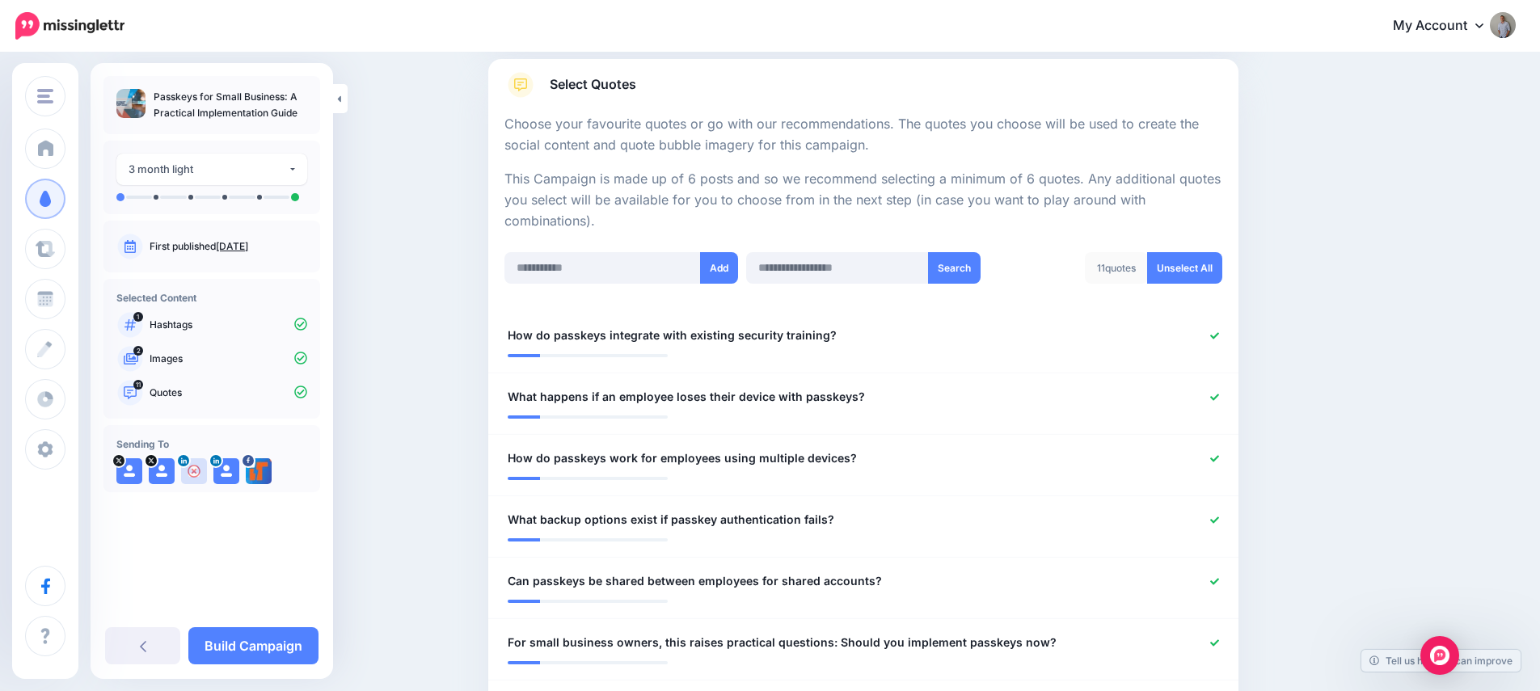
scroll to position [255, 0]
click at [1190, 271] on link "Unselect All" at bounding box center [1184, 267] width 75 height 32
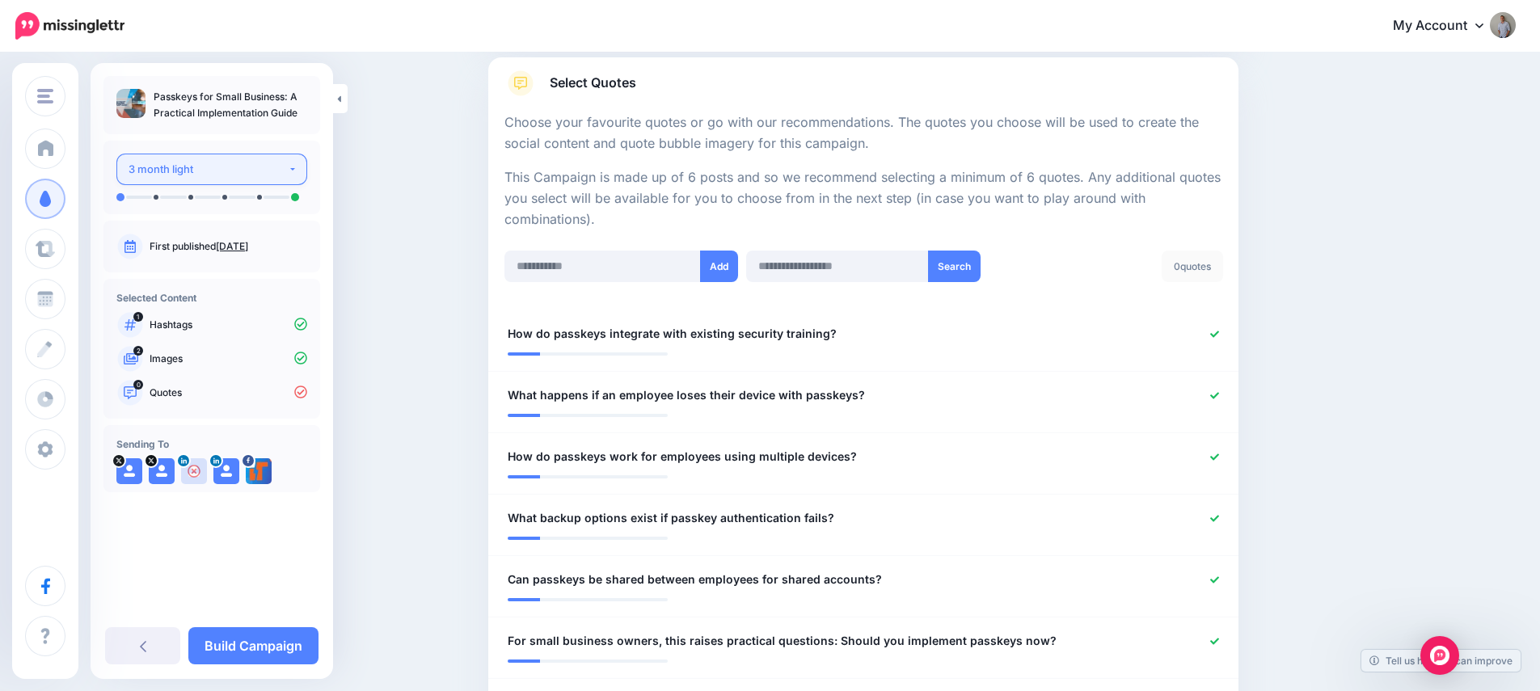
click at [222, 162] on div "3 month light" at bounding box center [208, 169] width 159 height 19
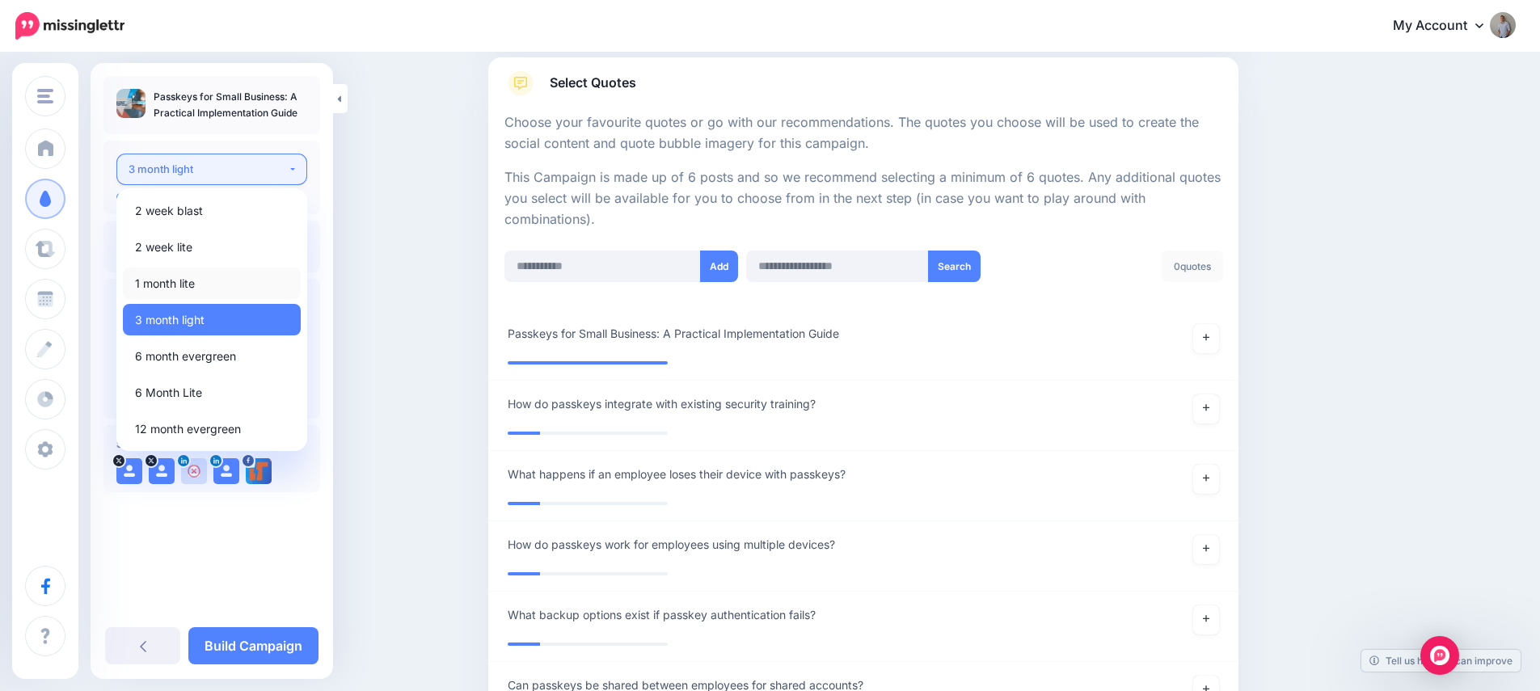
scroll to position [564, 0]
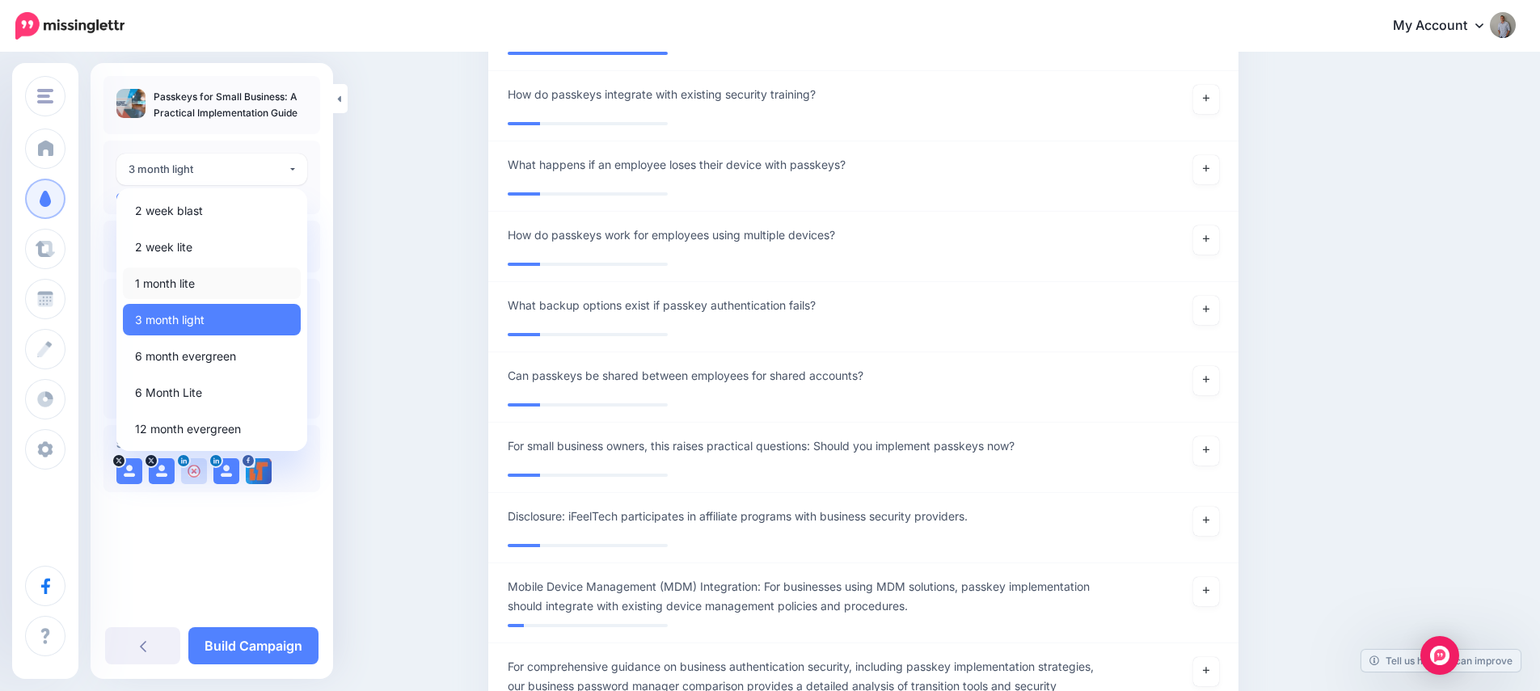
click at [172, 281] on span "1 month lite" at bounding box center [165, 283] width 60 height 19
select select "******"
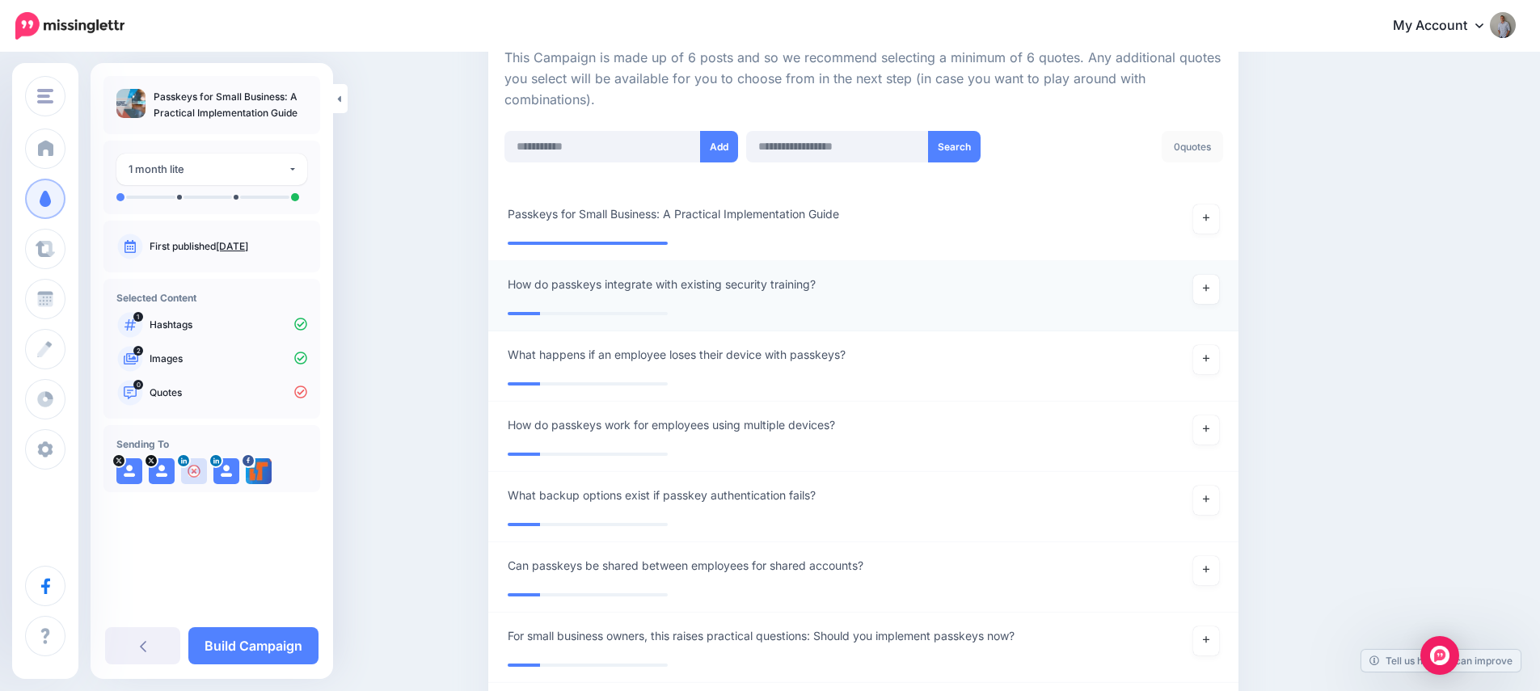
scroll to position [363, 0]
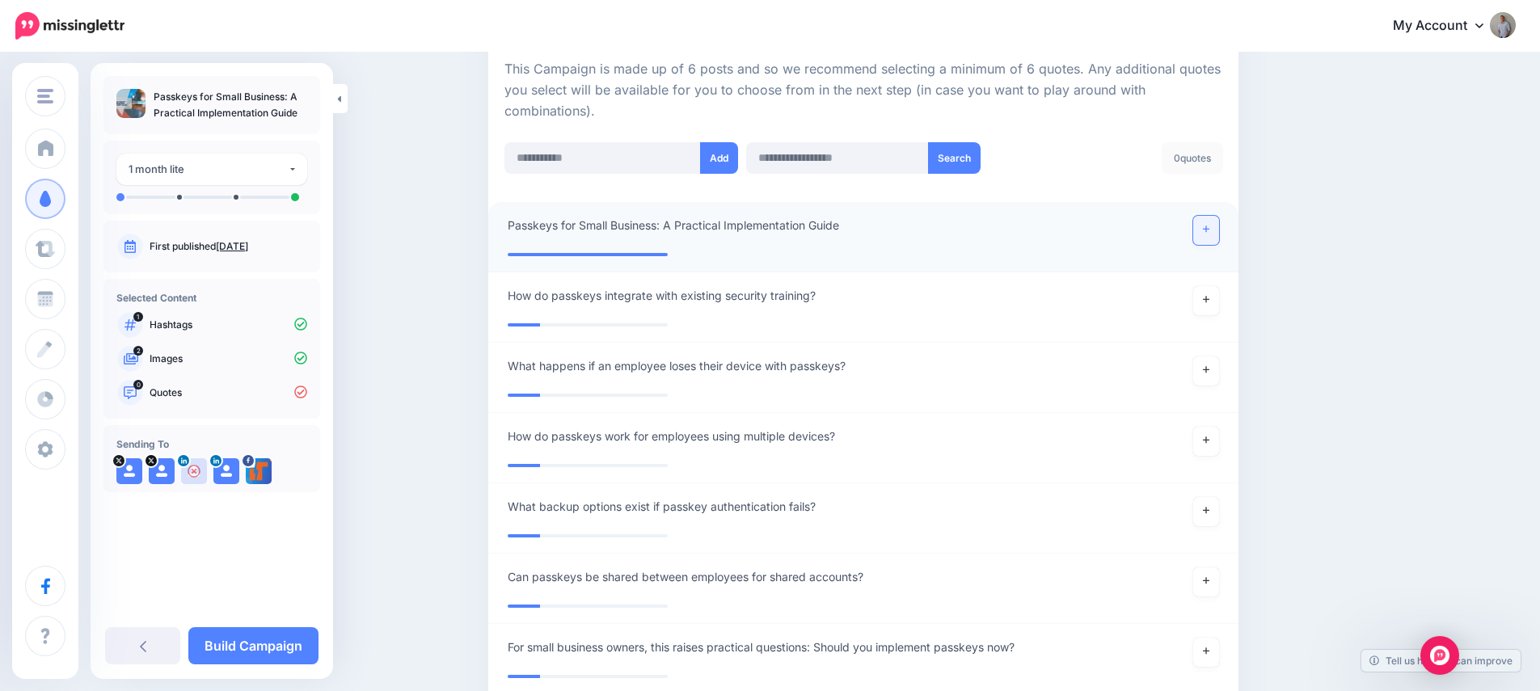
click at [1208, 230] on link at bounding box center [1206, 230] width 26 height 29
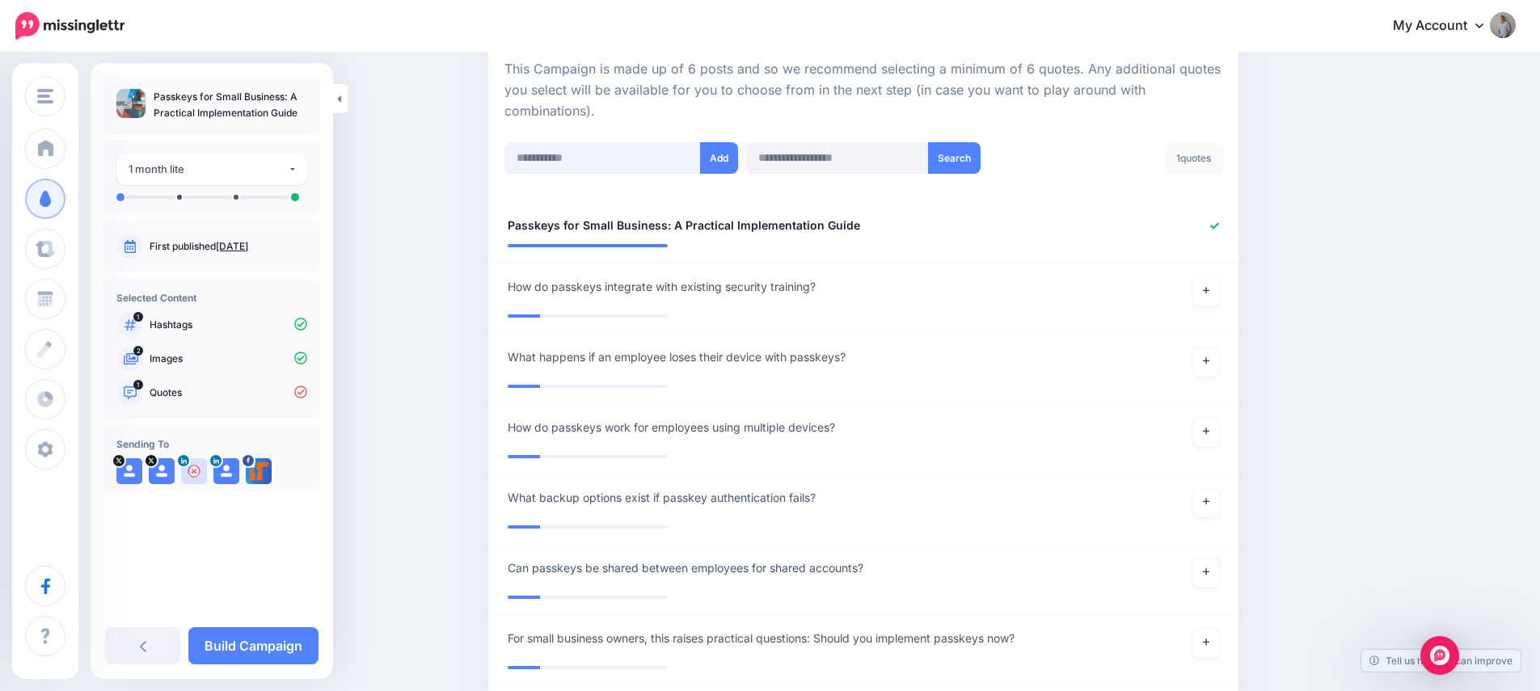
click at [588, 166] on input "text" at bounding box center [602, 158] width 196 height 32
paste input "**********"
type input "**********"
click at [730, 158] on button "Add" at bounding box center [719, 158] width 38 height 32
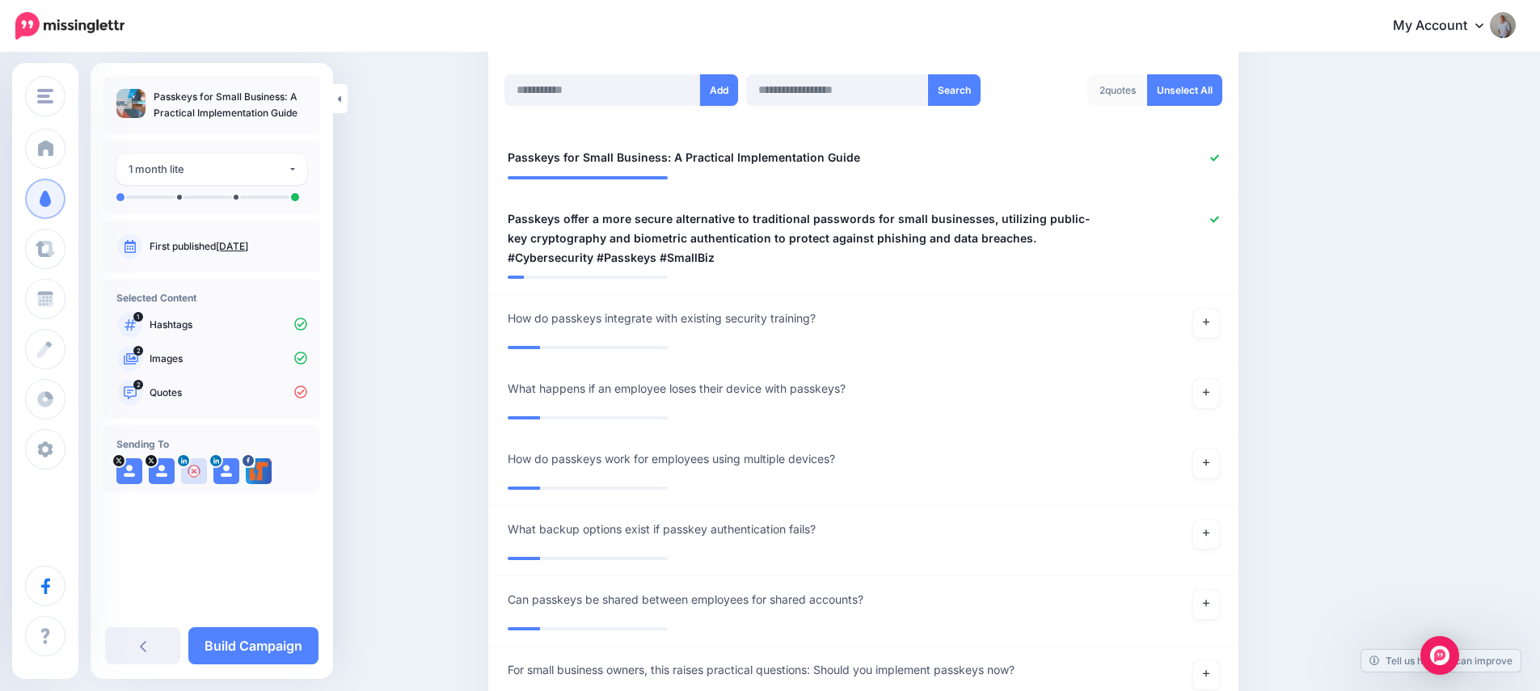
scroll to position [380, 0]
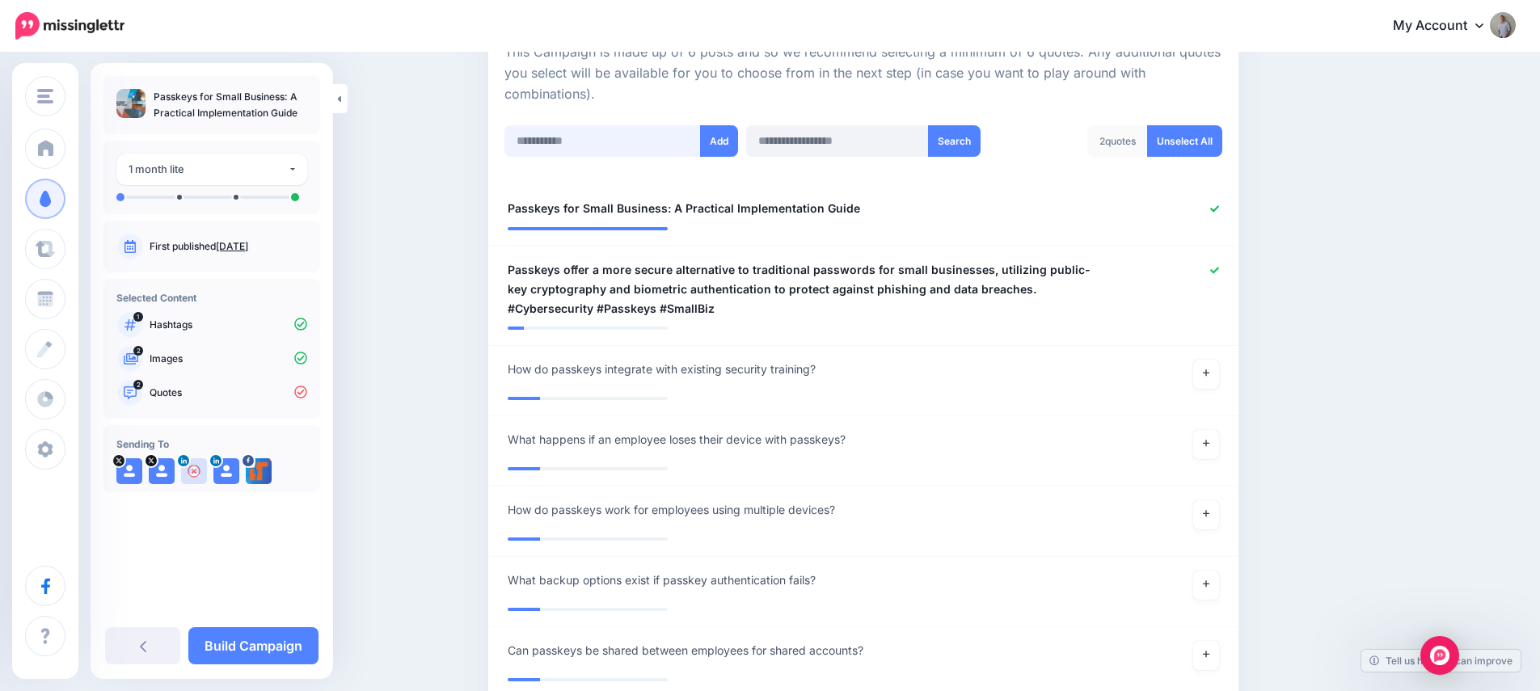
drag, startPoint x: 570, startPoint y: 153, endPoint x: 598, endPoint y: 146, distance: 29.0
click at [571, 153] on input "text" at bounding box center [602, 141] width 196 height 32
paste input "**********"
type input "**********"
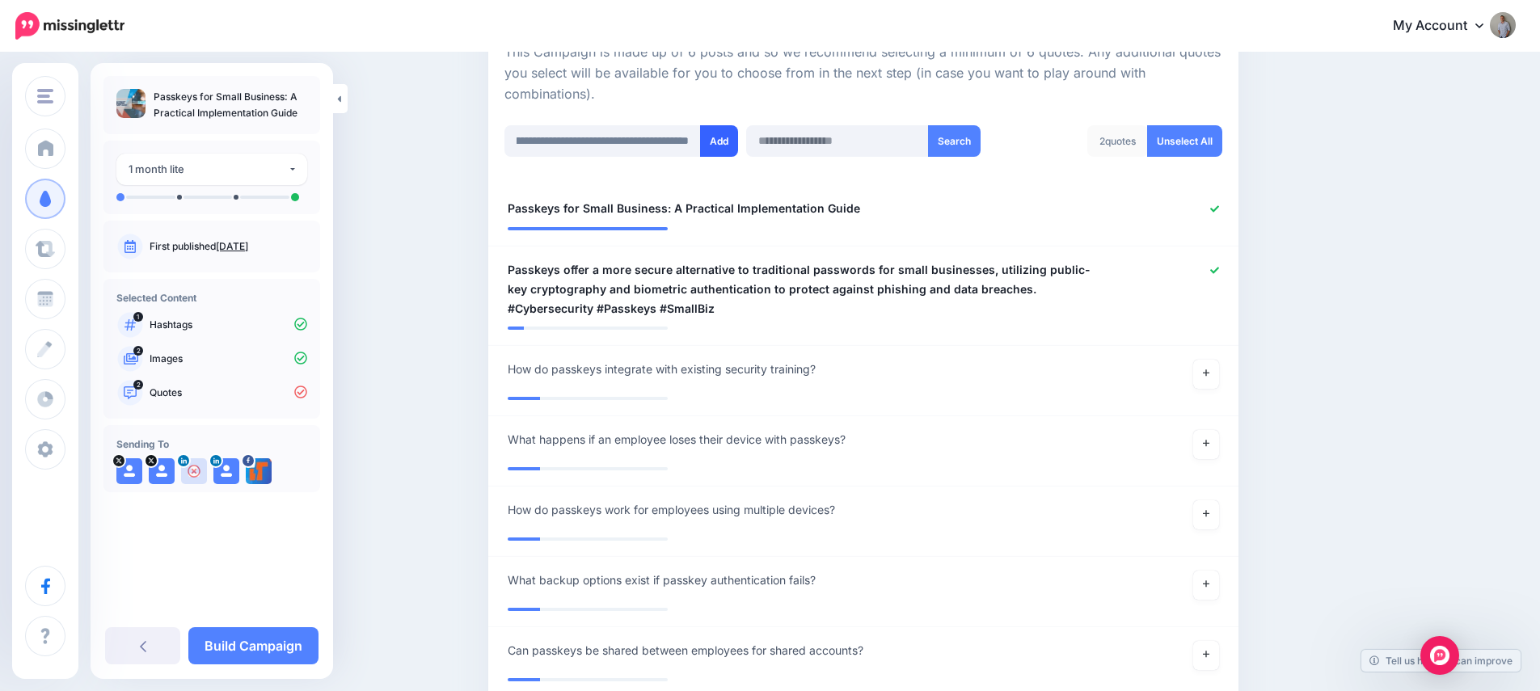
click at [732, 142] on button "Add" at bounding box center [719, 141] width 38 height 32
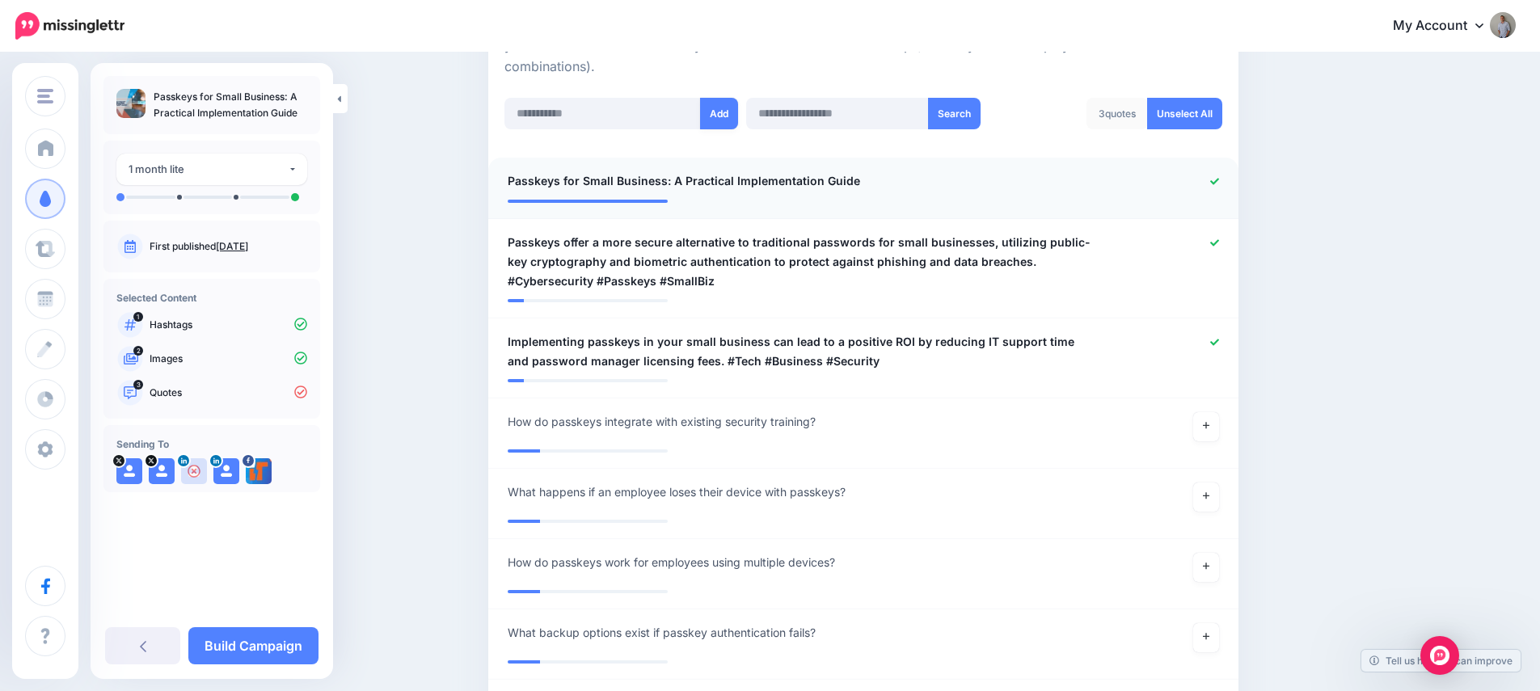
scroll to position [407, 0]
click at [579, 119] on input "text" at bounding box center [602, 115] width 196 height 32
paste input "**********"
type input "**********"
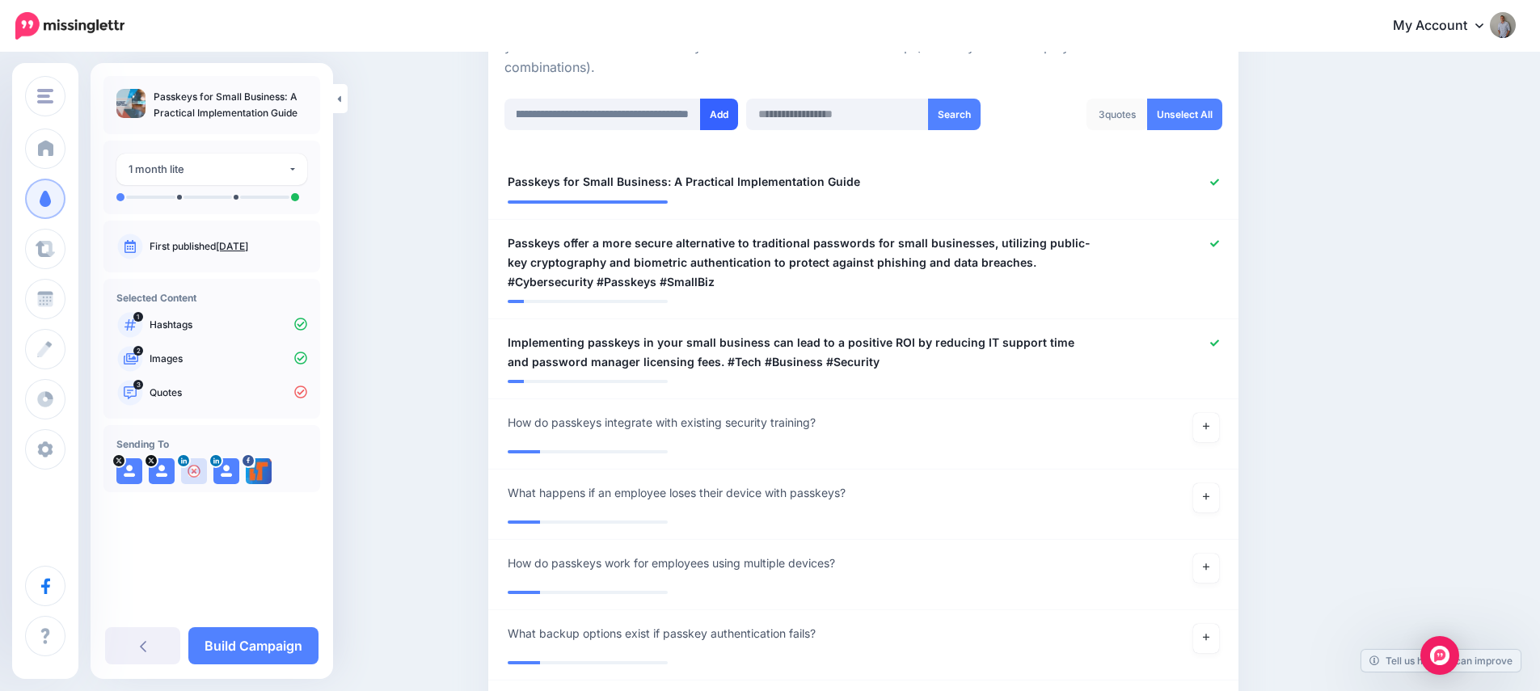
click at [715, 116] on button "Add" at bounding box center [719, 115] width 38 height 32
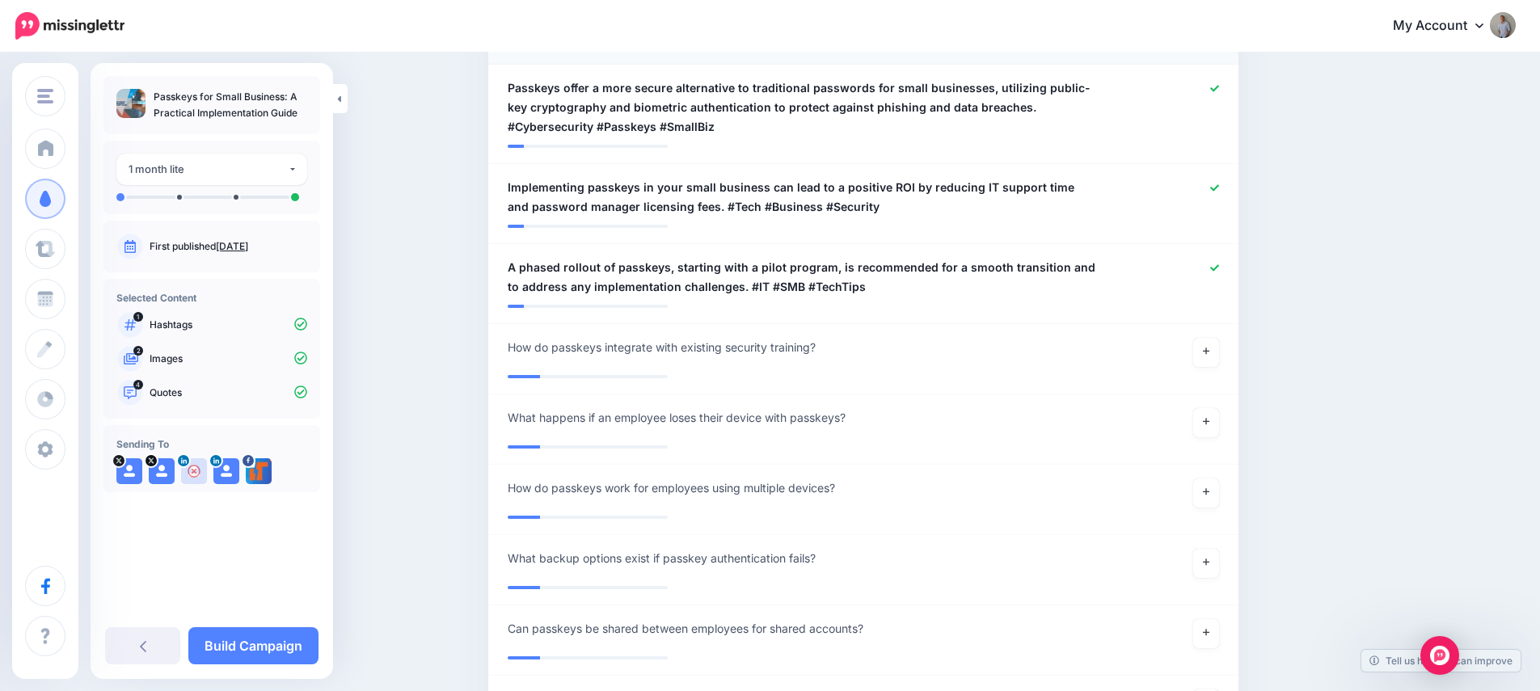
scroll to position [422, 0]
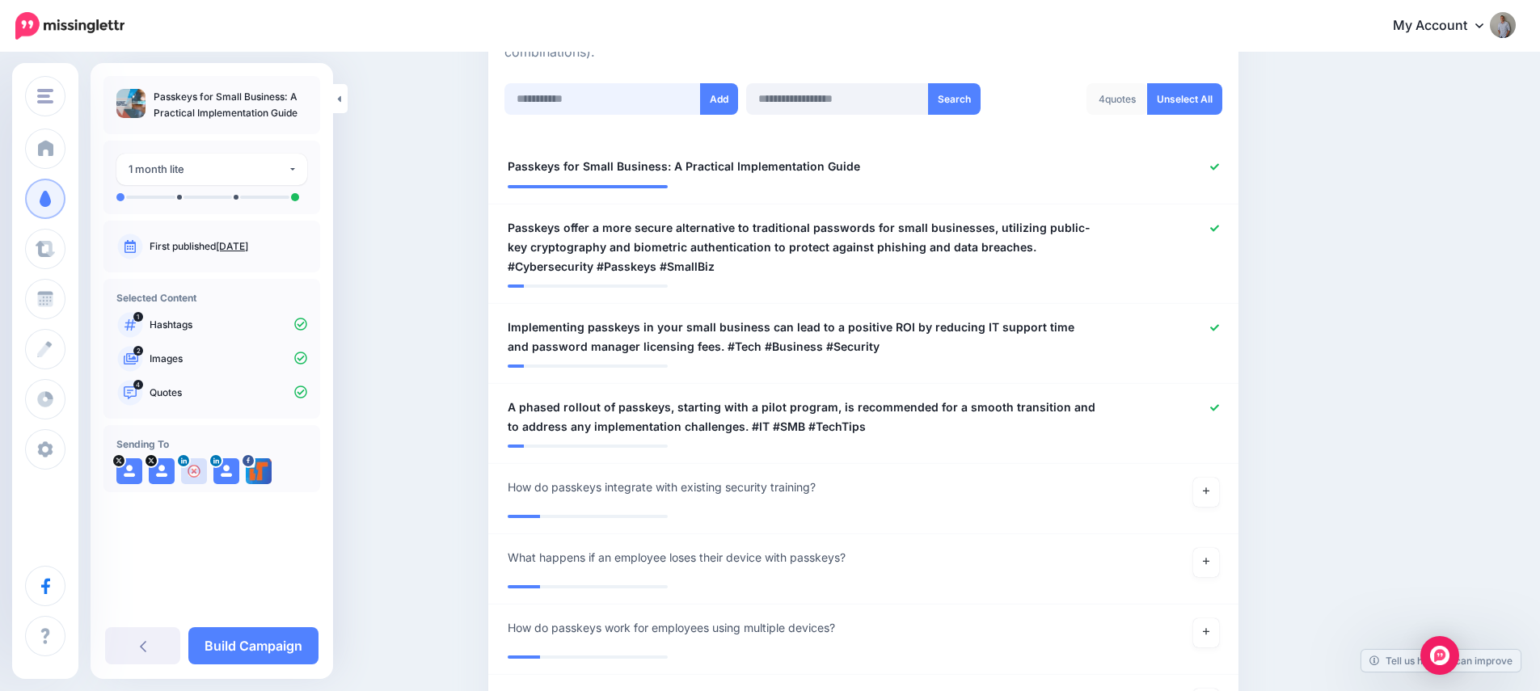
click at [607, 103] on input "text" at bounding box center [602, 99] width 196 height 32
paste input "**********"
type input "**********"
click at [738, 96] on button "Add" at bounding box center [719, 99] width 38 height 32
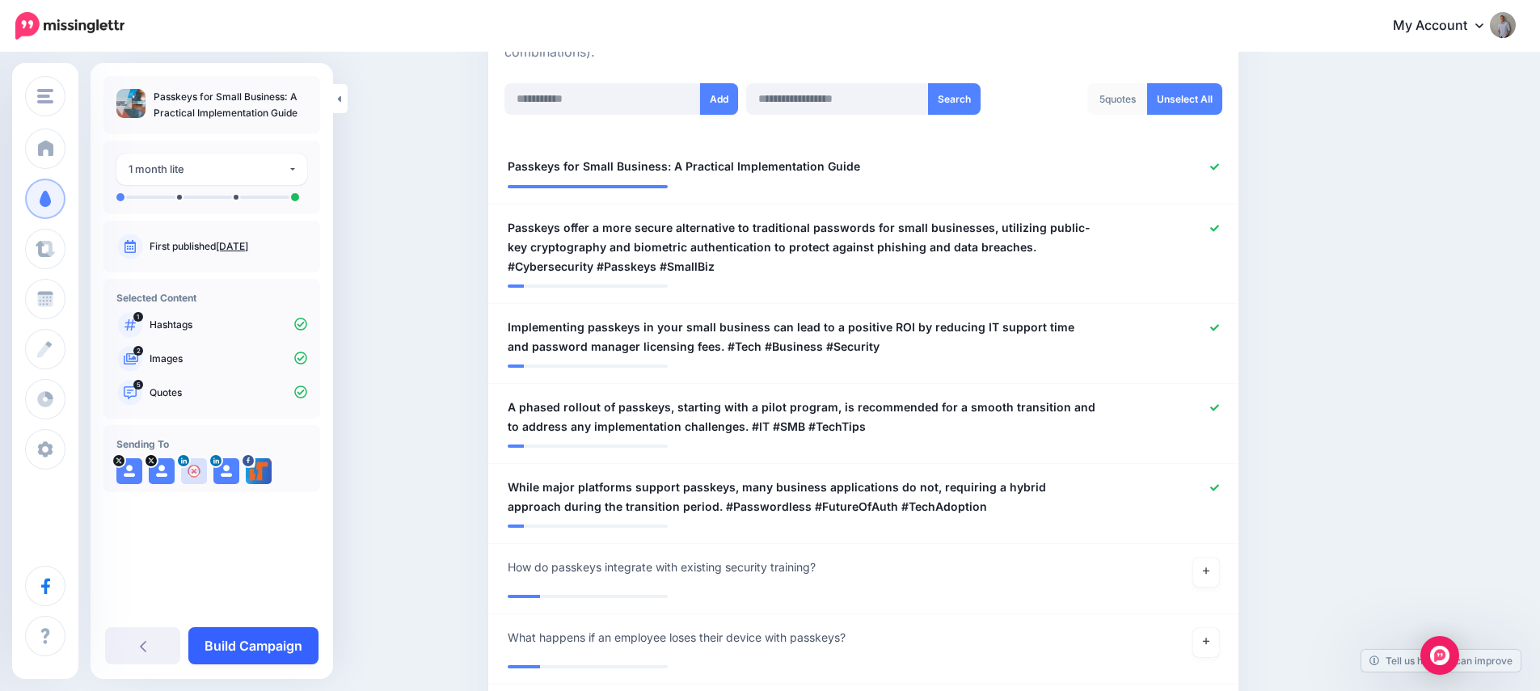
scroll to position [564, 0]
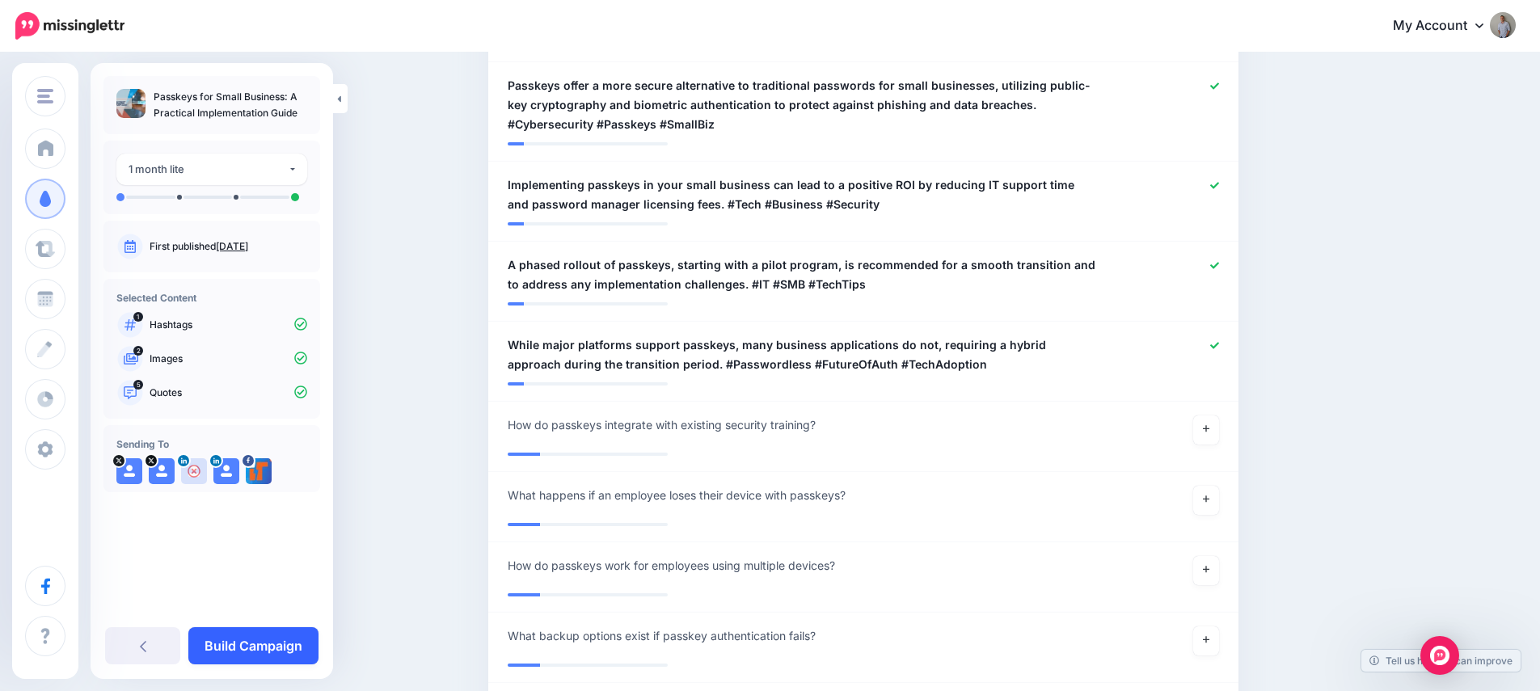
click at [268, 648] on link "Build Campaign" at bounding box center [253, 645] width 130 height 37
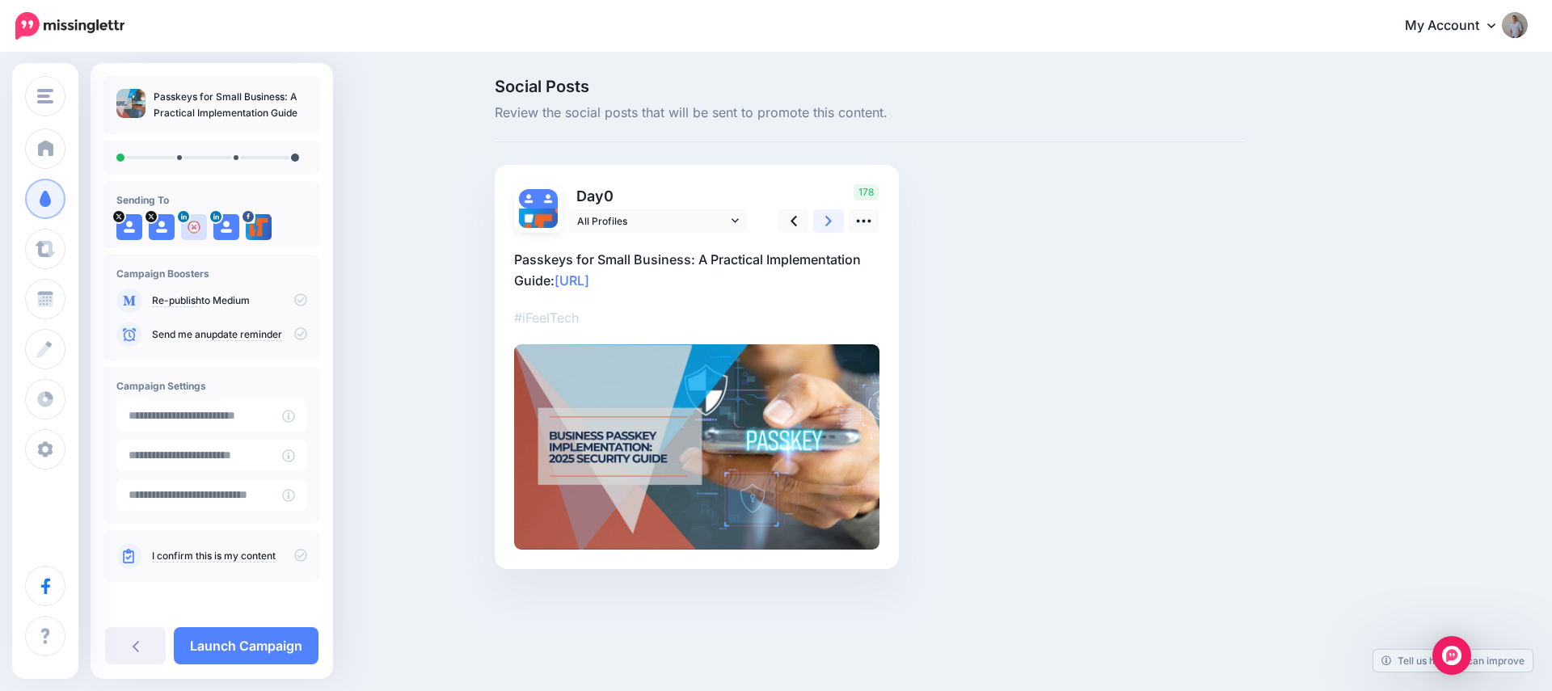
click at [824, 224] on link at bounding box center [828, 220] width 31 height 23
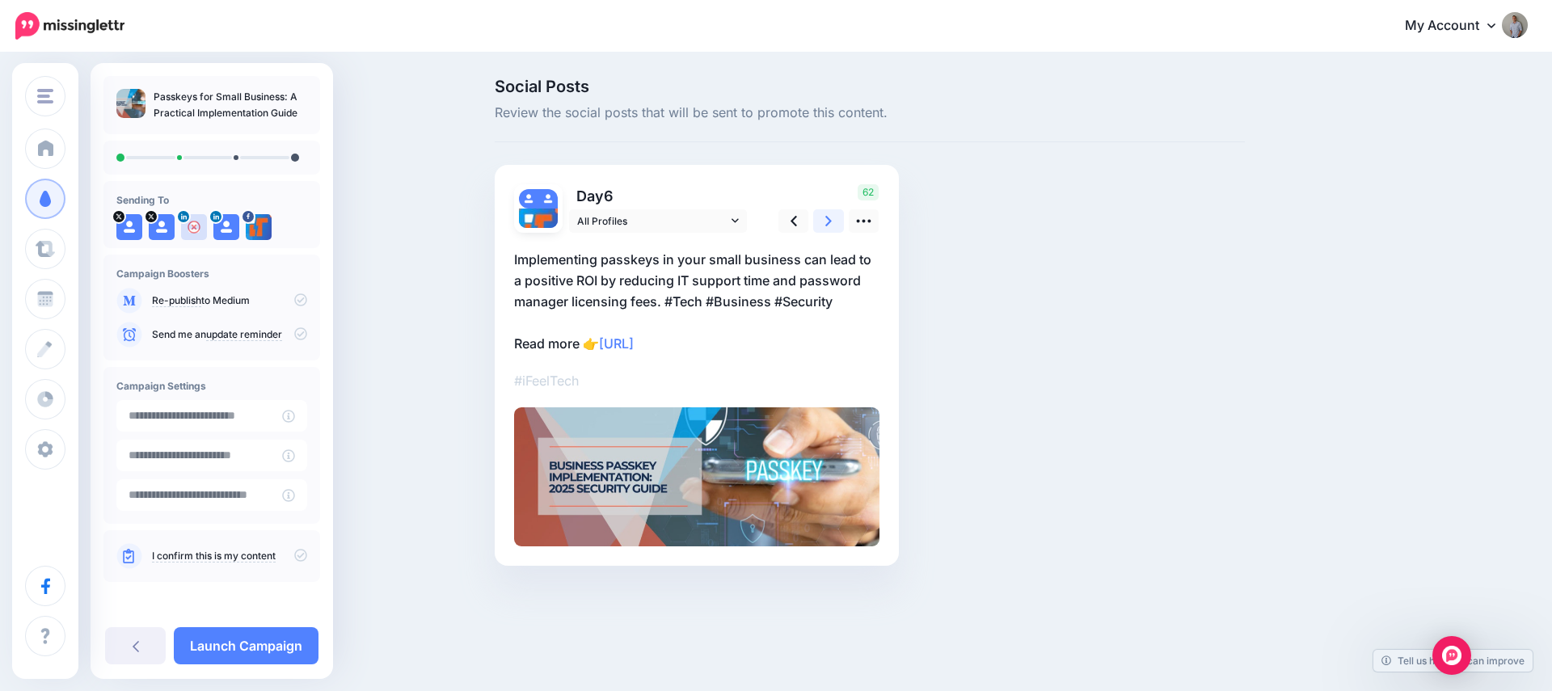
click at [826, 224] on icon at bounding box center [828, 221] width 6 height 11
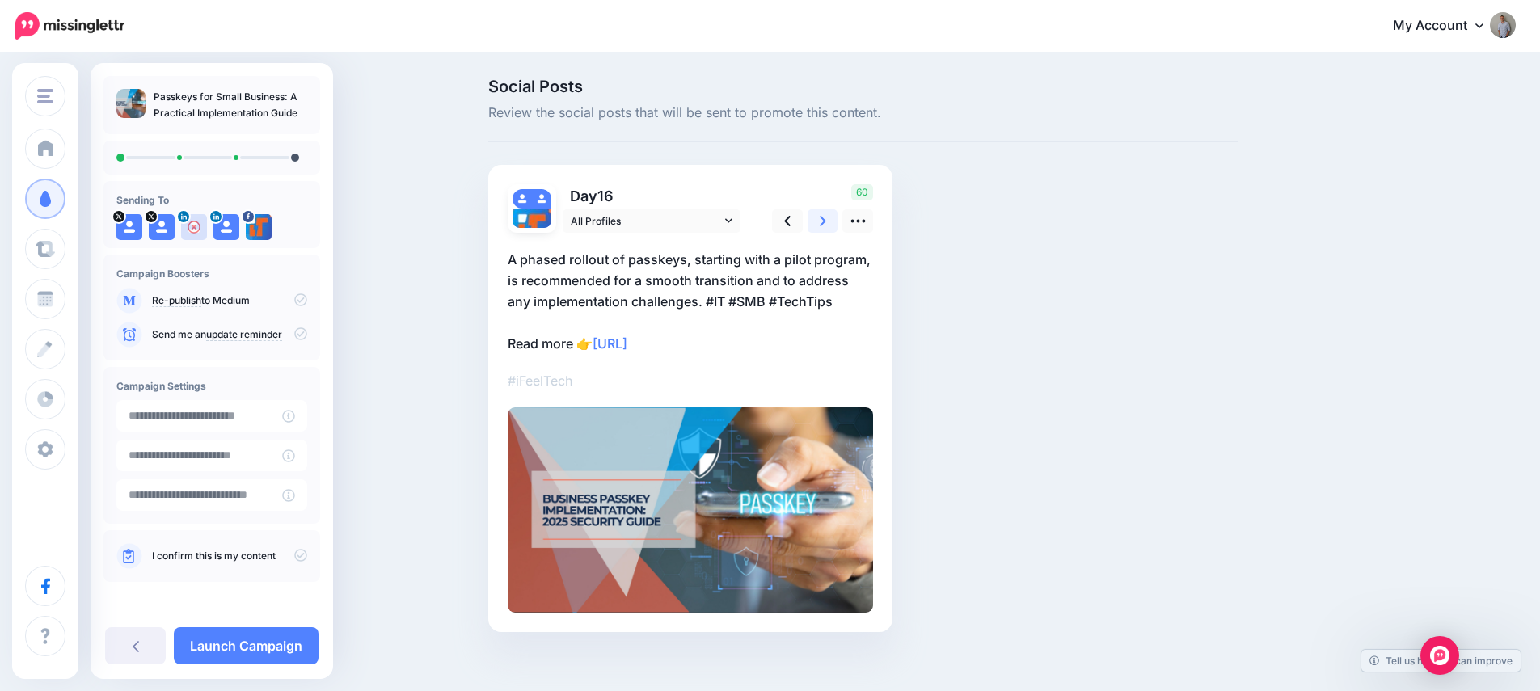
click at [826, 224] on icon at bounding box center [823, 221] width 6 height 11
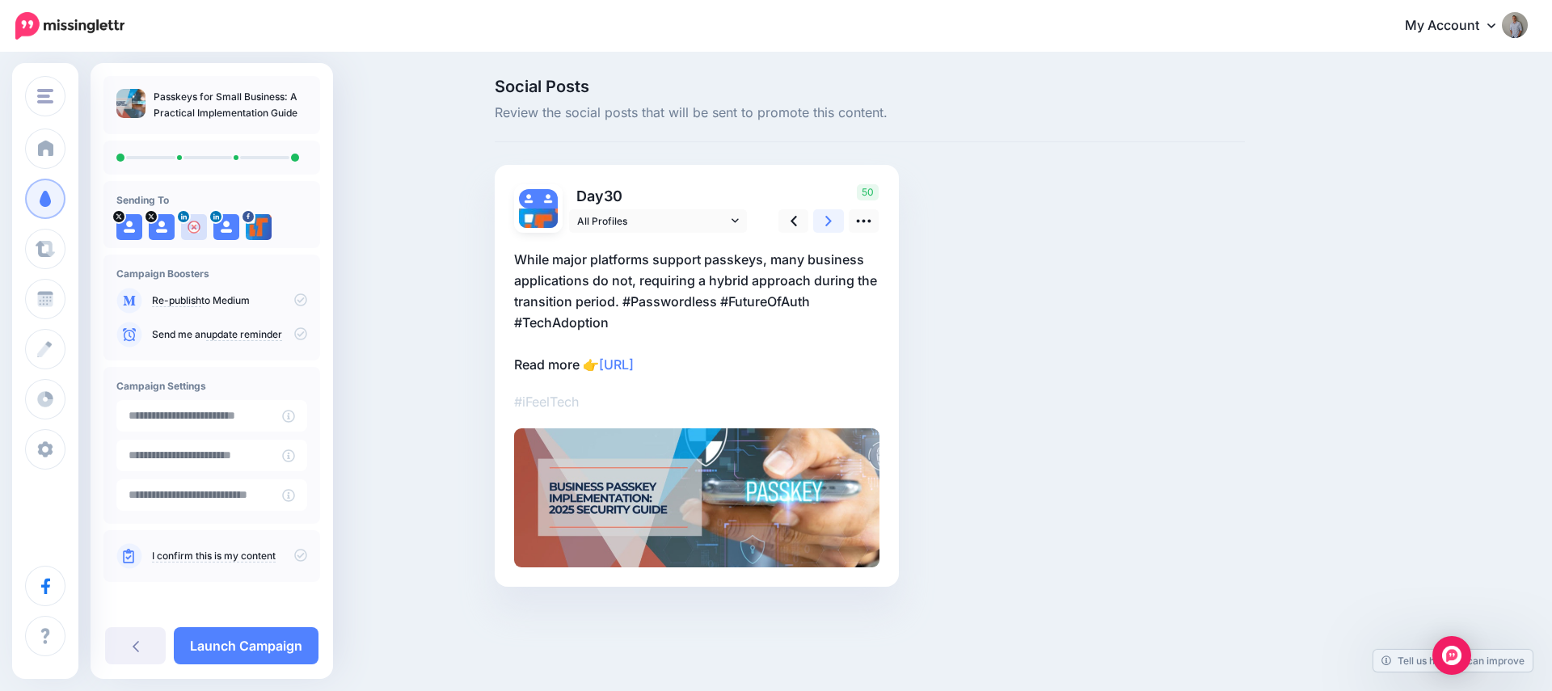
click at [826, 224] on icon at bounding box center [828, 221] width 6 height 11
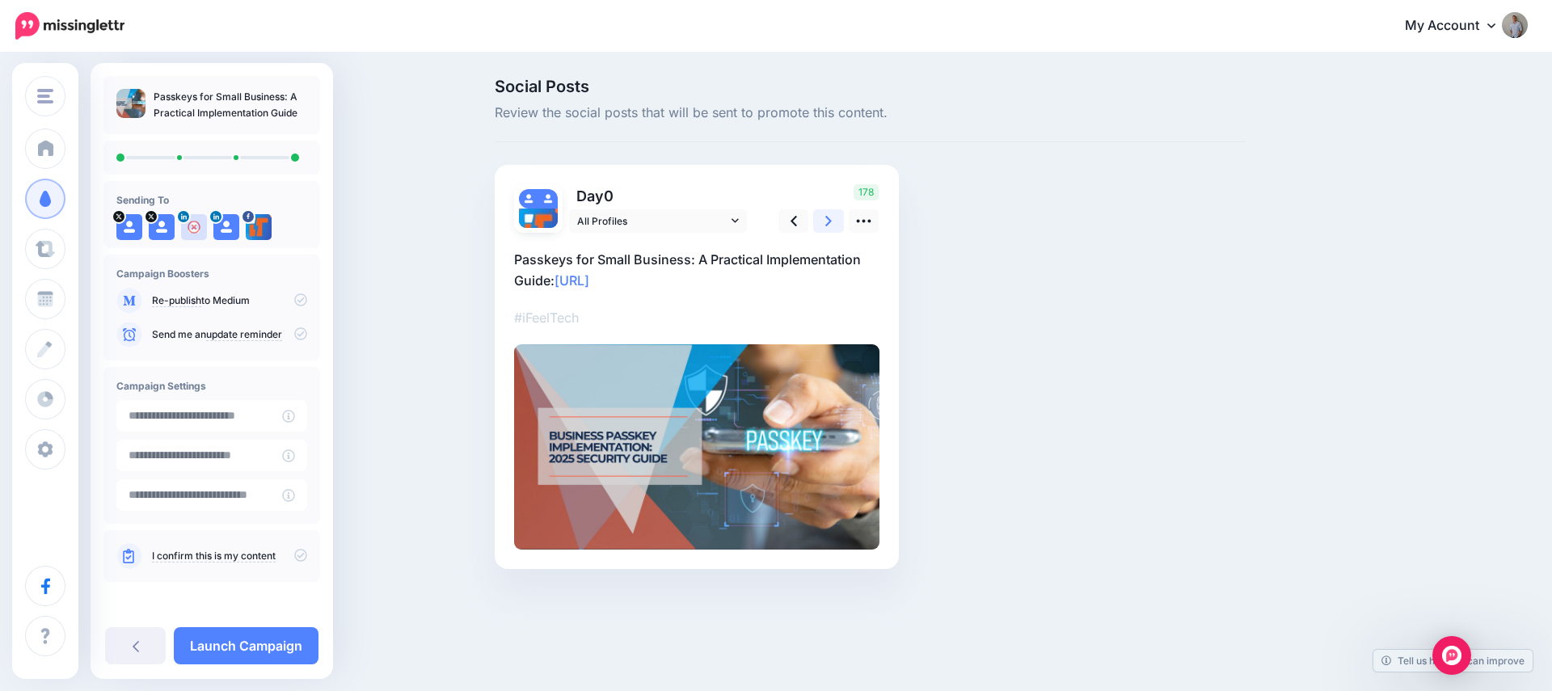
click at [827, 224] on icon at bounding box center [828, 221] width 6 height 11
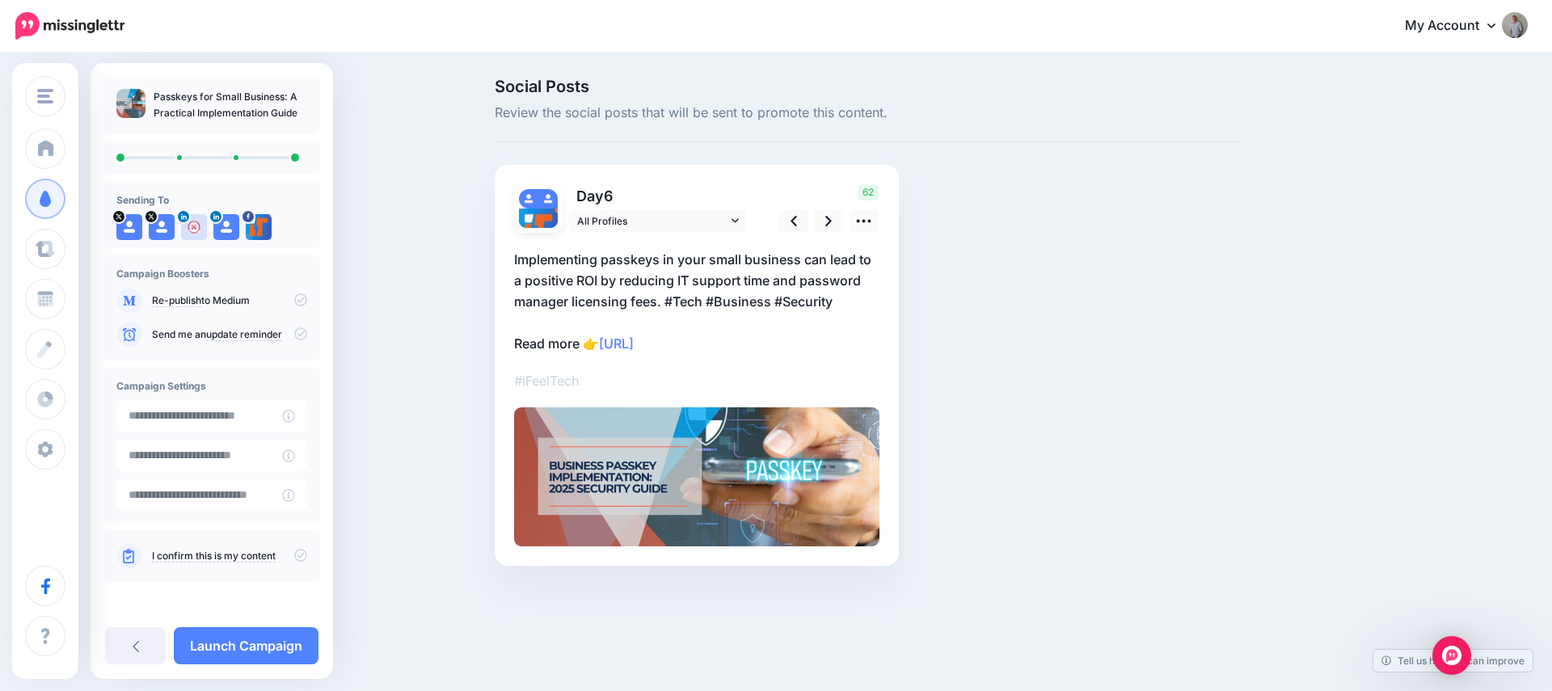
click at [302, 558] on icon at bounding box center [300, 555] width 13 height 13
click at [306, 302] on icon at bounding box center [300, 299] width 13 height 13
click at [297, 302] on icon at bounding box center [300, 299] width 13 height 13
click at [293, 640] on link "Launch Campaign" at bounding box center [246, 645] width 145 height 37
